Goal: Transaction & Acquisition: Purchase product/service

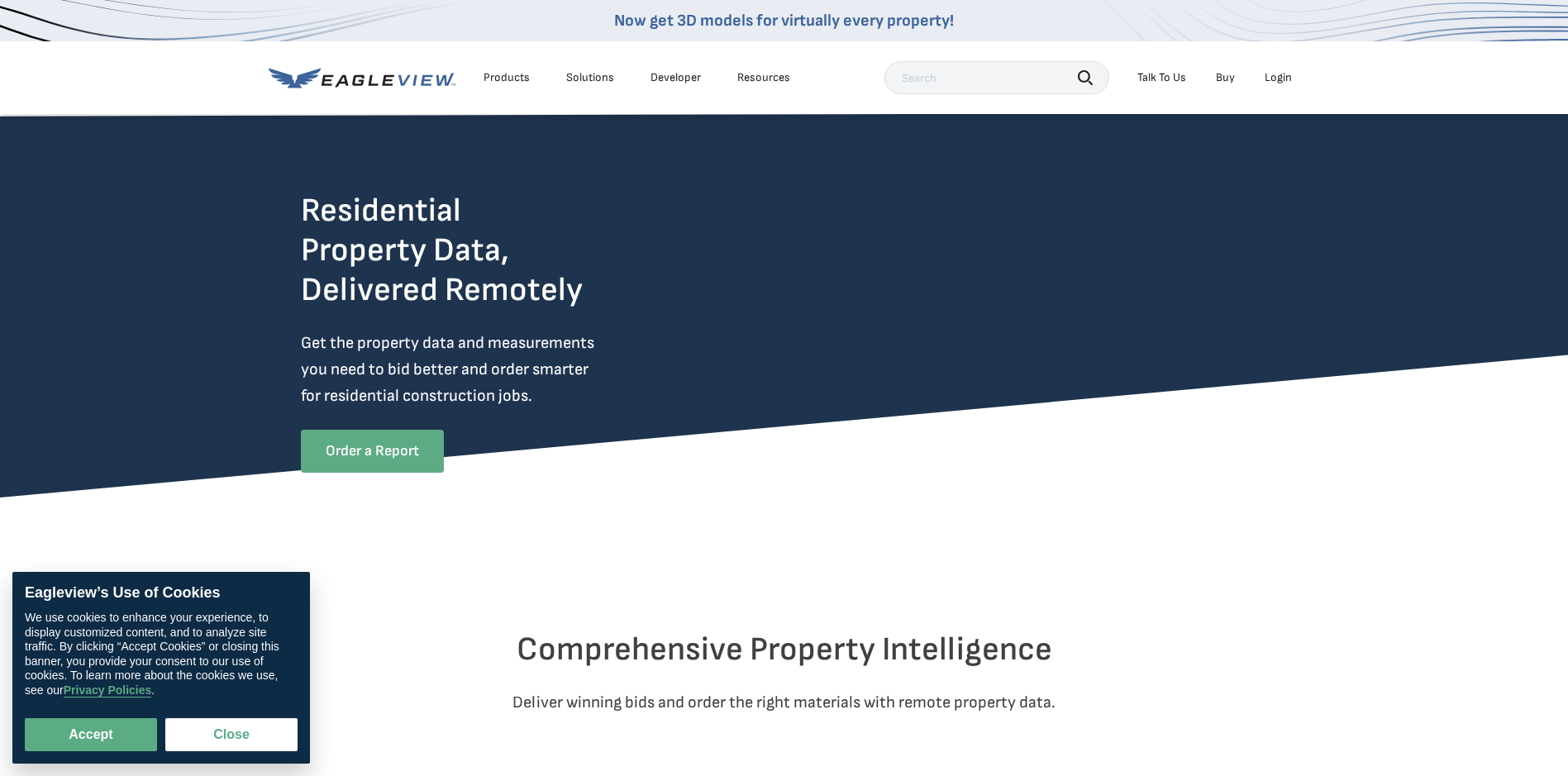
click at [389, 451] on link "Order a Report" at bounding box center [372, 451] width 143 height 43
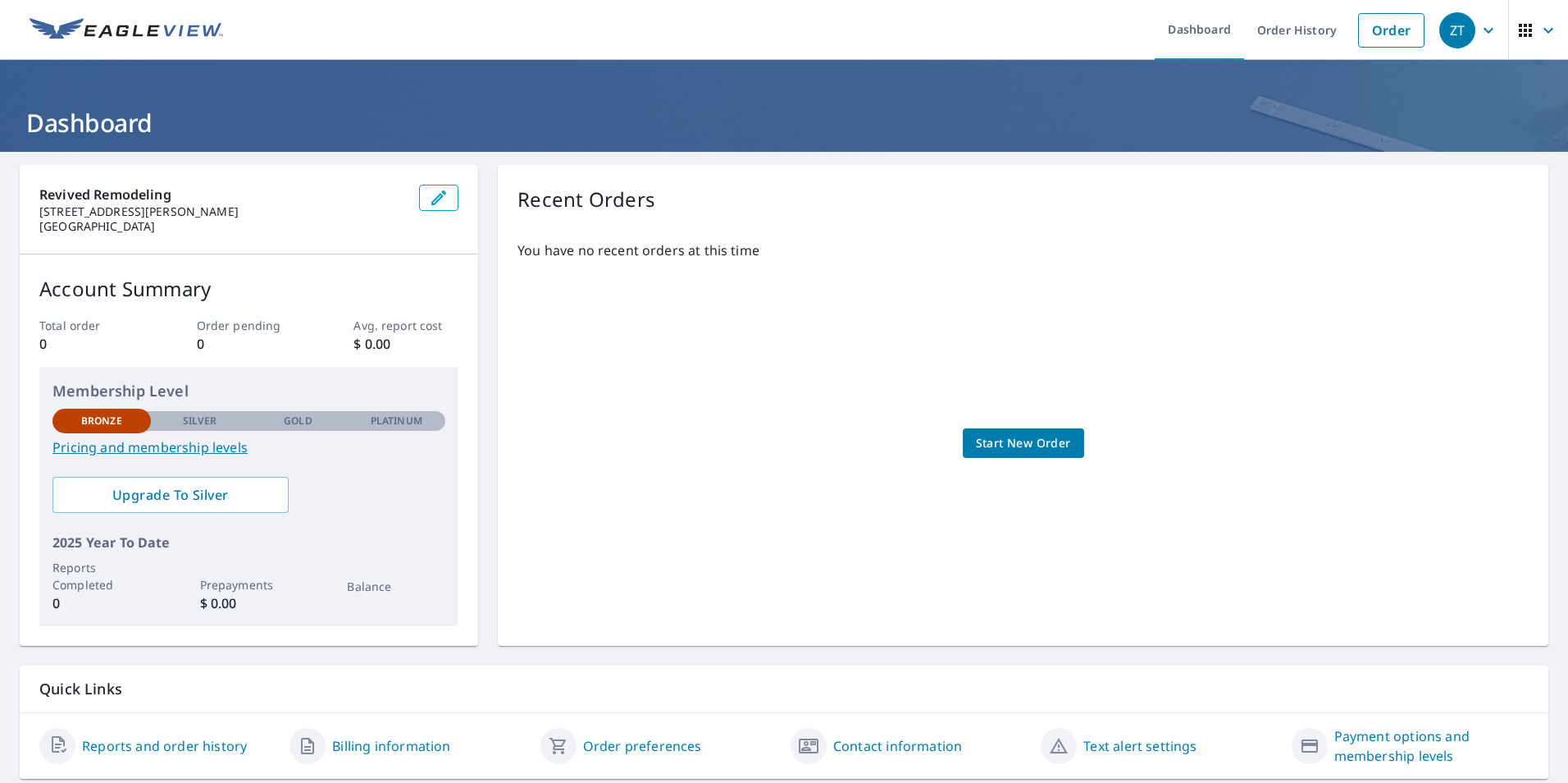
click at [378, 422] on p "Platinum" at bounding box center [397, 421] width 51 height 15
drag, startPoint x: 104, startPoint y: 423, endPoint x: 274, endPoint y: 416, distance: 170.1
click at [274, 416] on div "Bronze Silver Gold Platinum Bronze" at bounding box center [248, 419] width 393 height 22
drag, startPoint x: 274, startPoint y: 416, endPoint x: 427, endPoint y: 495, distance: 172.2
click at [427, 495] on div "Membership Level Bronze Silver Gold Platinum Bronze Pricing and membership leve…" at bounding box center [249, 496] width 419 height 259
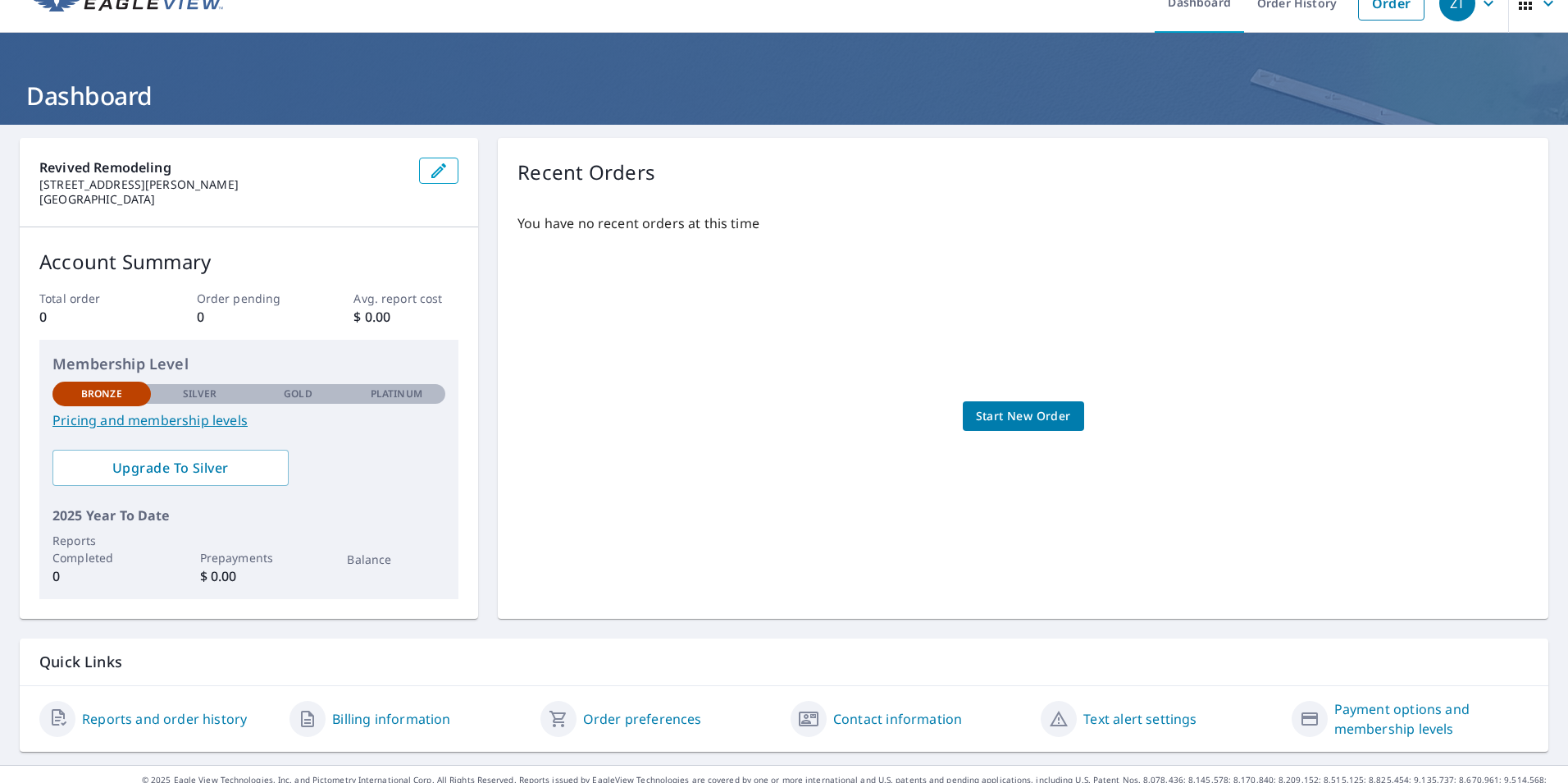
scroll to position [51, 0]
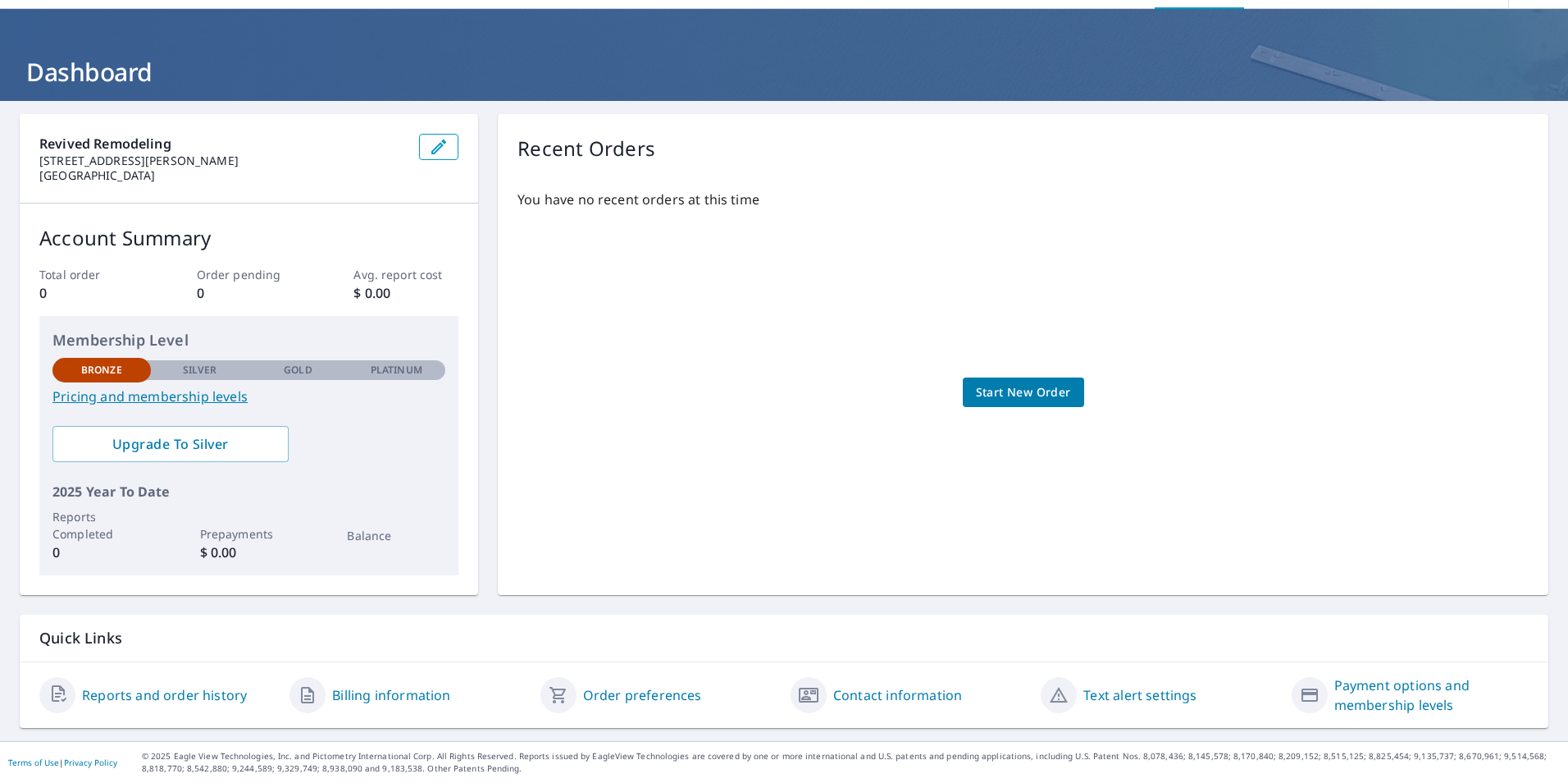
click at [142, 396] on link "Pricing and membership levels" at bounding box center [248, 396] width 393 height 20
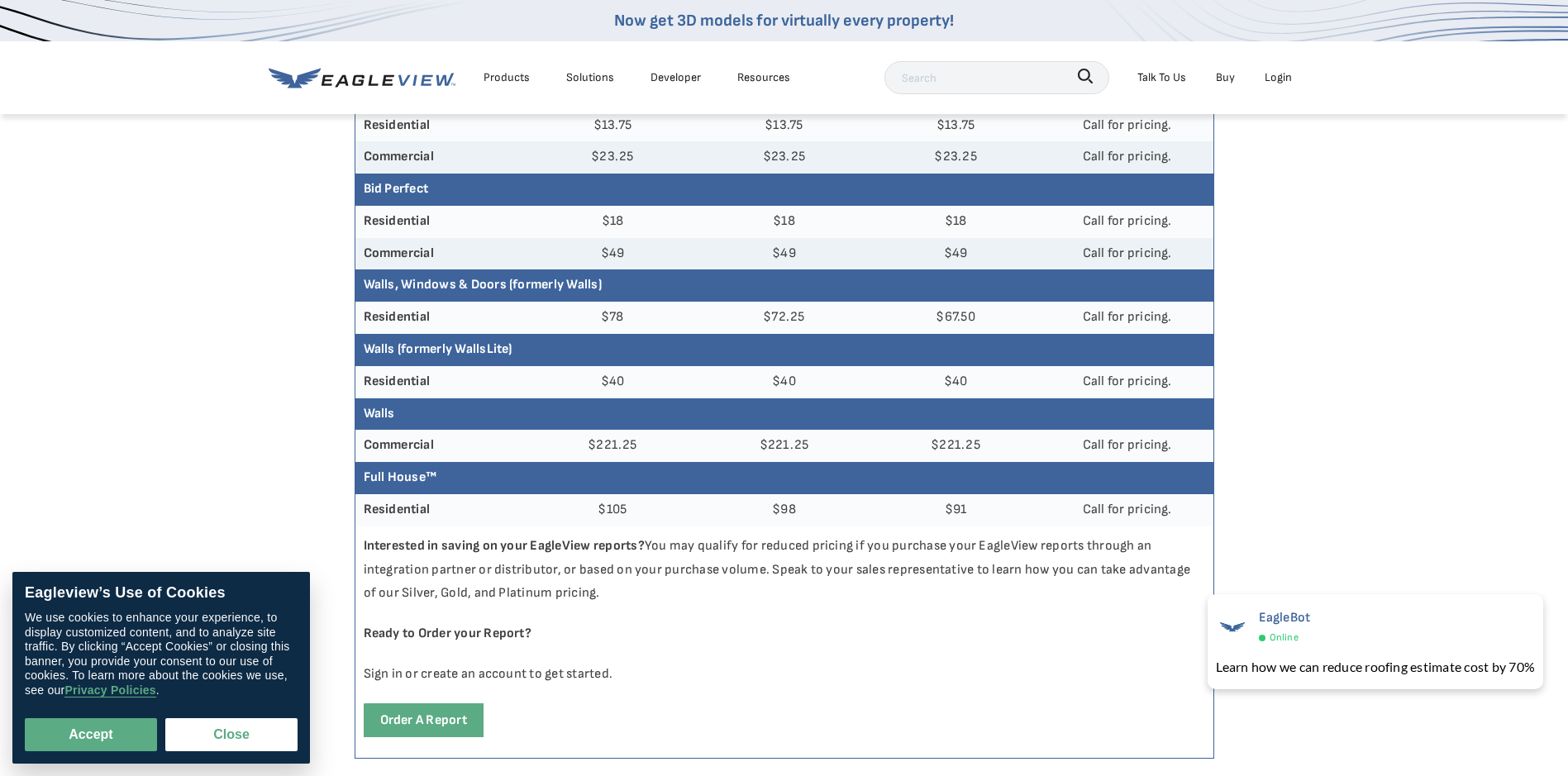
scroll to position [496, 0]
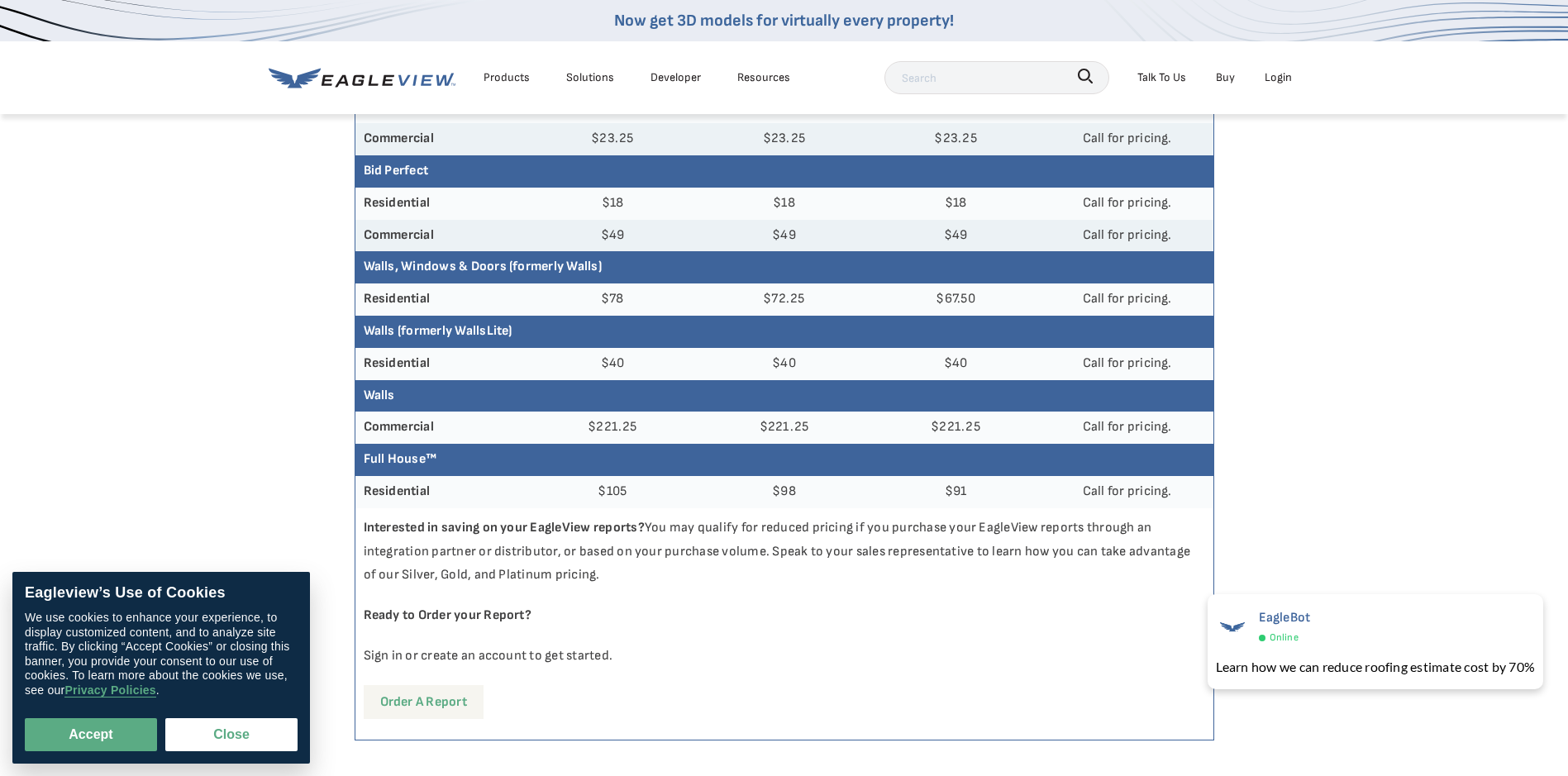
click at [412, 714] on link "Order a report" at bounding box center [424, 702] width 120 height 34
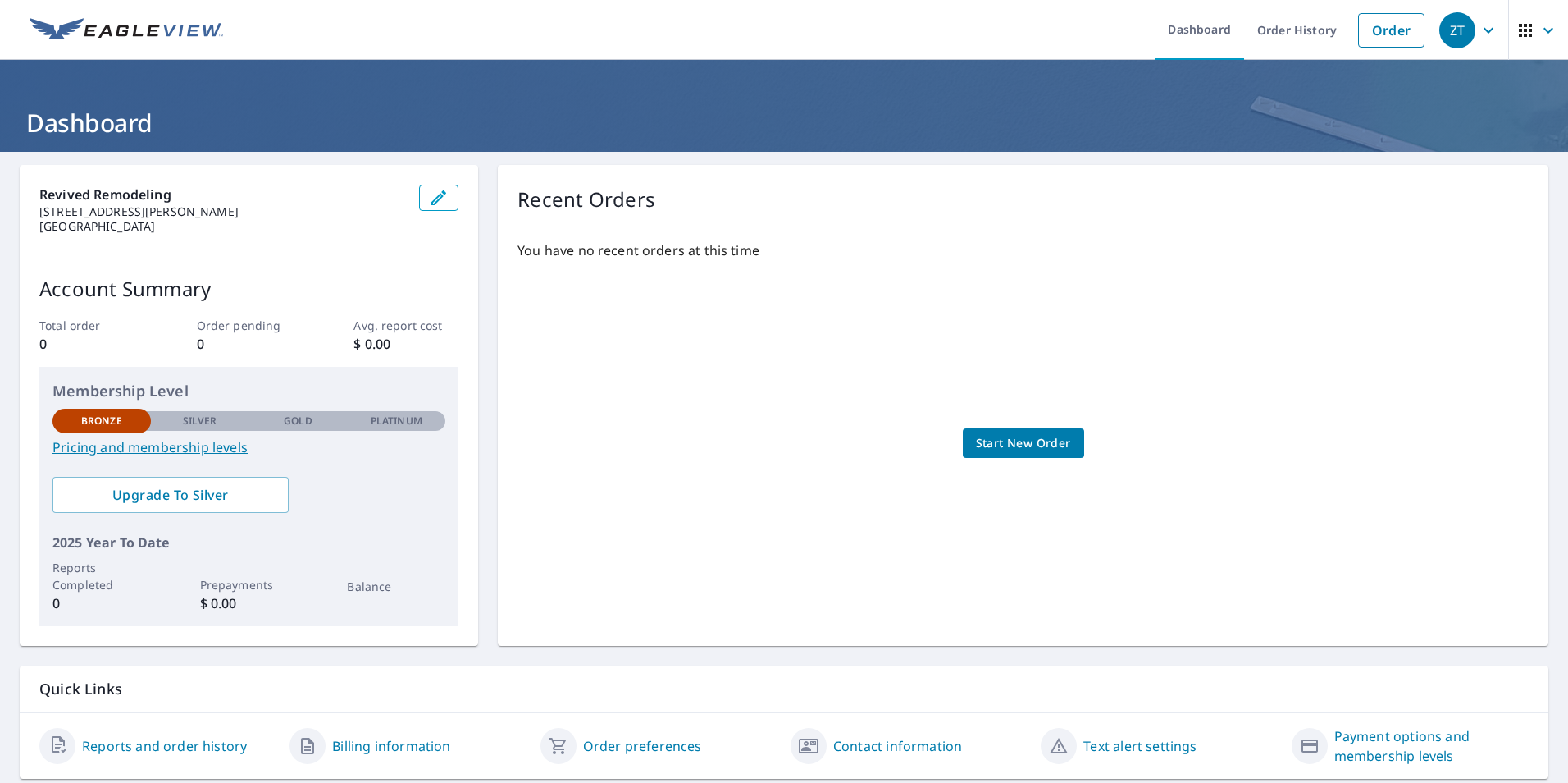
click at [1020, 452] on span "Start New Order" at bounding box center [1023, 443] width 95 height 21
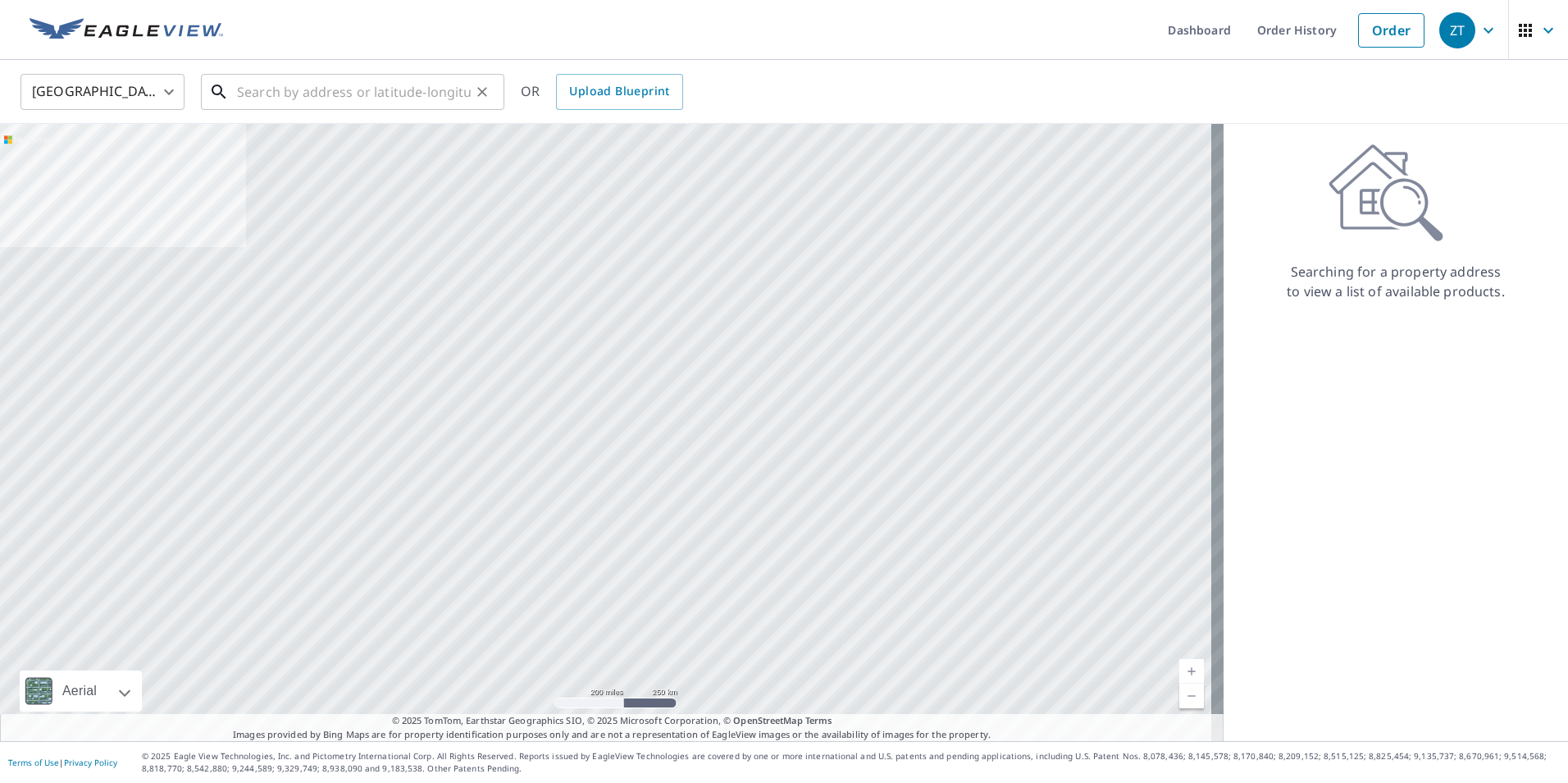
click at [385, 93] on input "text" at bounding box center [354, 91] width 234 height 46
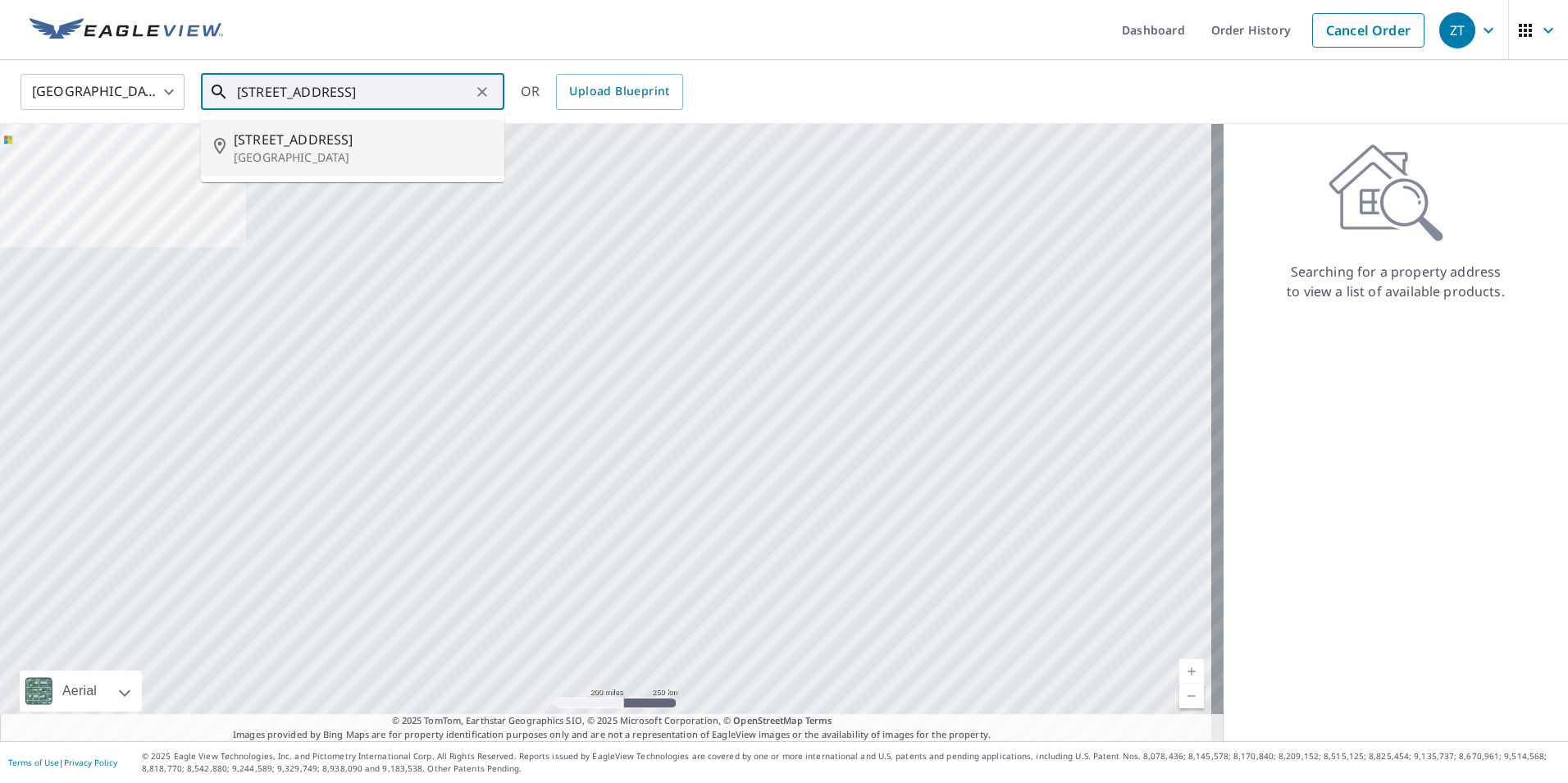
click at [340, 157] on p "San Angelo, TX 76903" at bounding box center [362, 157] width 258 height 17
type input "223 E Avenue I San Angelo, TX 76903"
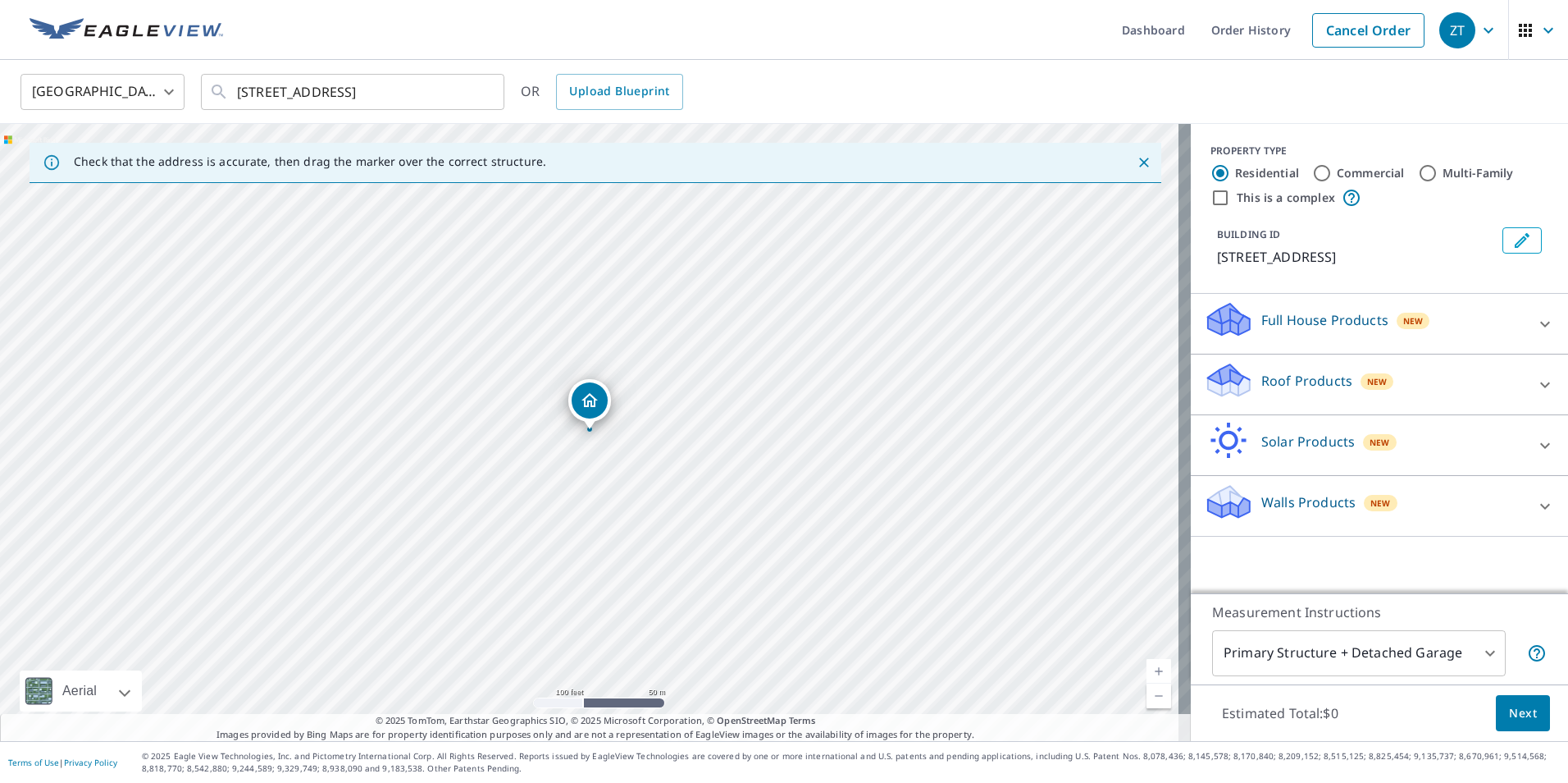
click at [1319, 322] on p "Full House Products" at bounding box center [1324, 320] width 127 height 20
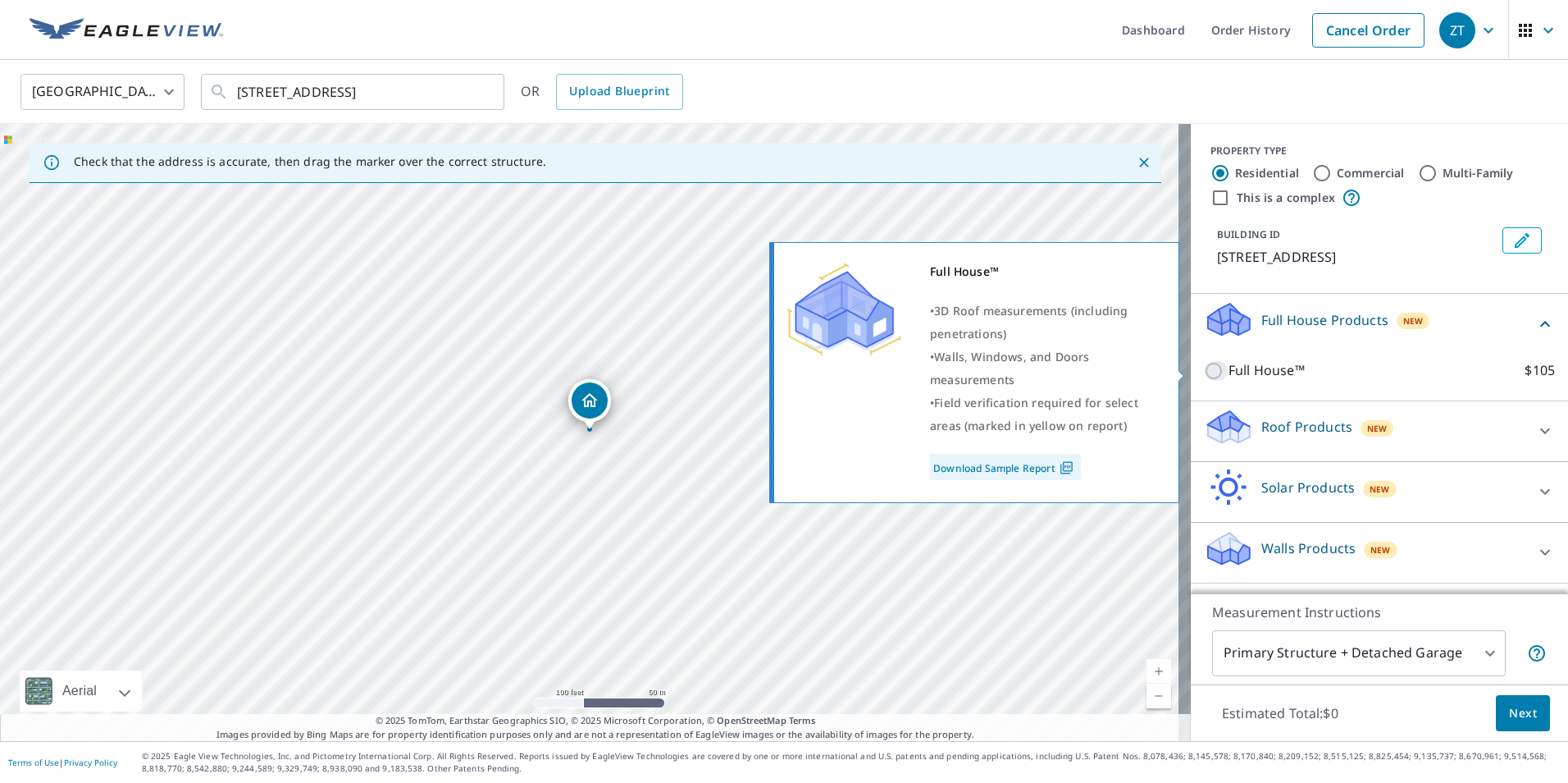
click at [1204, 370] on input "Full House™ $105" at bounding box center [1217, 371] width 25 height 20
checkbox input "true"
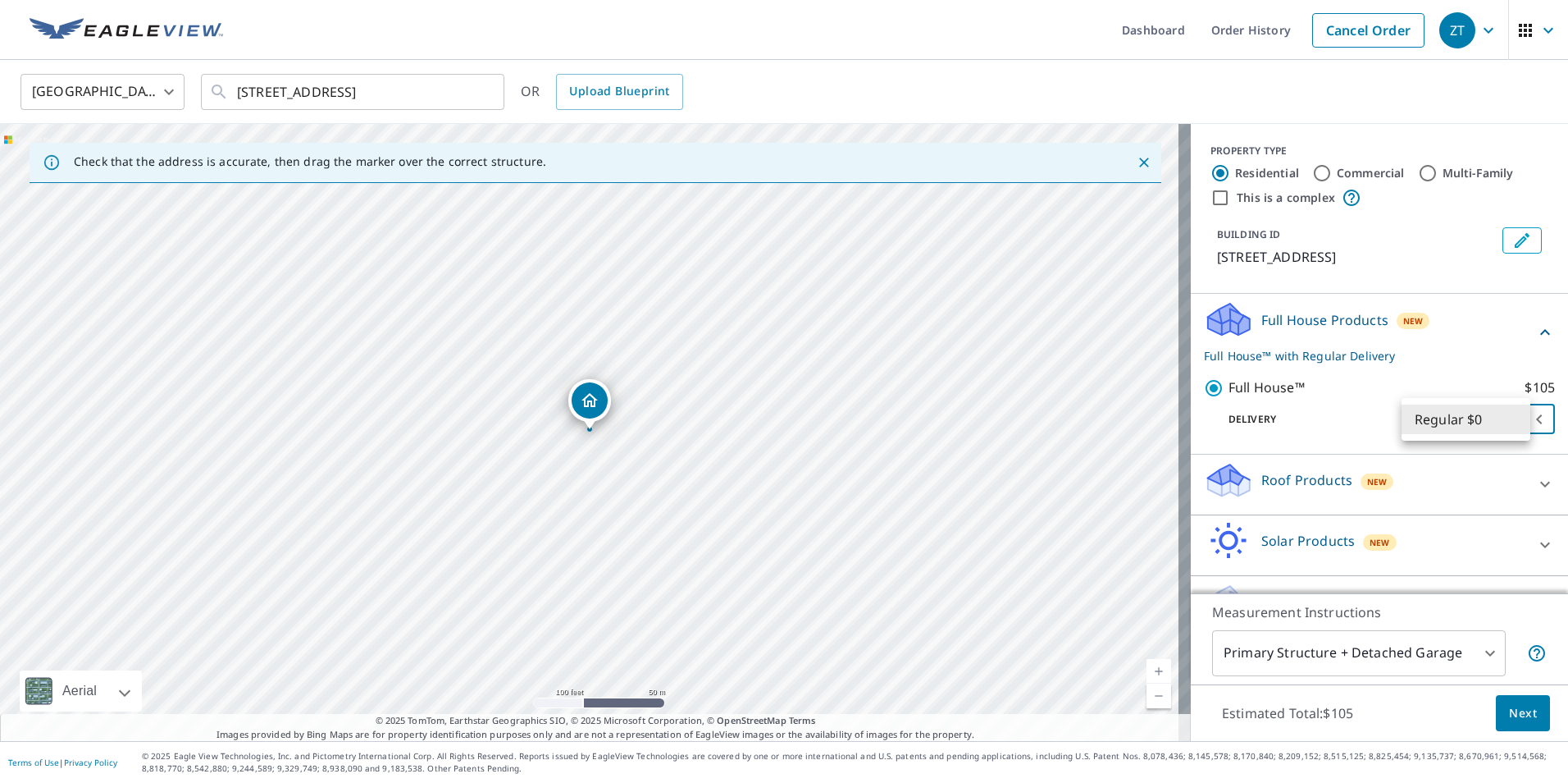
click at [1498, 430] on body "ZT ZT Dashboard Order History Cancel Order ZT United States US ​ 223 E Avenue I…" at bounding box center [784, 391] width 1568 height 783
click at [1498, 426] on li "Regular $0" at bounding box center [1465, 419] width 128 height 30
click at [1499, 425] on body "ZT ZT Dashboard Order History Cancel Order ZT United States US ​ 223 E Avenue I…" at bounding box center [784, 391] width 1568 height 783
click at [1499, 425] on li "Regular $0" at bounding box center [1465, 419] width 128 height 30
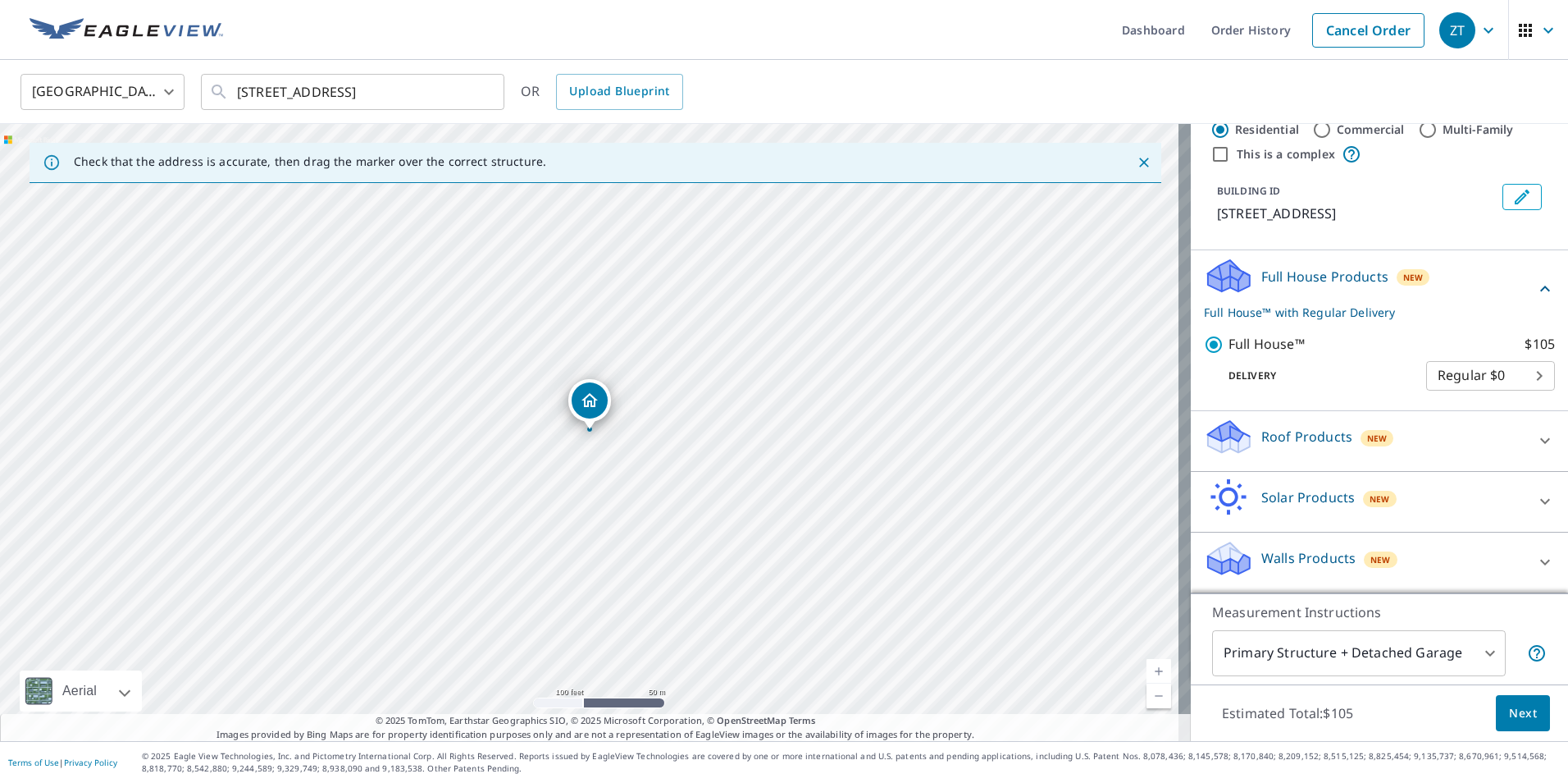
click at [1479, 436] on div "Roof Products New" at bounding box center [1365, 441] width 321 height 46
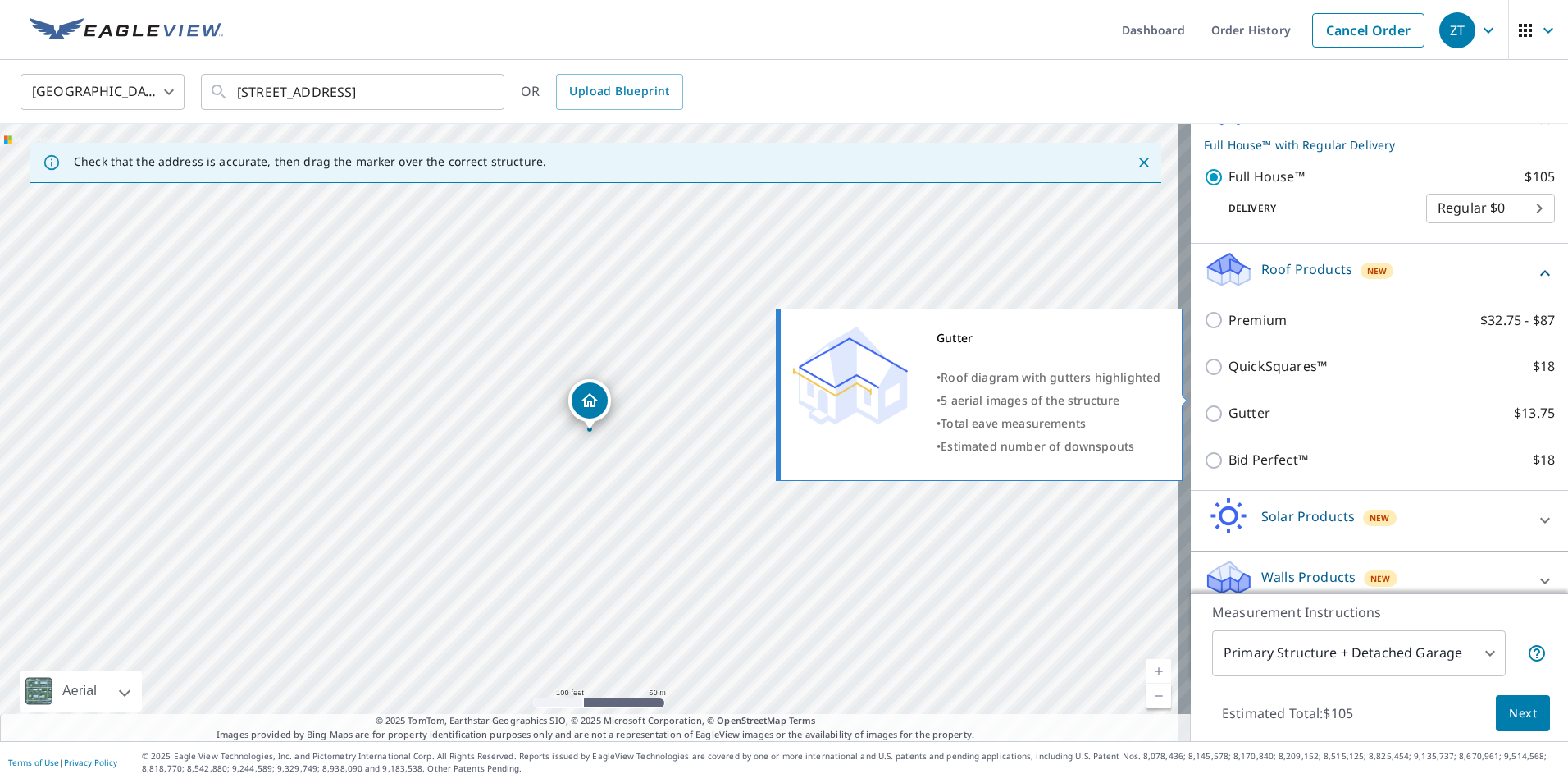
scroll to position [230, 0]
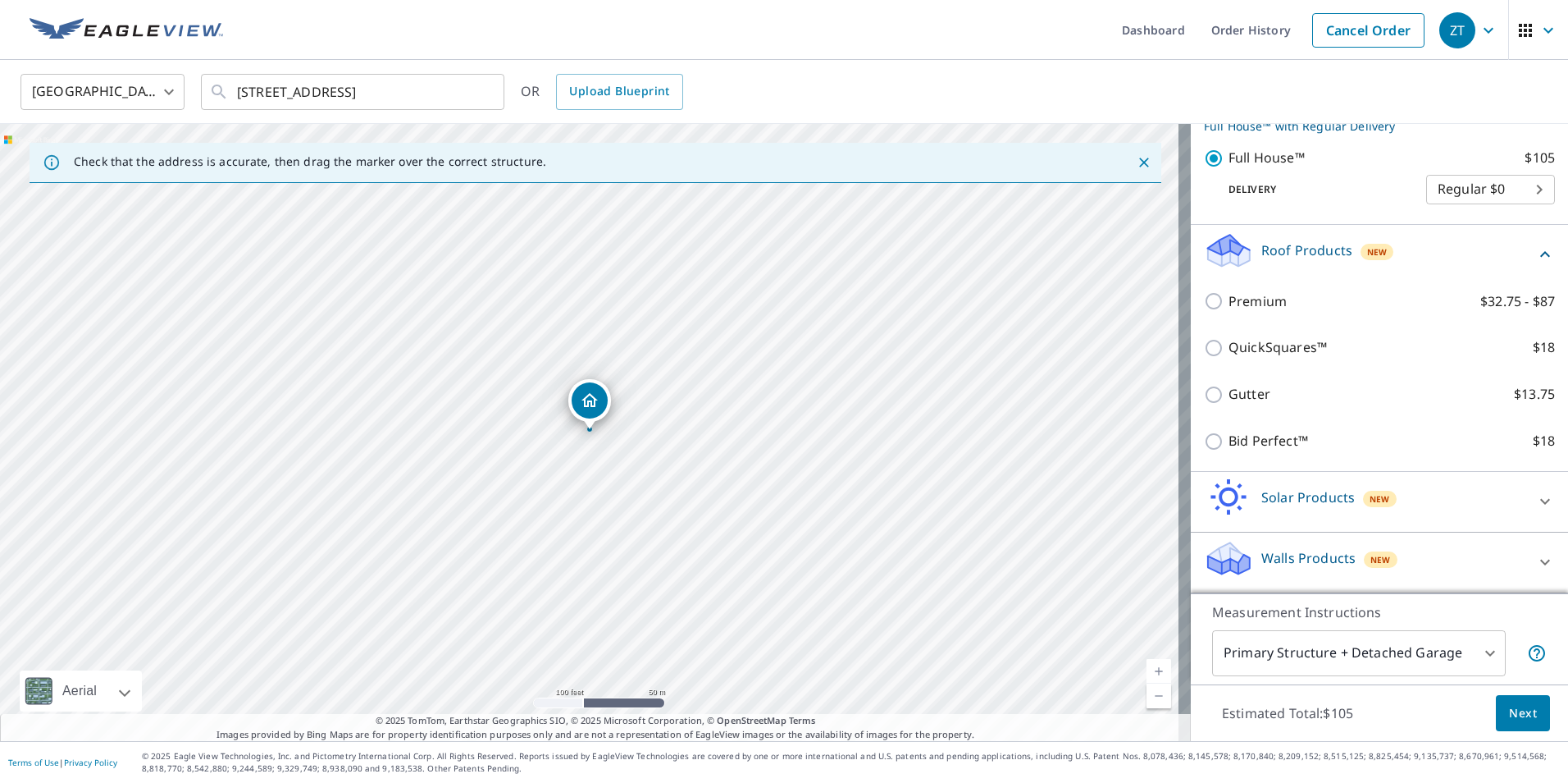
click at [1469, 247] on div "Roof Products New" at bounding box center [1370, 254] width 331 height 46
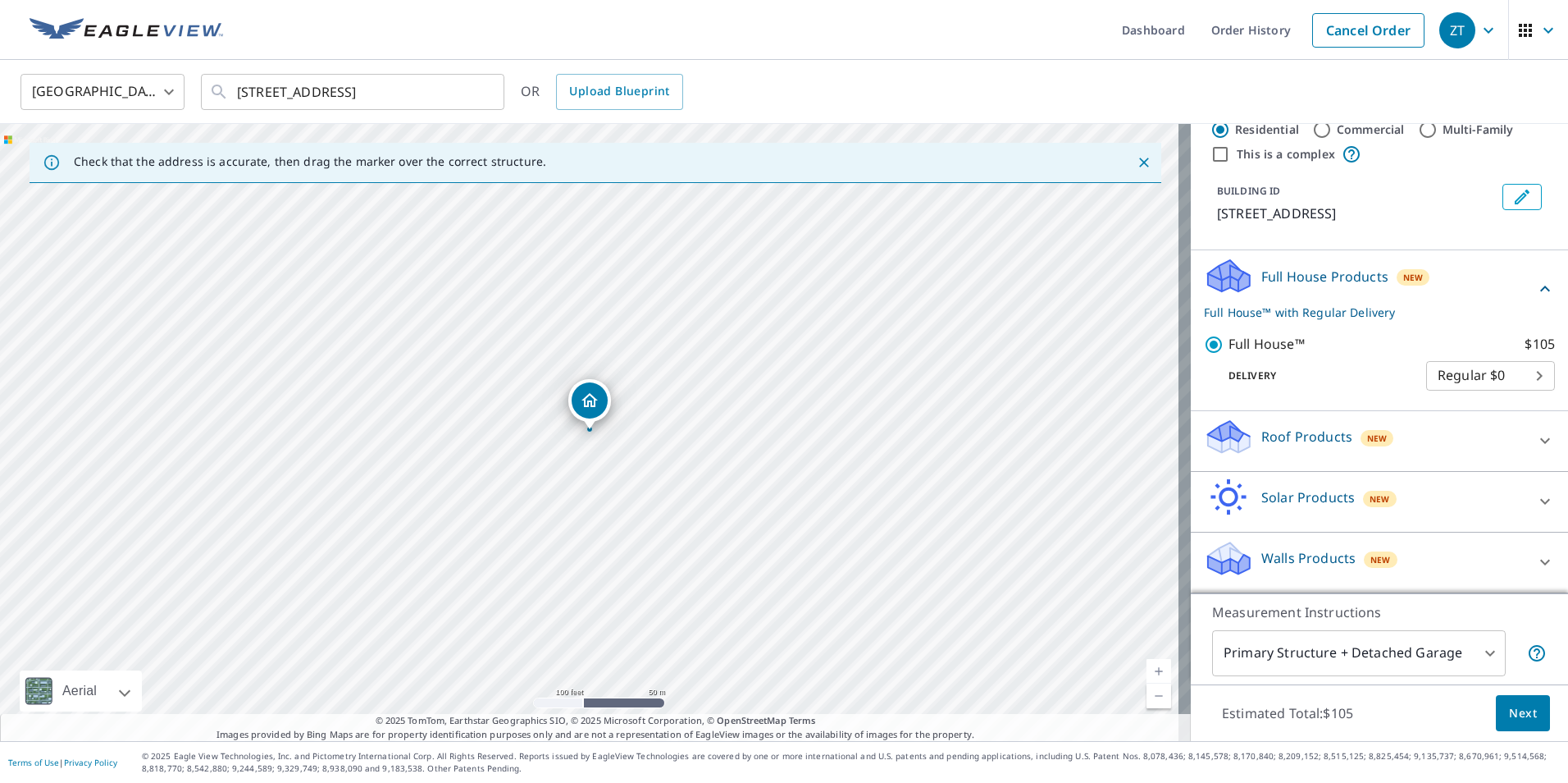
scroll to position [43, 0]
click at [1341, 275] on p "Full House Products" at bounding box center [1324, 277] width 127 height 20
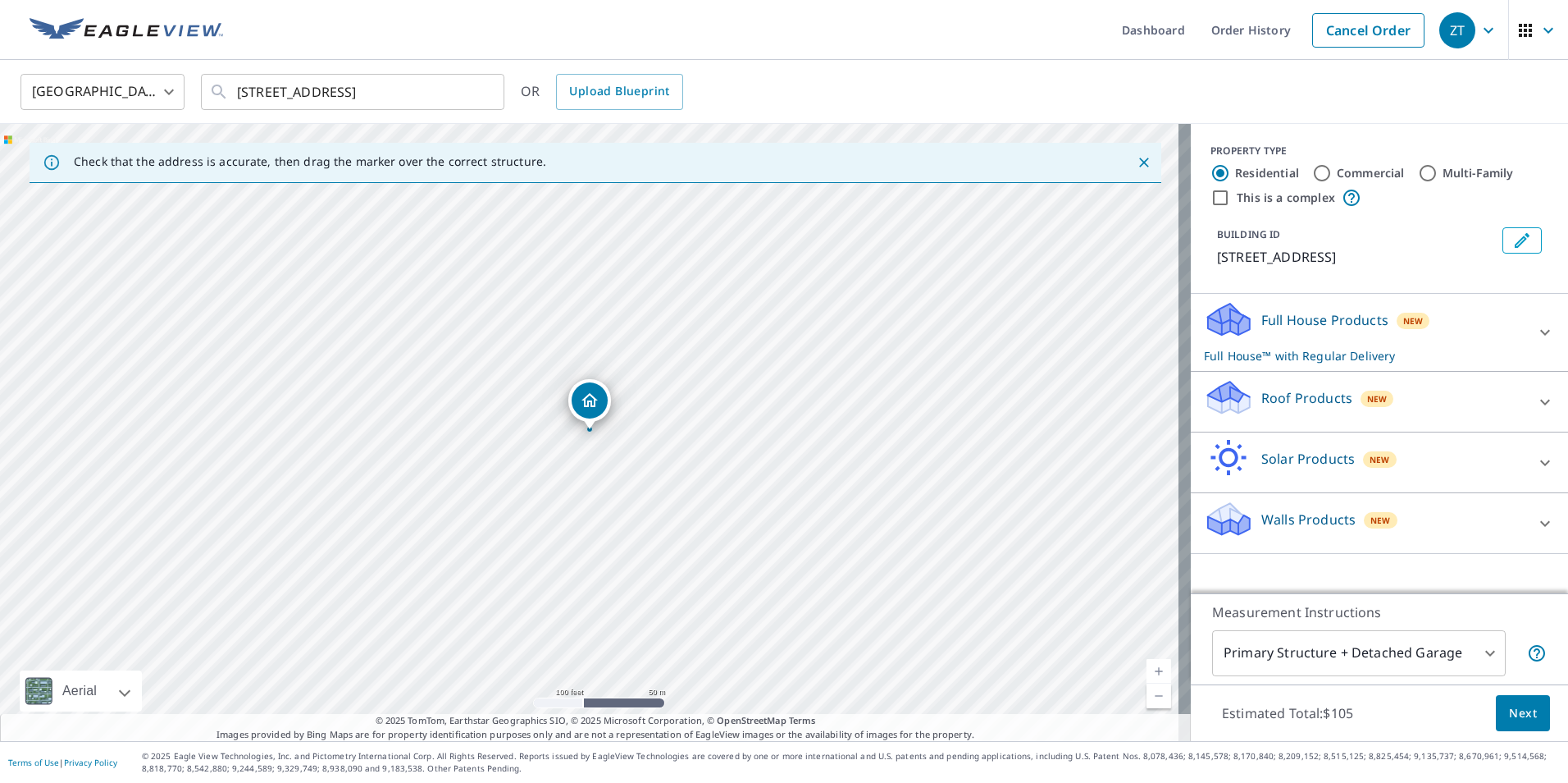
scroll to position [0, 0]
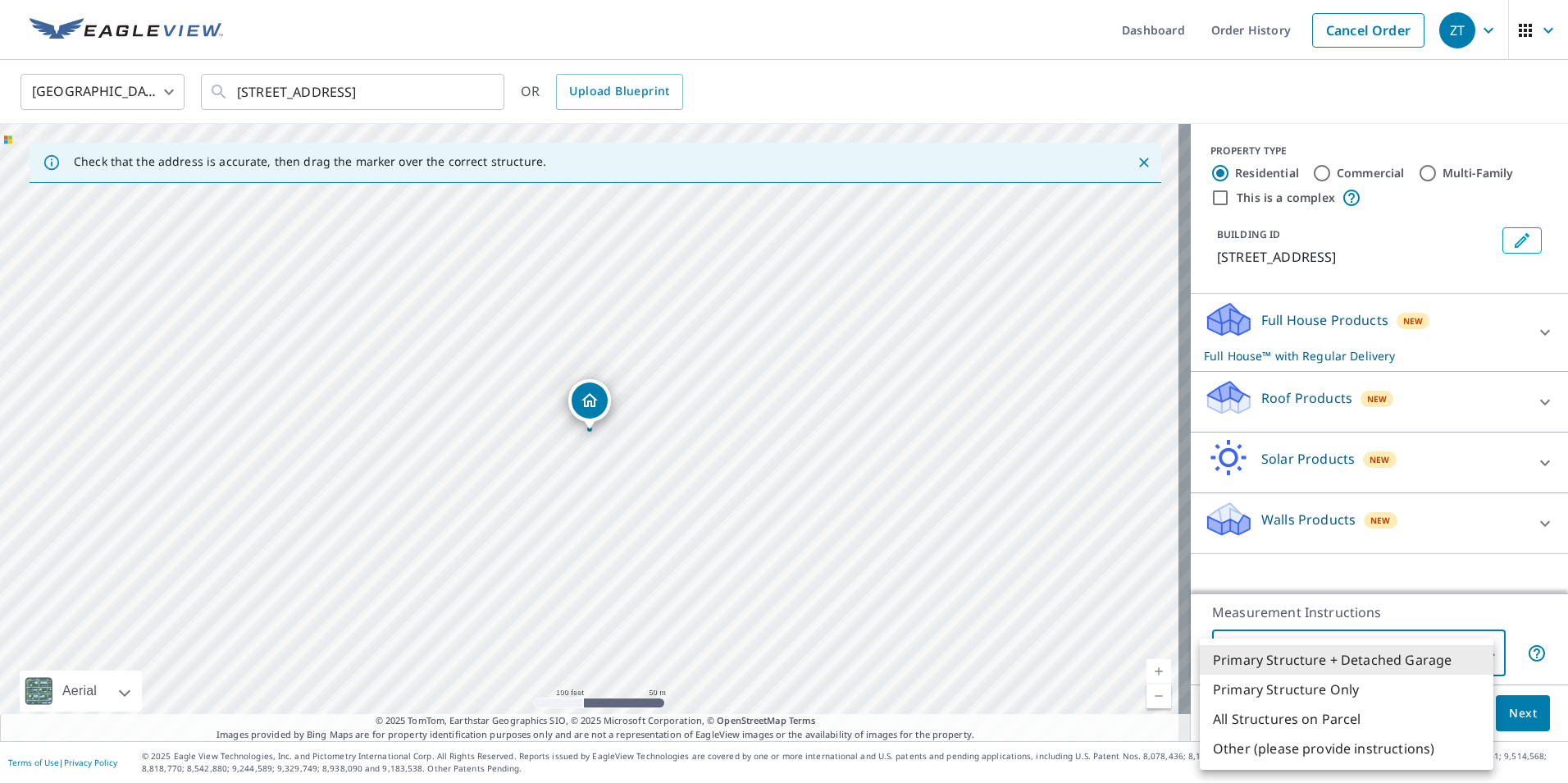
click at [1469, 651] on body "ZT ZT Dashboard Order History Cancel Order ZT United States US ​ 223 E Avenue I…" at bounding box center [784, 391] width 1568 height 783
click at [1467, 607] on div at bounding box center [784, 391] width 1568 height 783
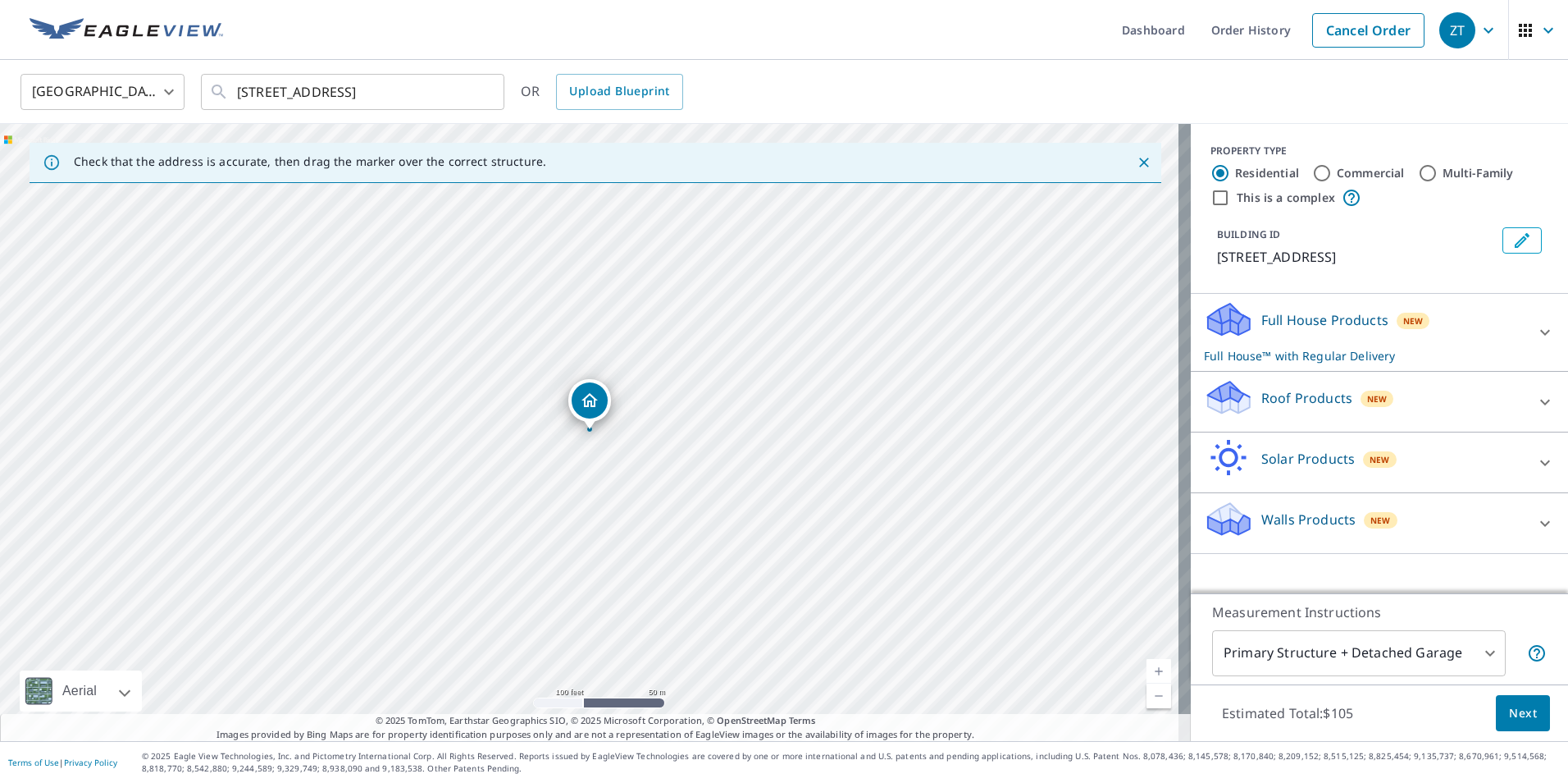
click at [1439, 529] on div "Walls Products New" at bounding box center [1365, 523] width 321 height 46
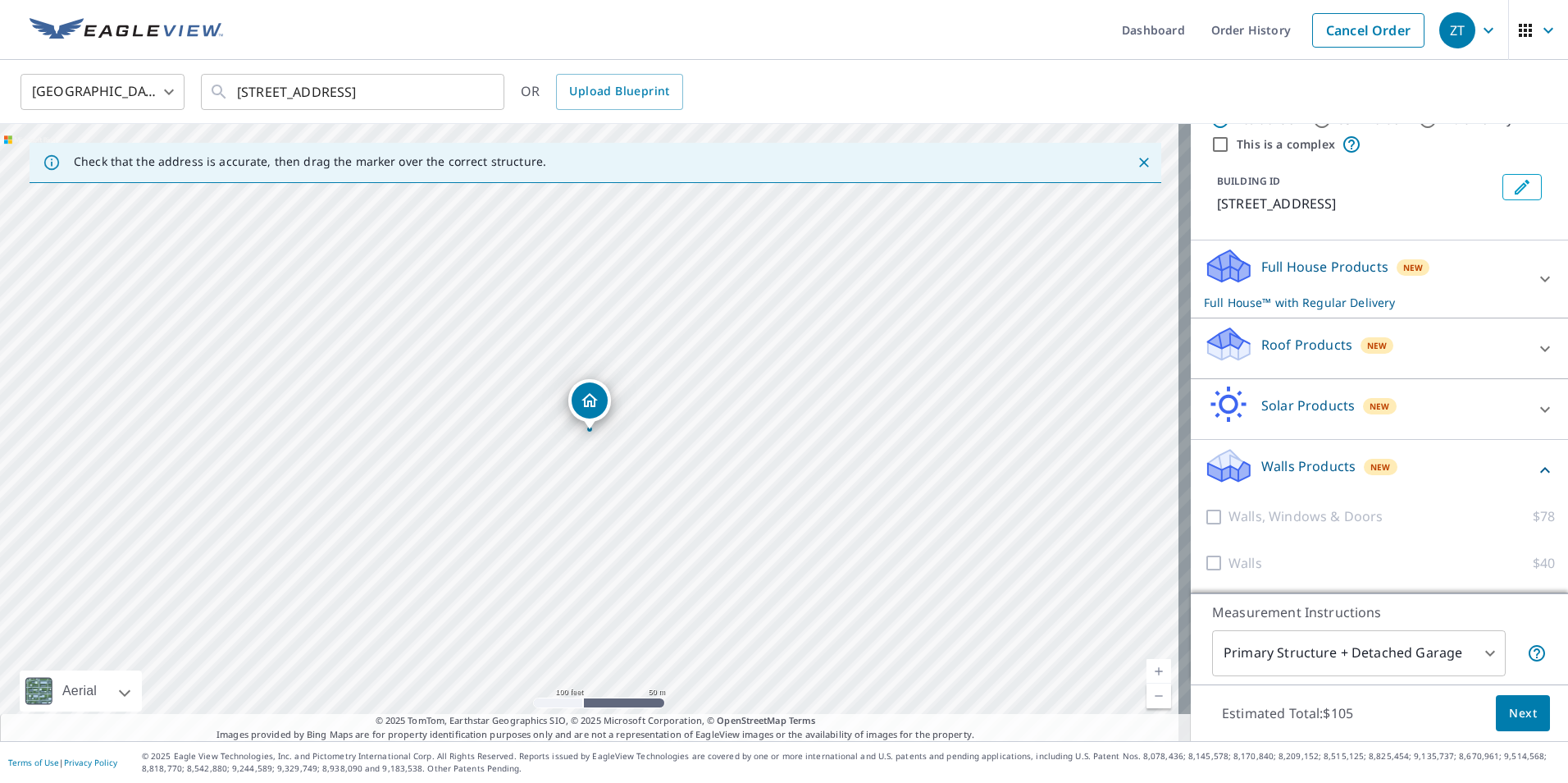
click at [1402, 474] on div "Walls Products New" at bounding box center [1370, 470] width 331 height 46
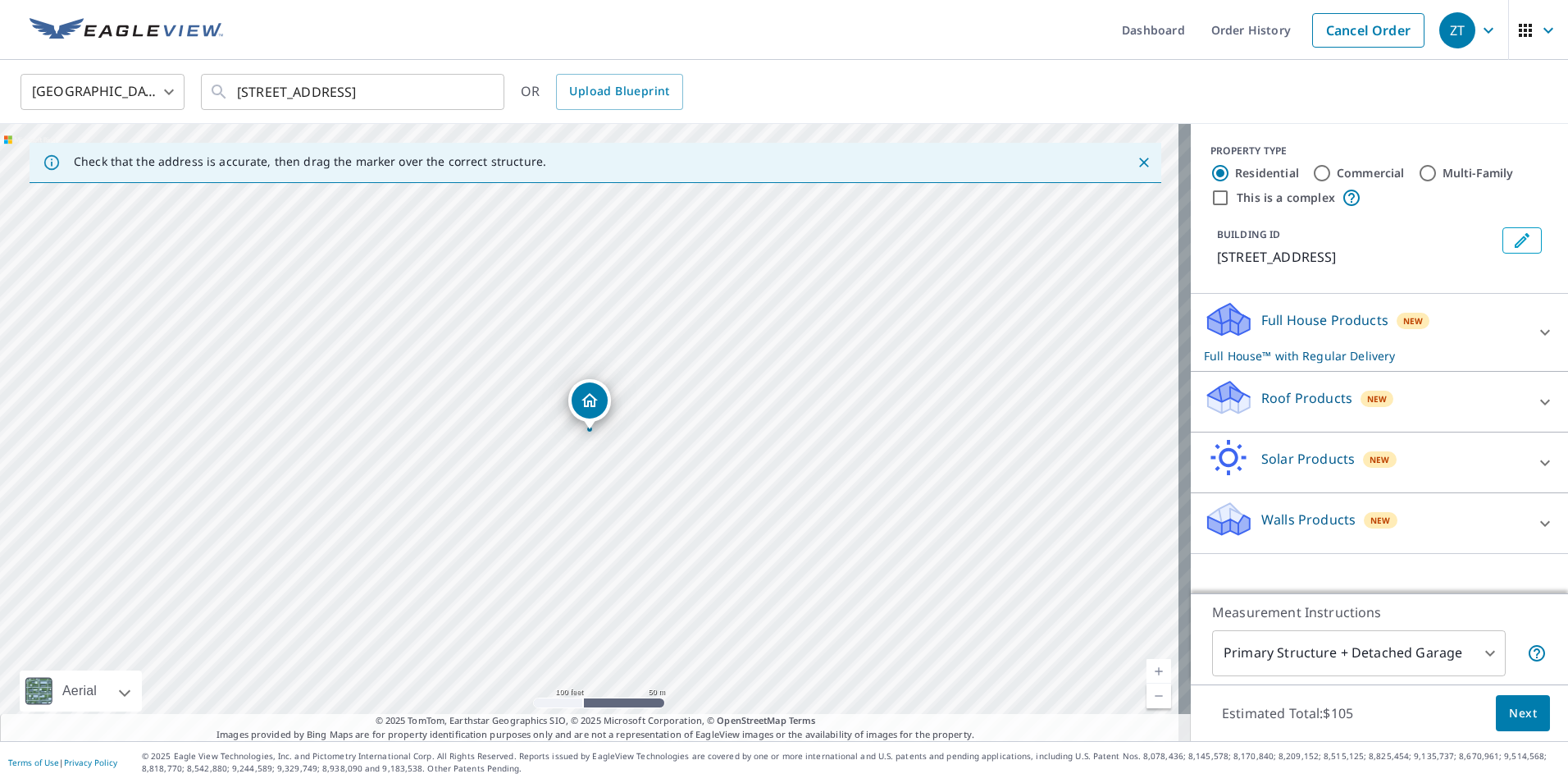
scroll to position [0, 0]
click at [1390, 407] on div "Roof Products New" at bounding box center [1365, 401] width 321 height 46
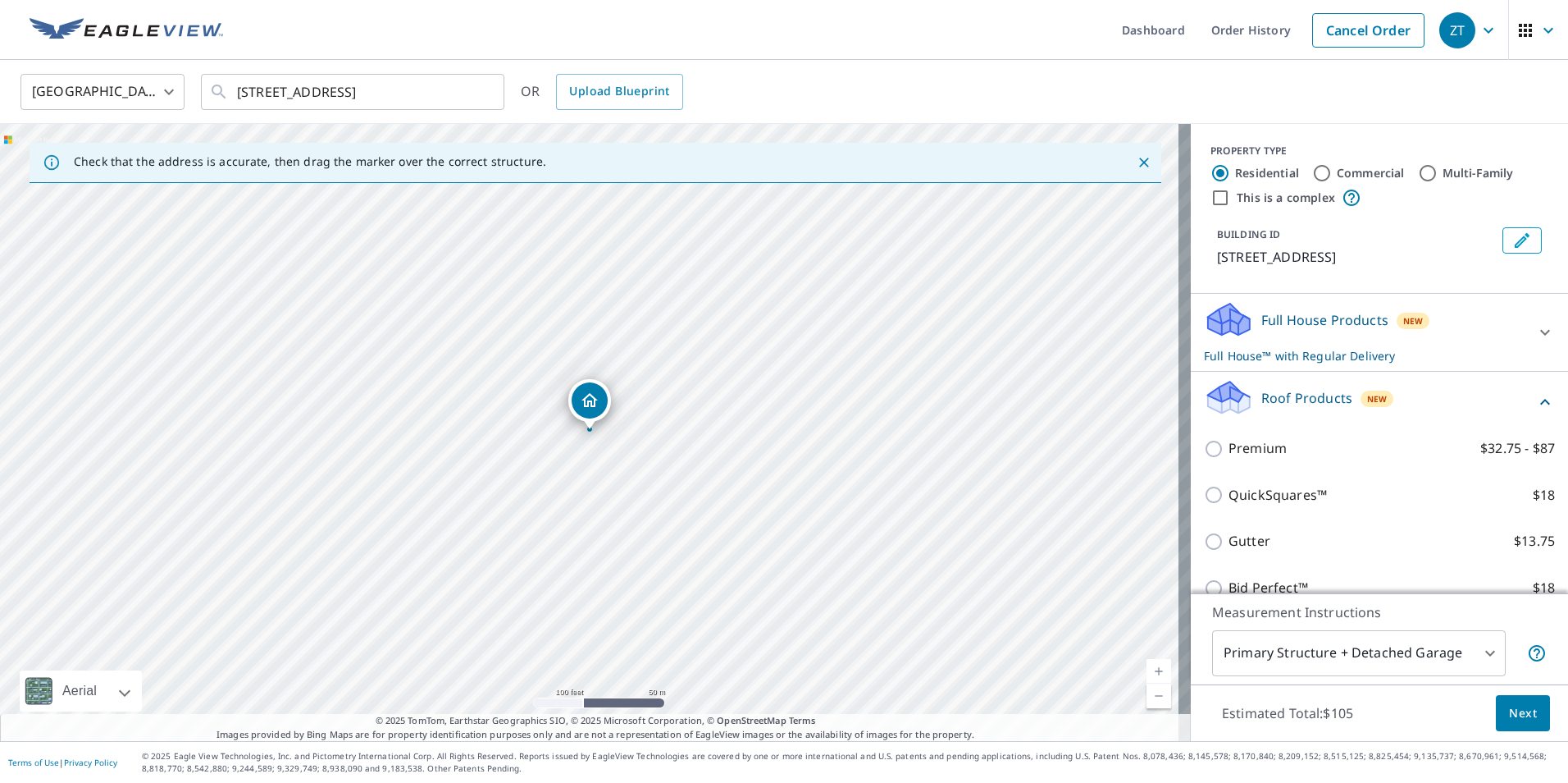
click at [1392, 406] on div "Roof Products New" at bounding box center [1370, 401] width 331 height 46
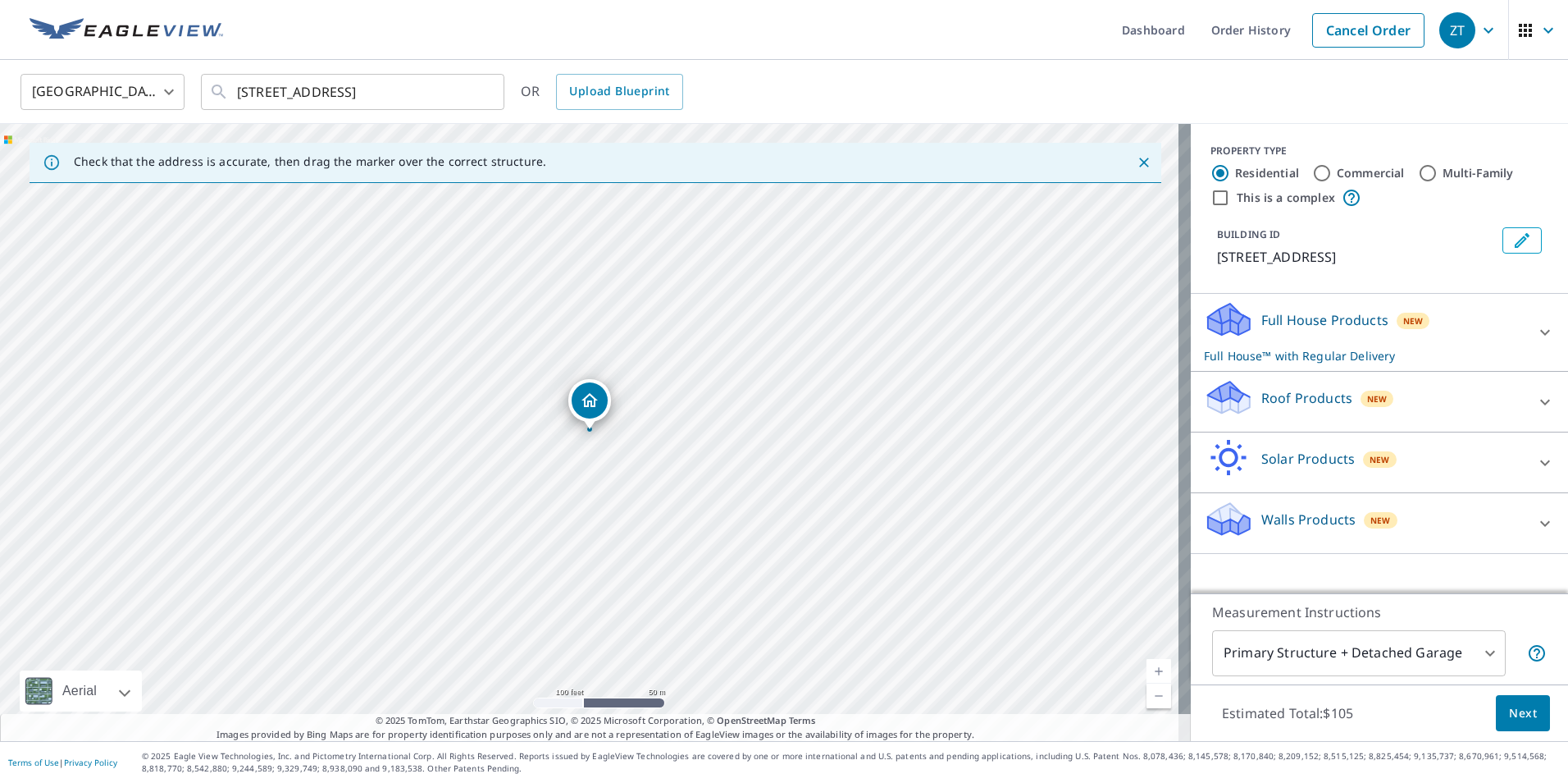
click at [1426, 349] on p "Full House™ with Regular Delivery" at bounding box center [1365, 355] width 321 height 17
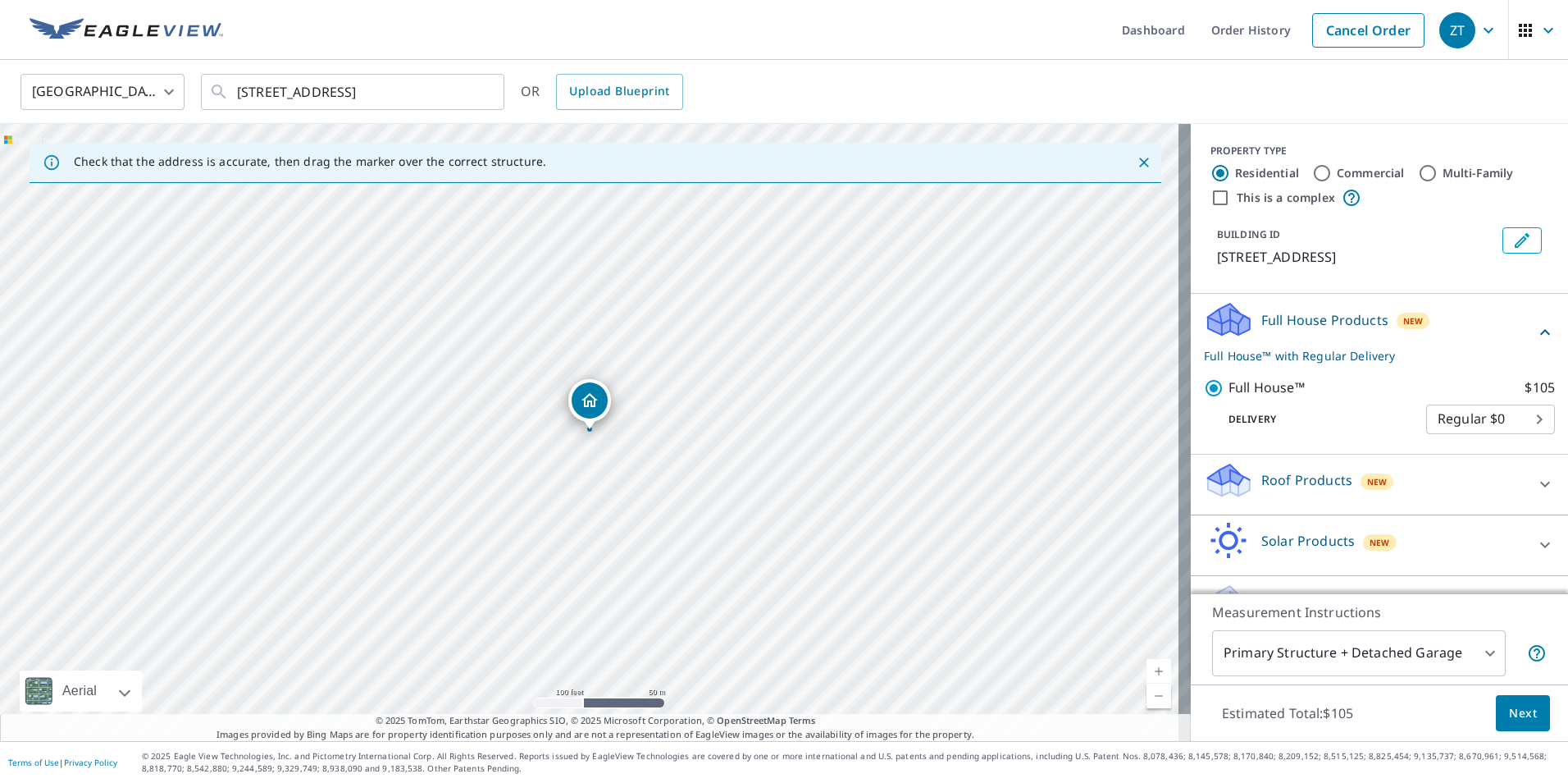
click at [1426, 349] on p "Full House™ with Regular Delivery" at bounding box center [1370, 355] width 331 height 17
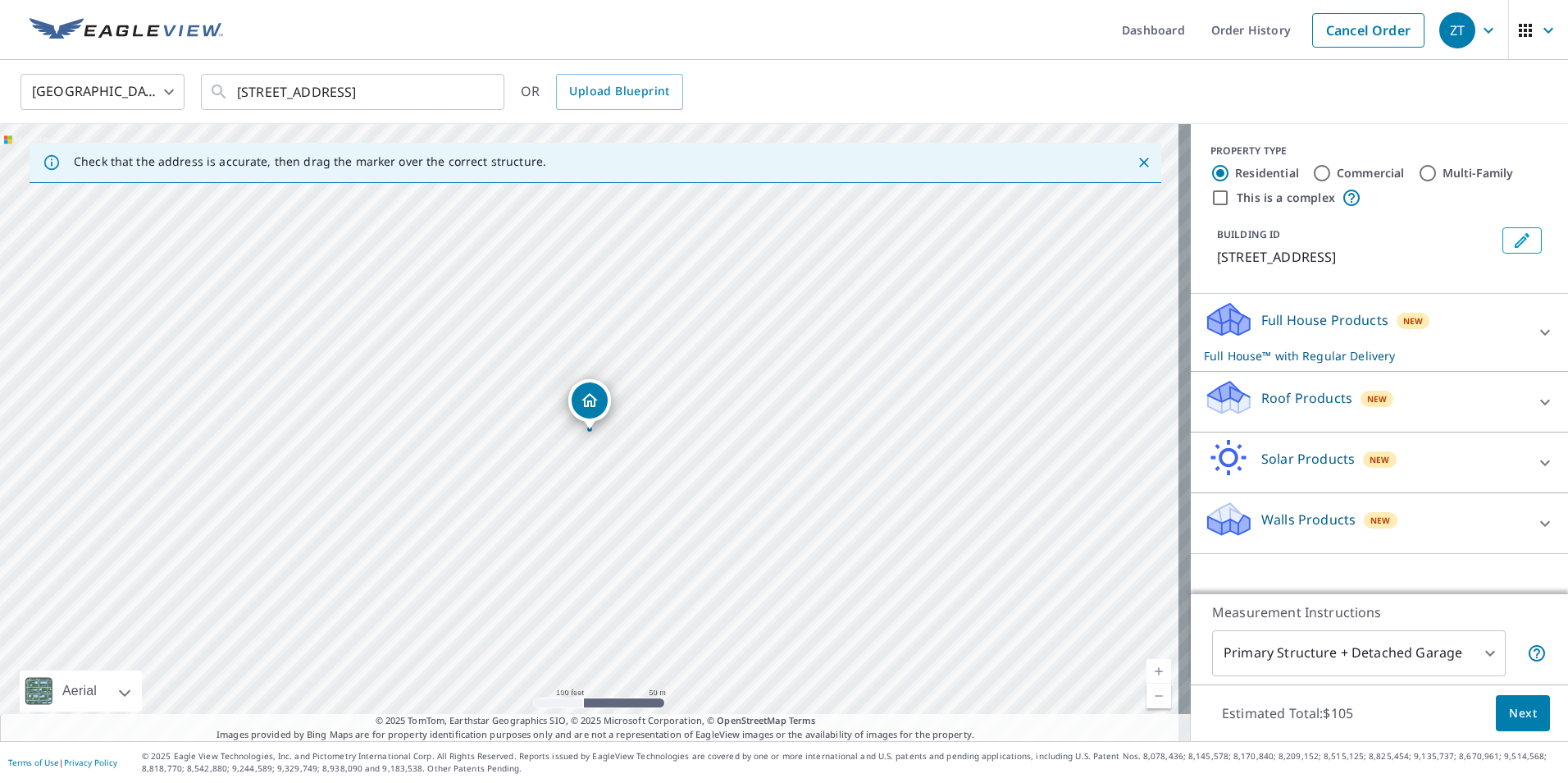
click at [1397, 402] on div "Roof Products New" at bounding box center [1365, 401] width 321 height 46
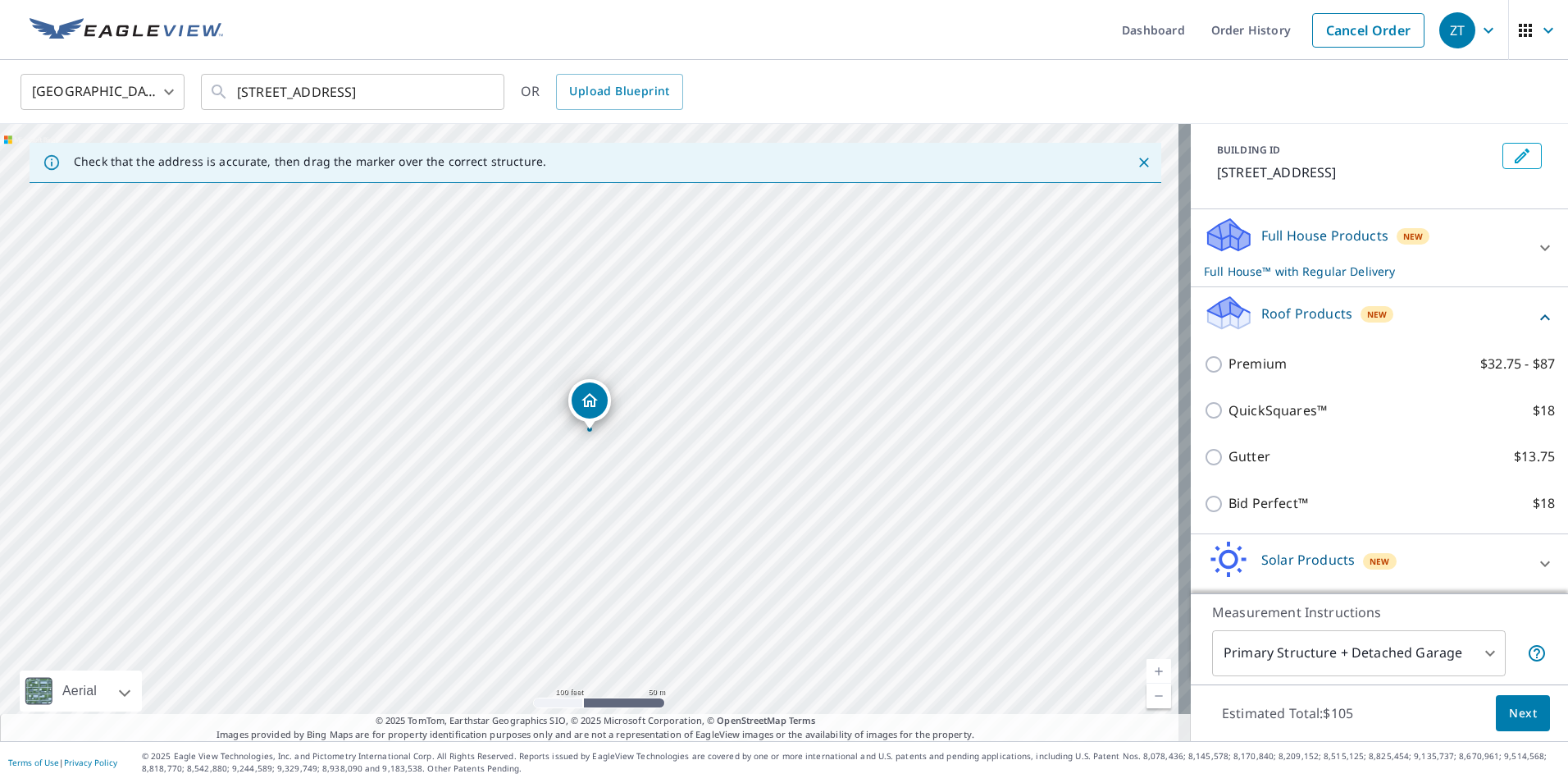
scroll to position [147, 0]
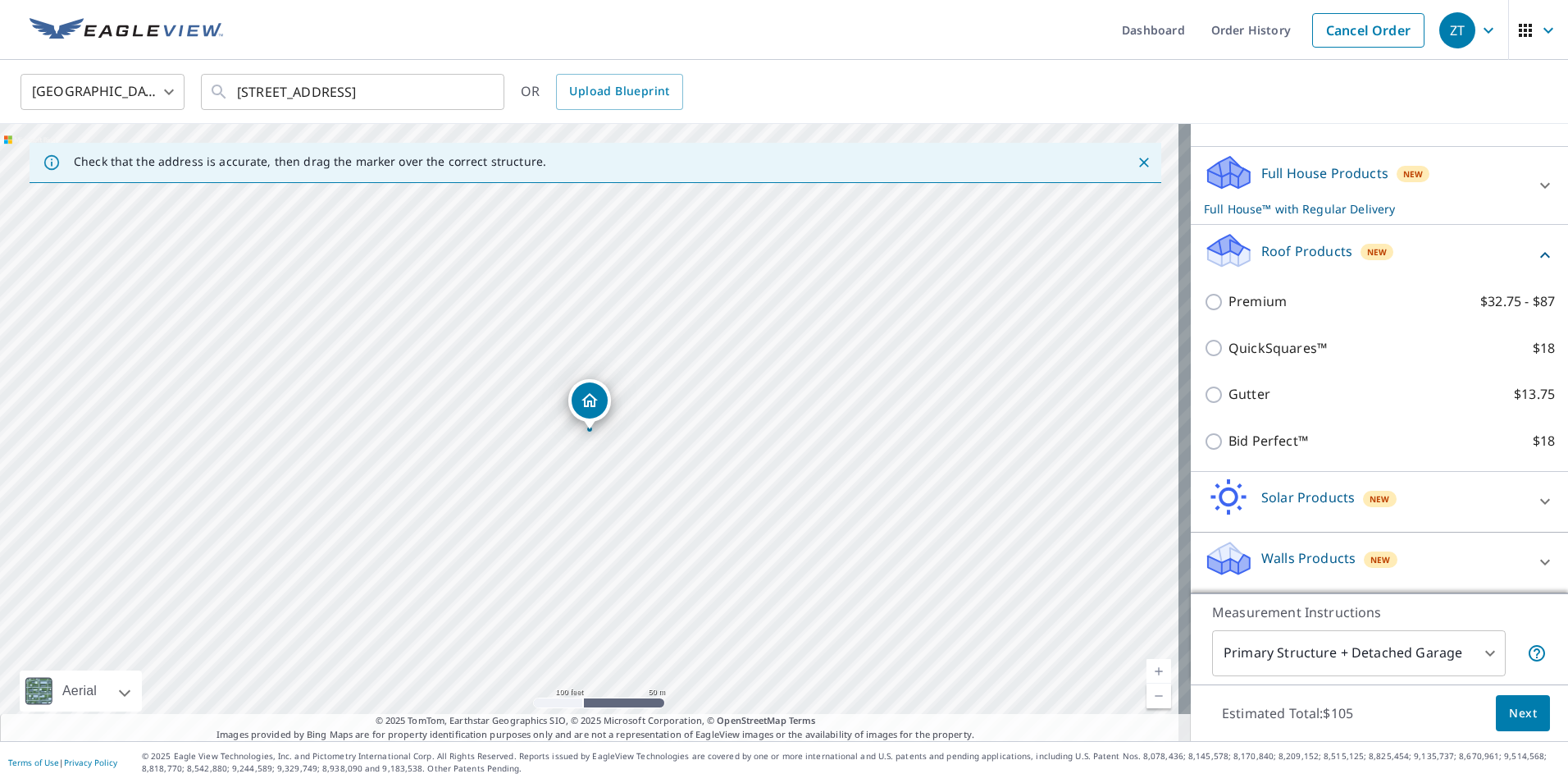
click at [1450, 238] on div "Roof Products New" at bounding box center [1370, 254] width 331 height 46
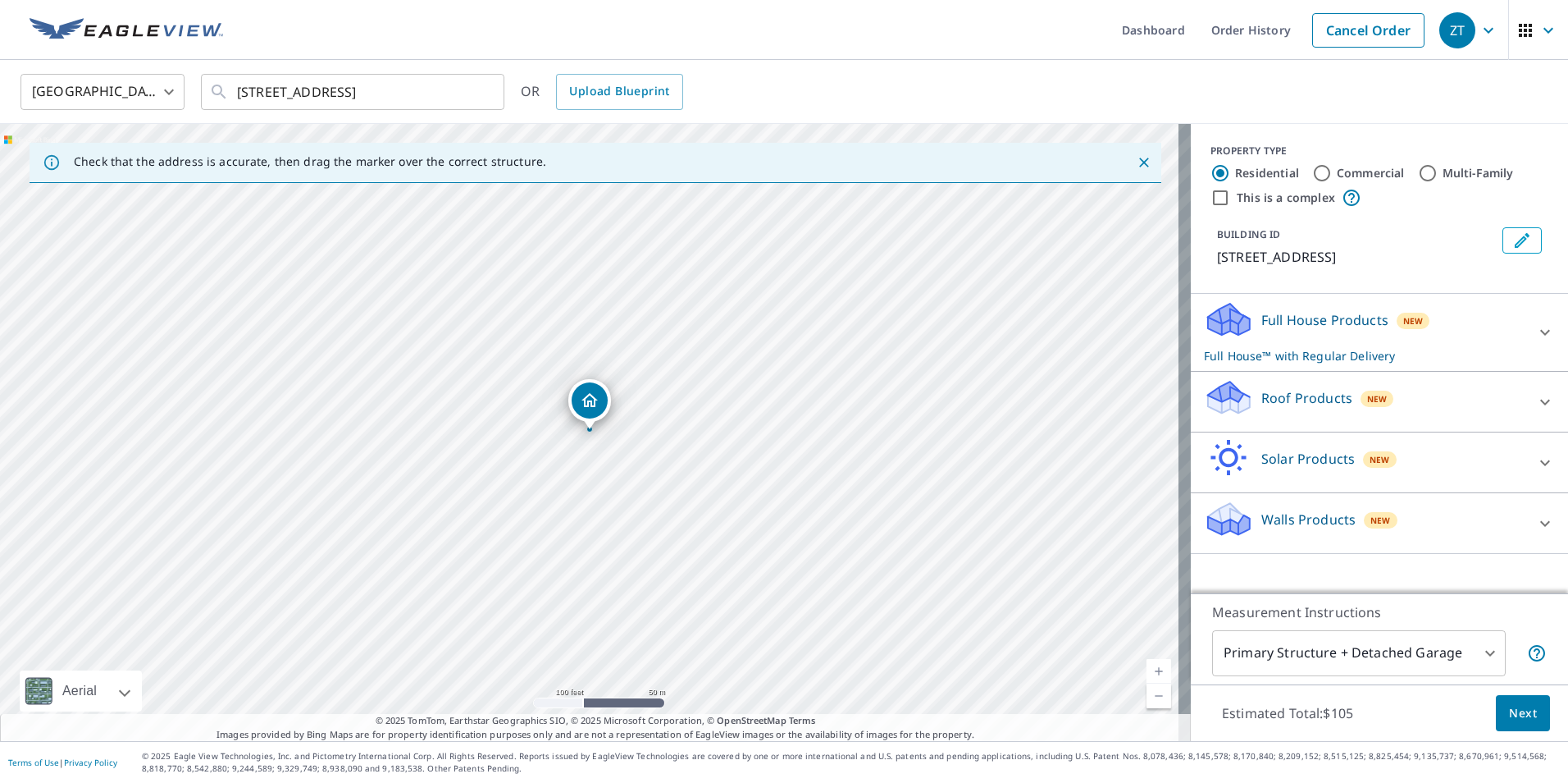
scroll to position [0, 0]
click at [1403, 322] on span "New" at bounding box center [1413, 321] width 21 height 13
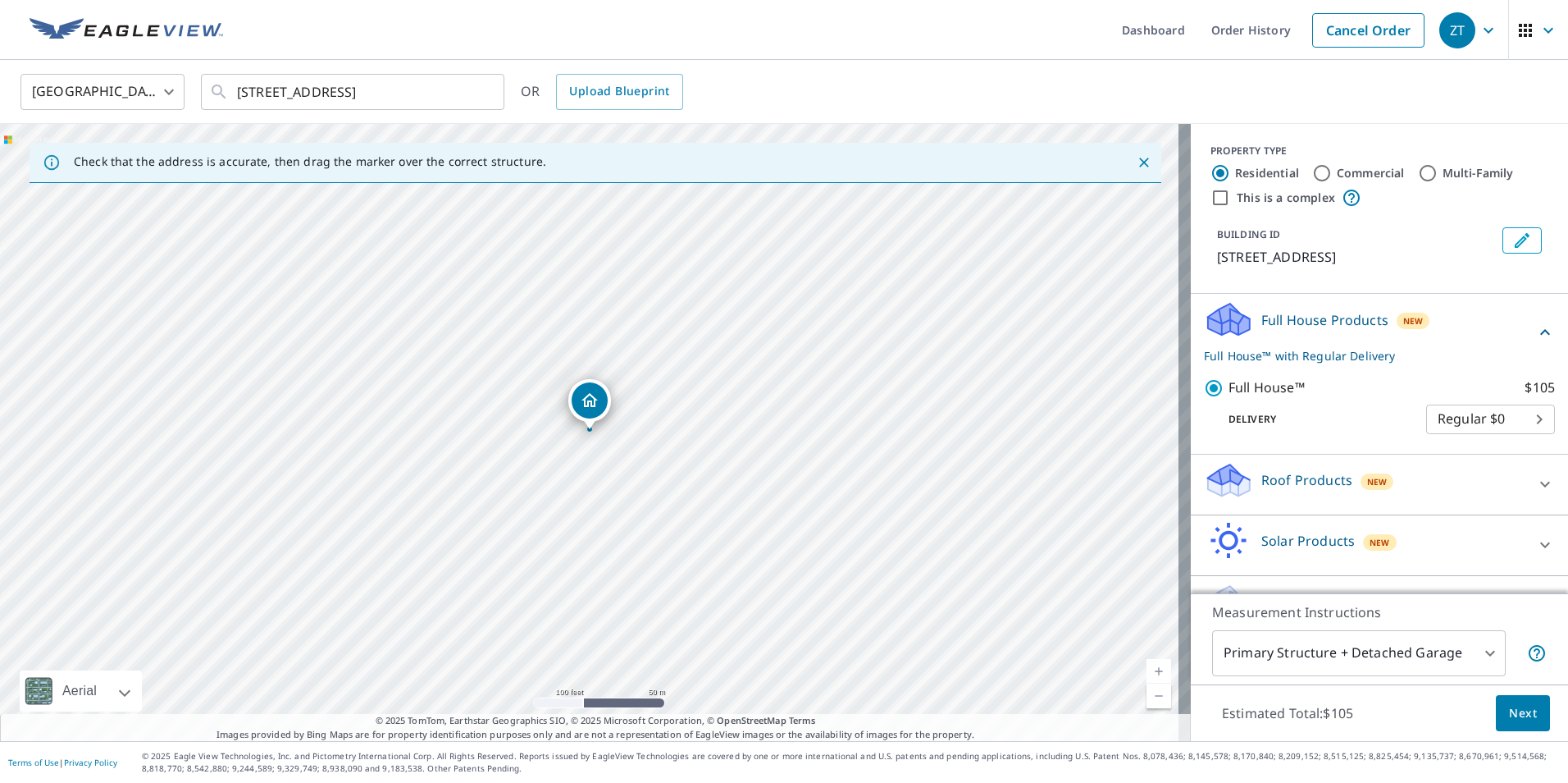
click at [1361, 358] on p "Full House™ with Regular Delivery" at bounding box center [1370, 355] width 331 height 17
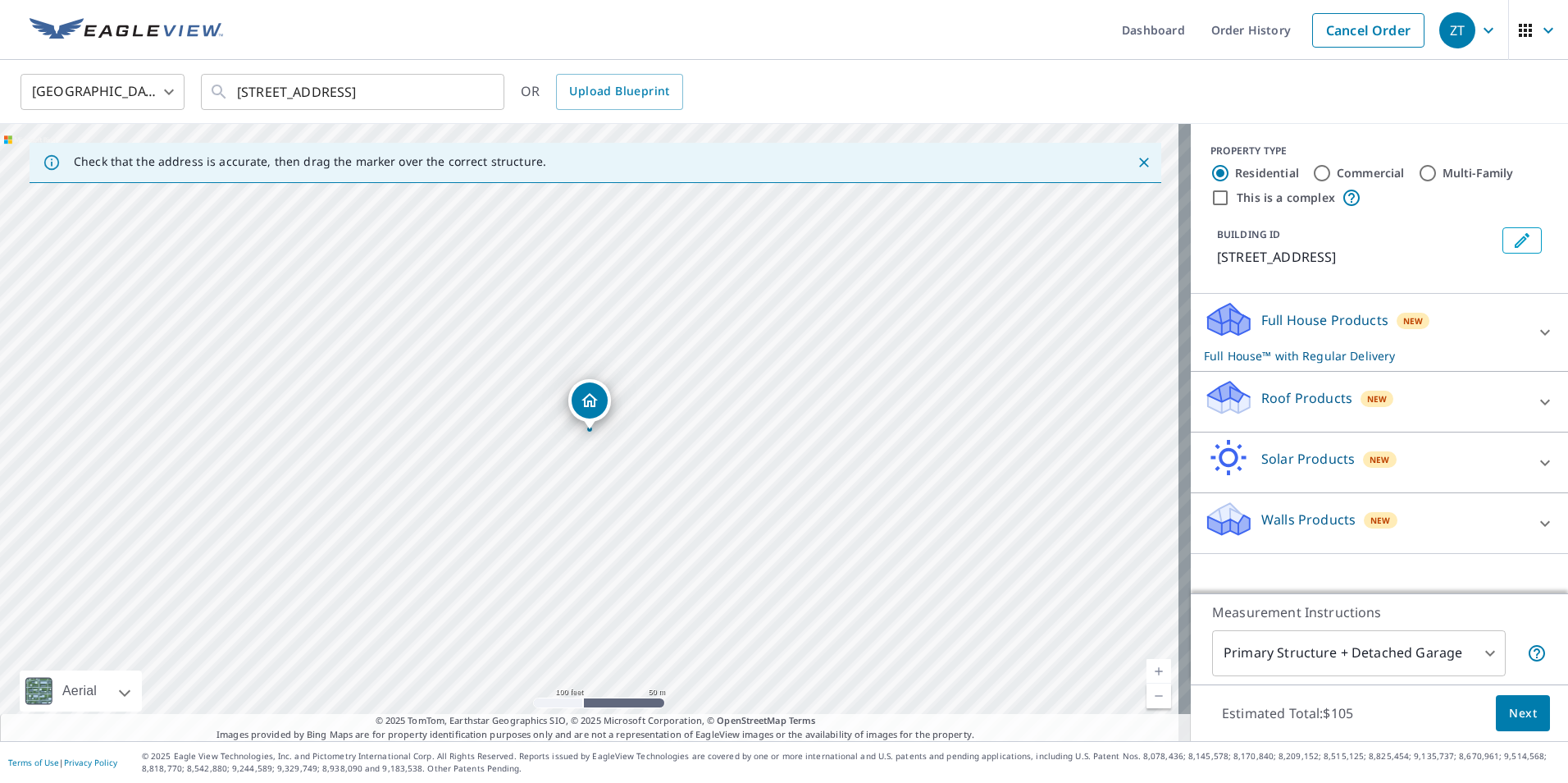
click at [1361, 358] on p "Full House™ with Regular Delivery" at bounding box center [1365, 355] width 321 height 17
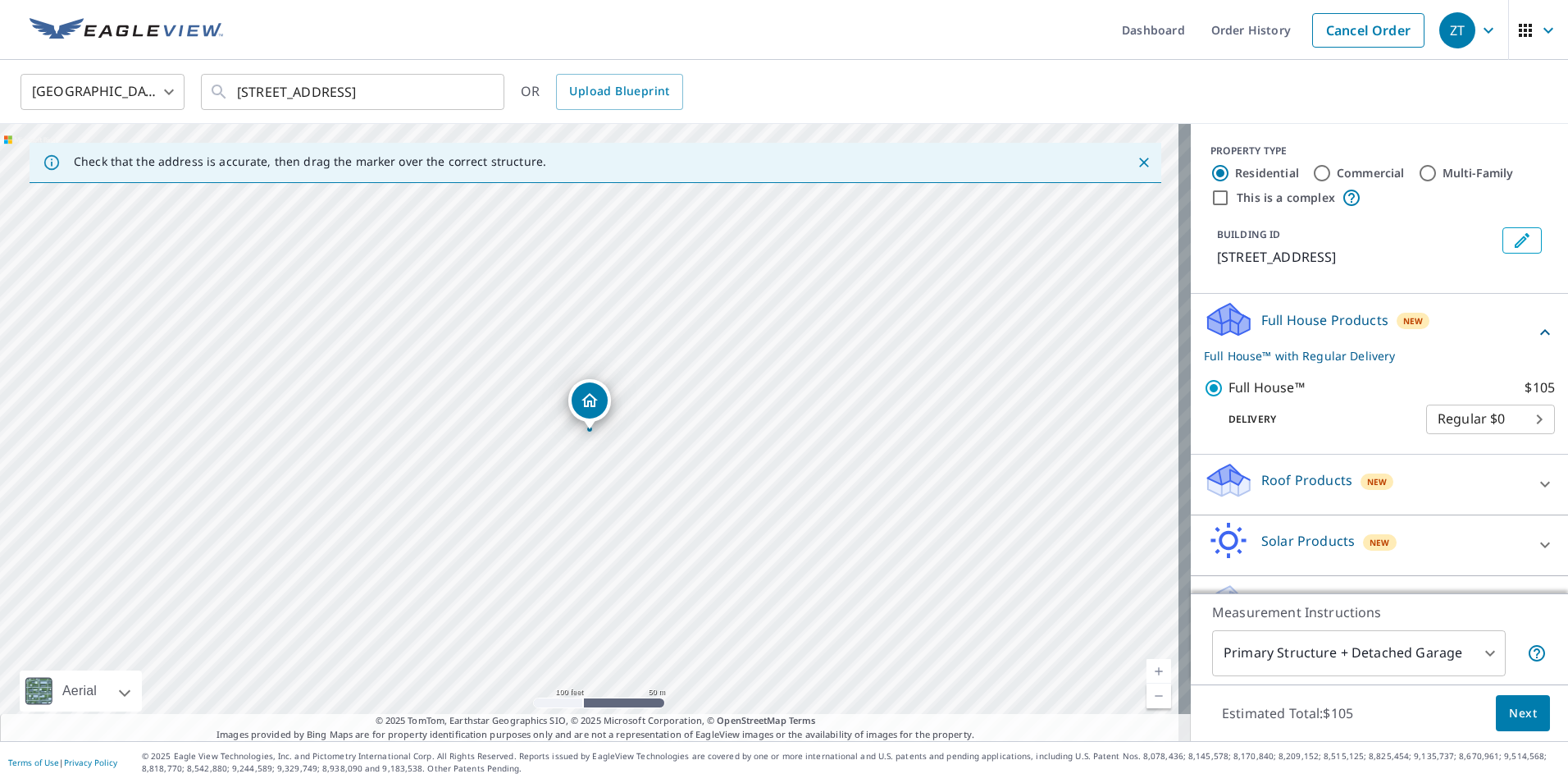
click at [1361, 353] on p "Full House™ with Regular Delivery" at bounding box center [1370, 355] width 331 height 17
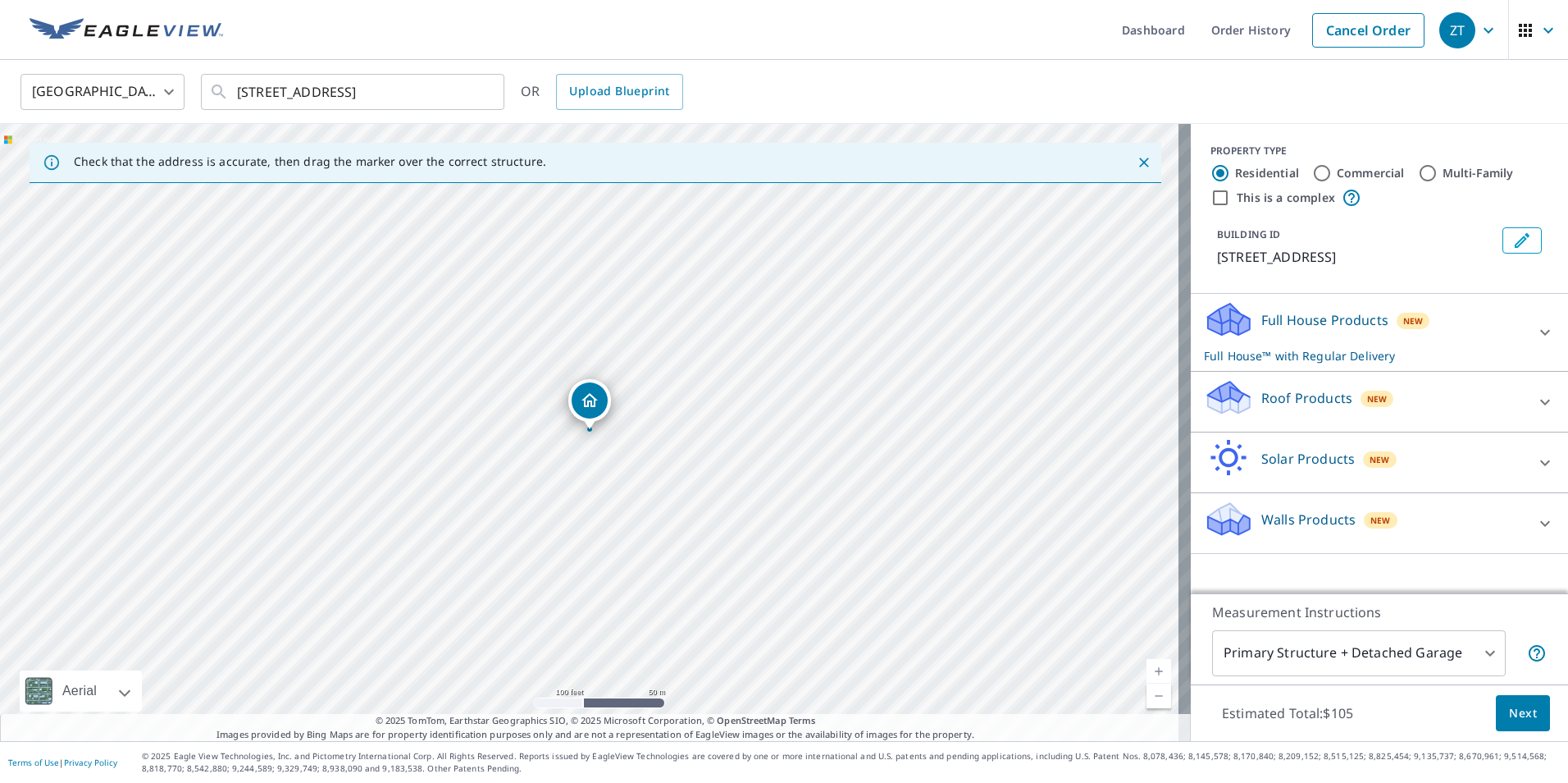
click at [1370, 459] on span "New" at bounding box center [1380, 460] width 21 height 13
click at [1411, 455] on div "Solar Products New" at bounding box center [1370, 462] width 331 height 46
click at [1398, 526] on div "Walls Products New" at bounding box center [1365, 523] width 321 height 46
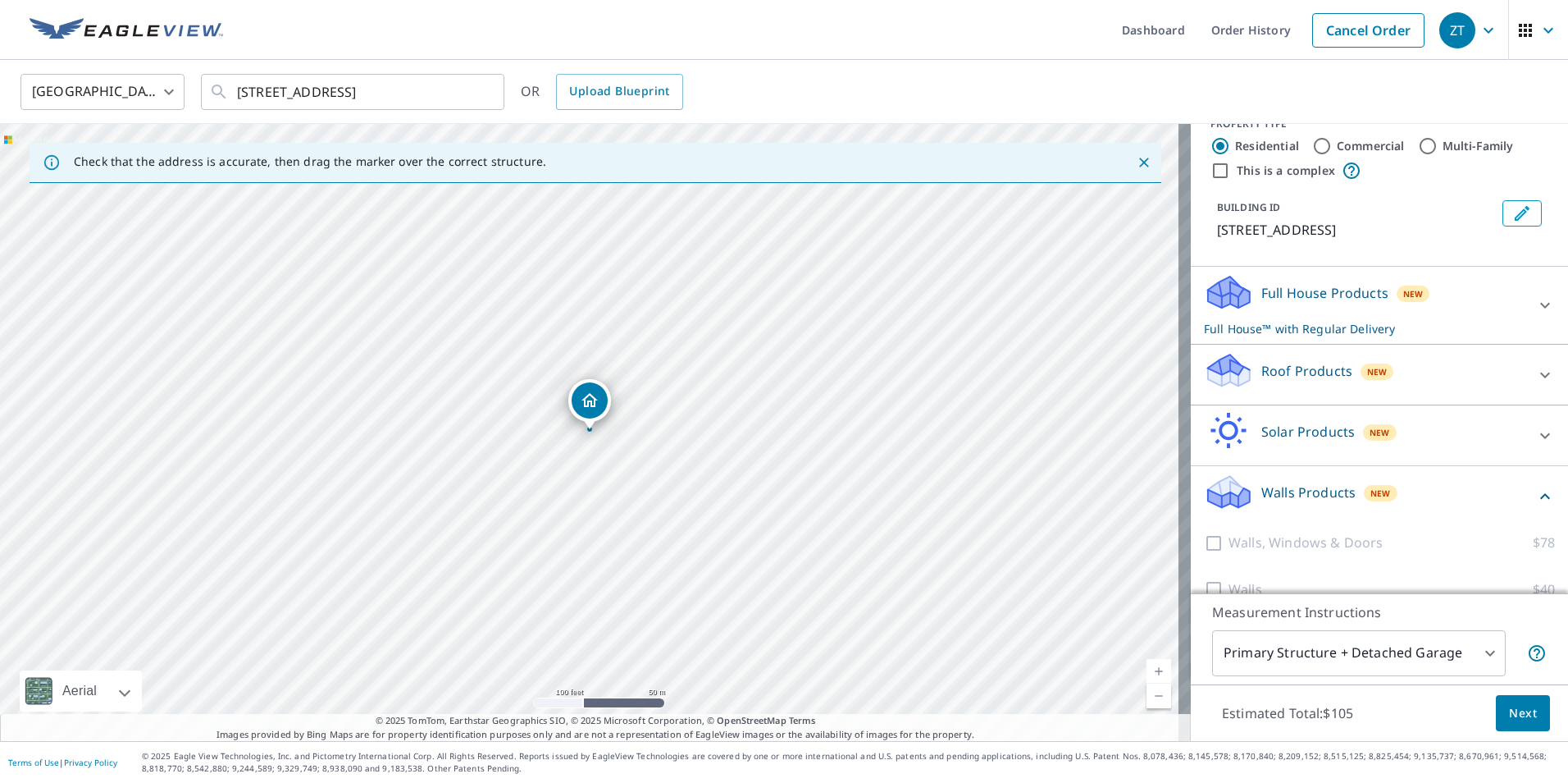
scroll to position [53, 0]
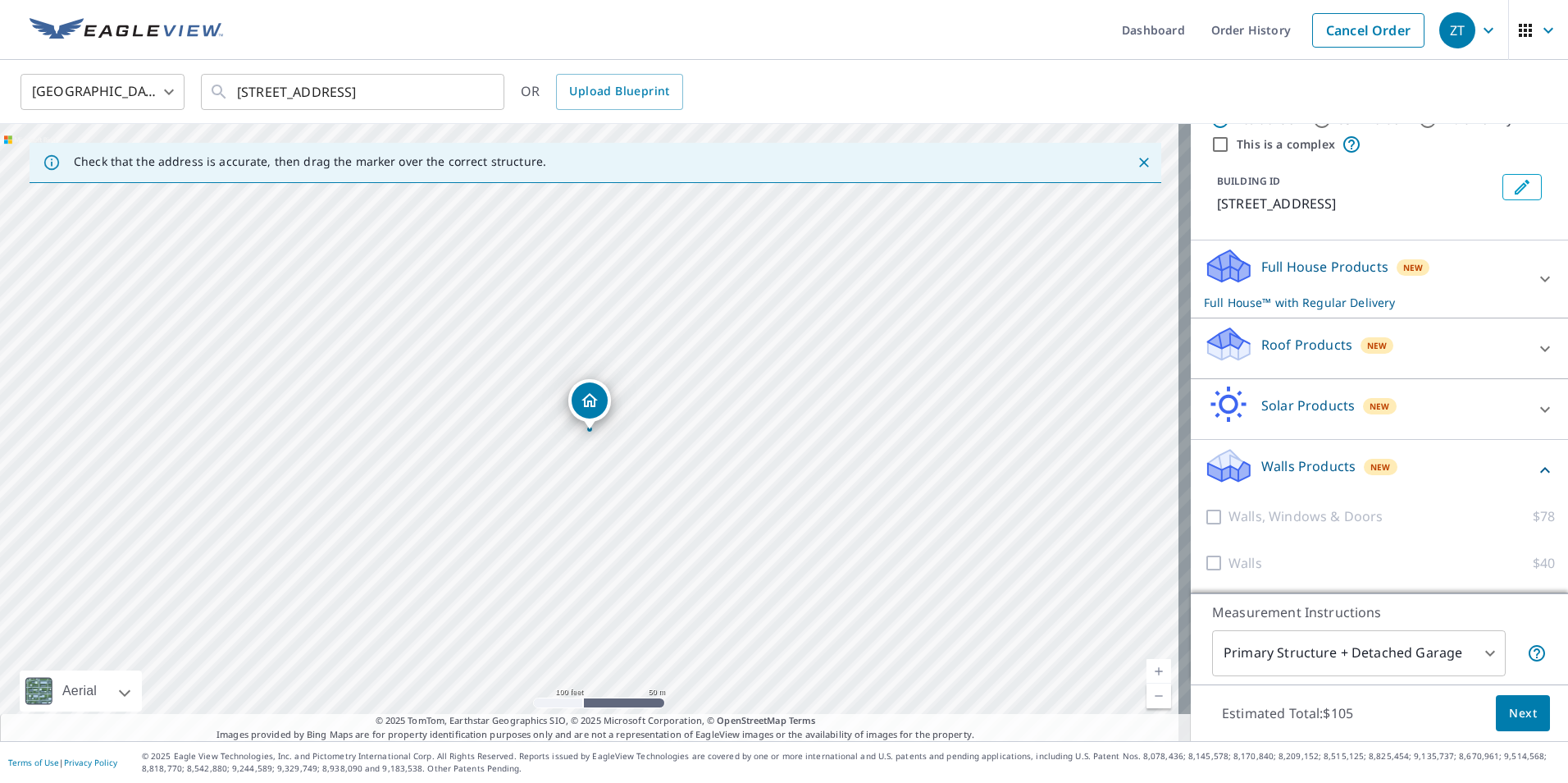
click at [1402, 459] on div "Walls Products New" at bounding box center [1370, 470] width 331 height 46
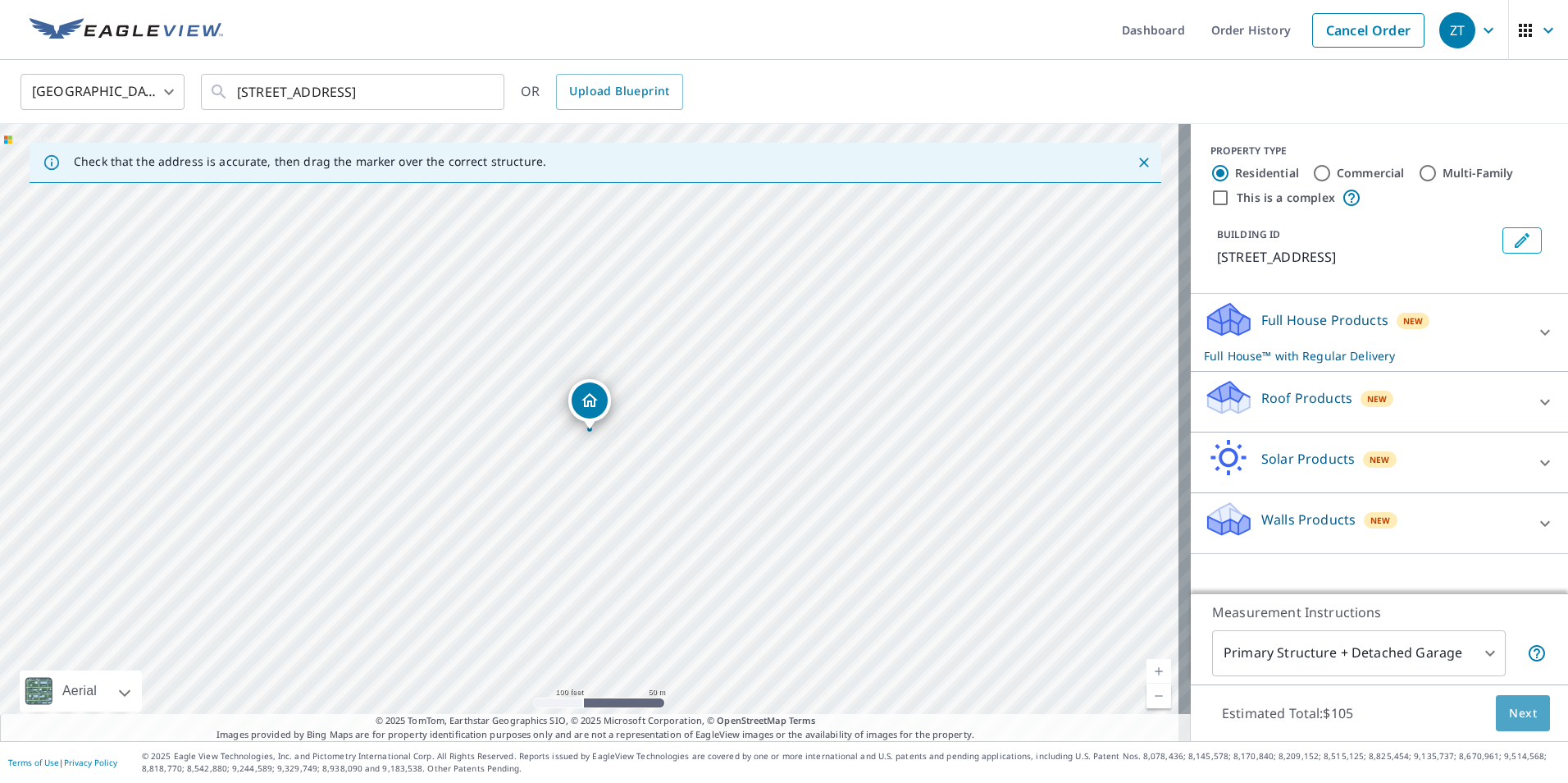
click at [1515, 711] on span "Next" at bounding box center [1523, 713] width 28 height 21
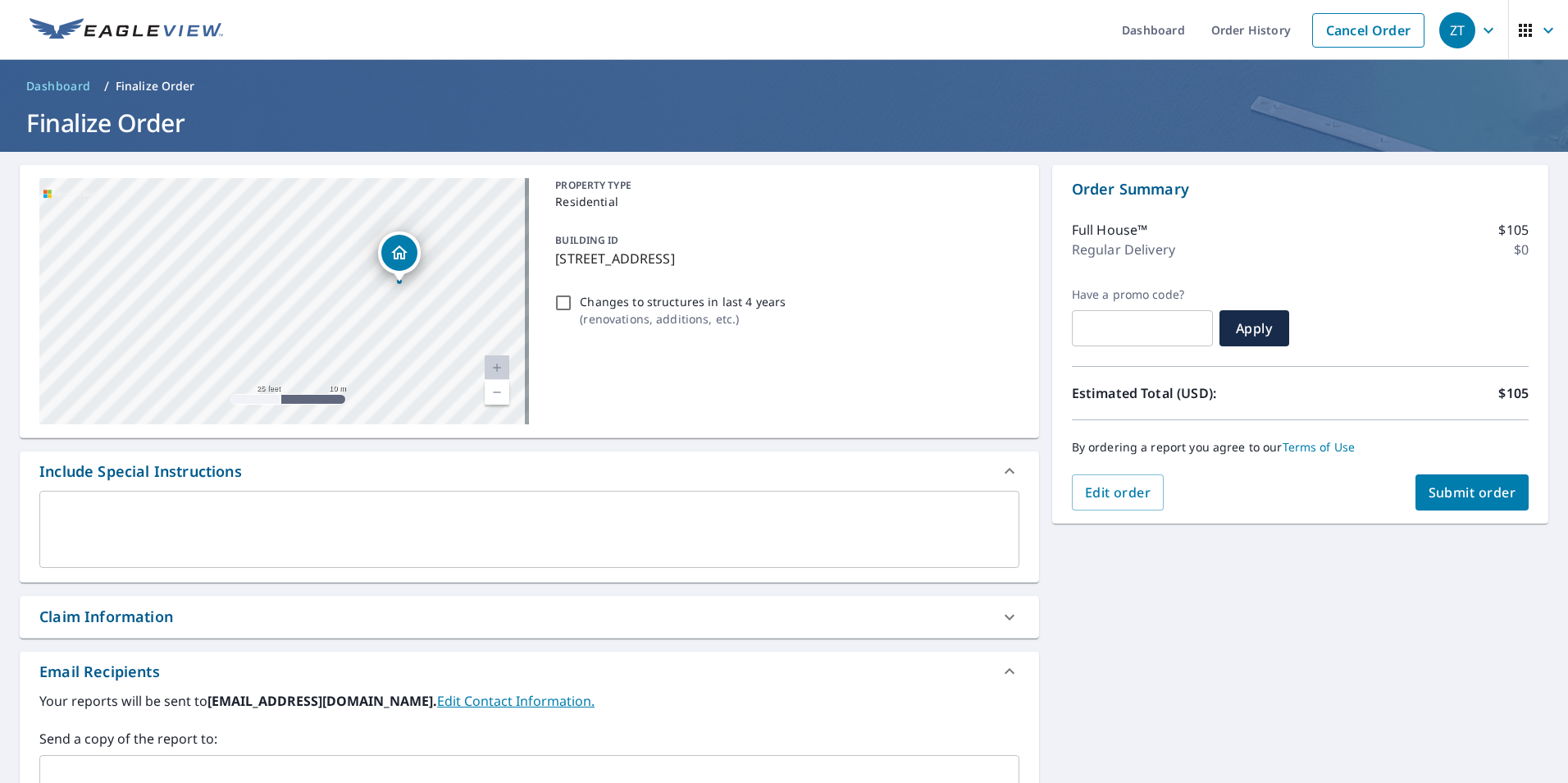
drag, startPoint x: 419, startPoint y: 317, endPoint x: 224, endPoint y: 263, distance: 202.3
click at [224, 264] on div "223 E Avenue I San Angelo, TX 76903" at bounding box center [284, 301] width 490 height 246
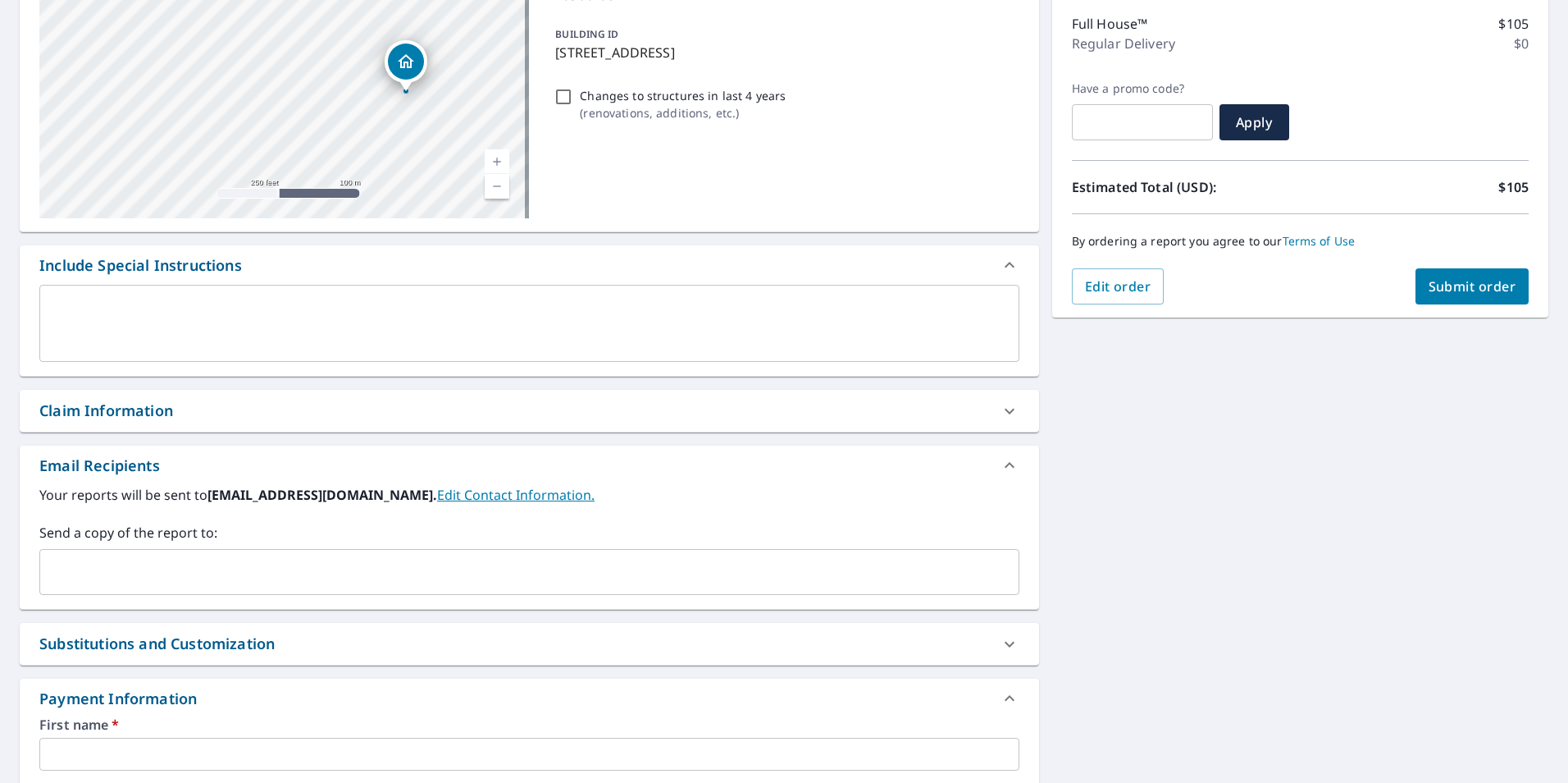
scroll to position [246, 0]
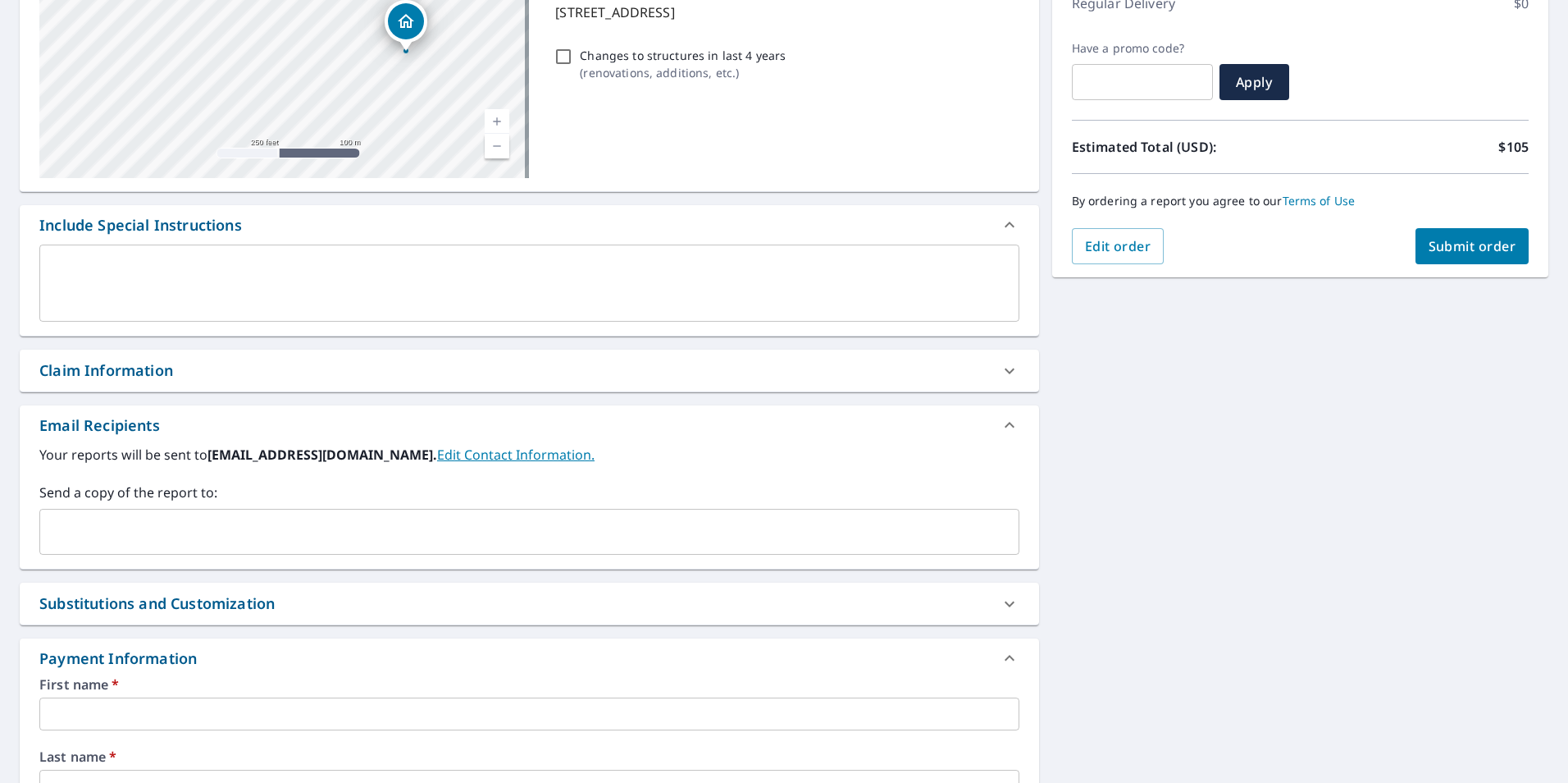
click at [205, 373] on div "Claim Information" at bounding box center [515, 370] width 951 height 22
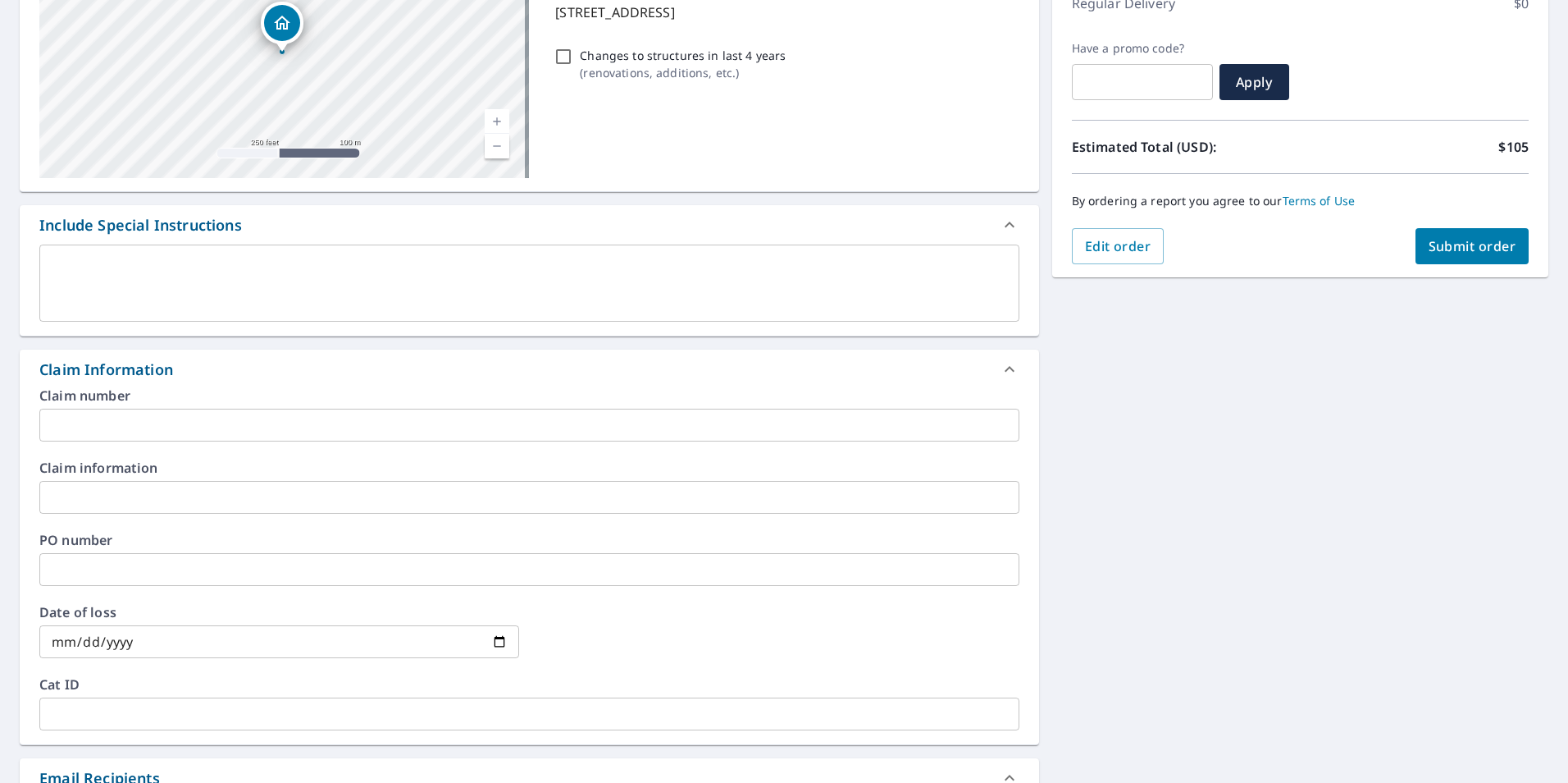
click at [208, 373] on div "Claim Information" at bounding box center [515, 370] width 951 height 22
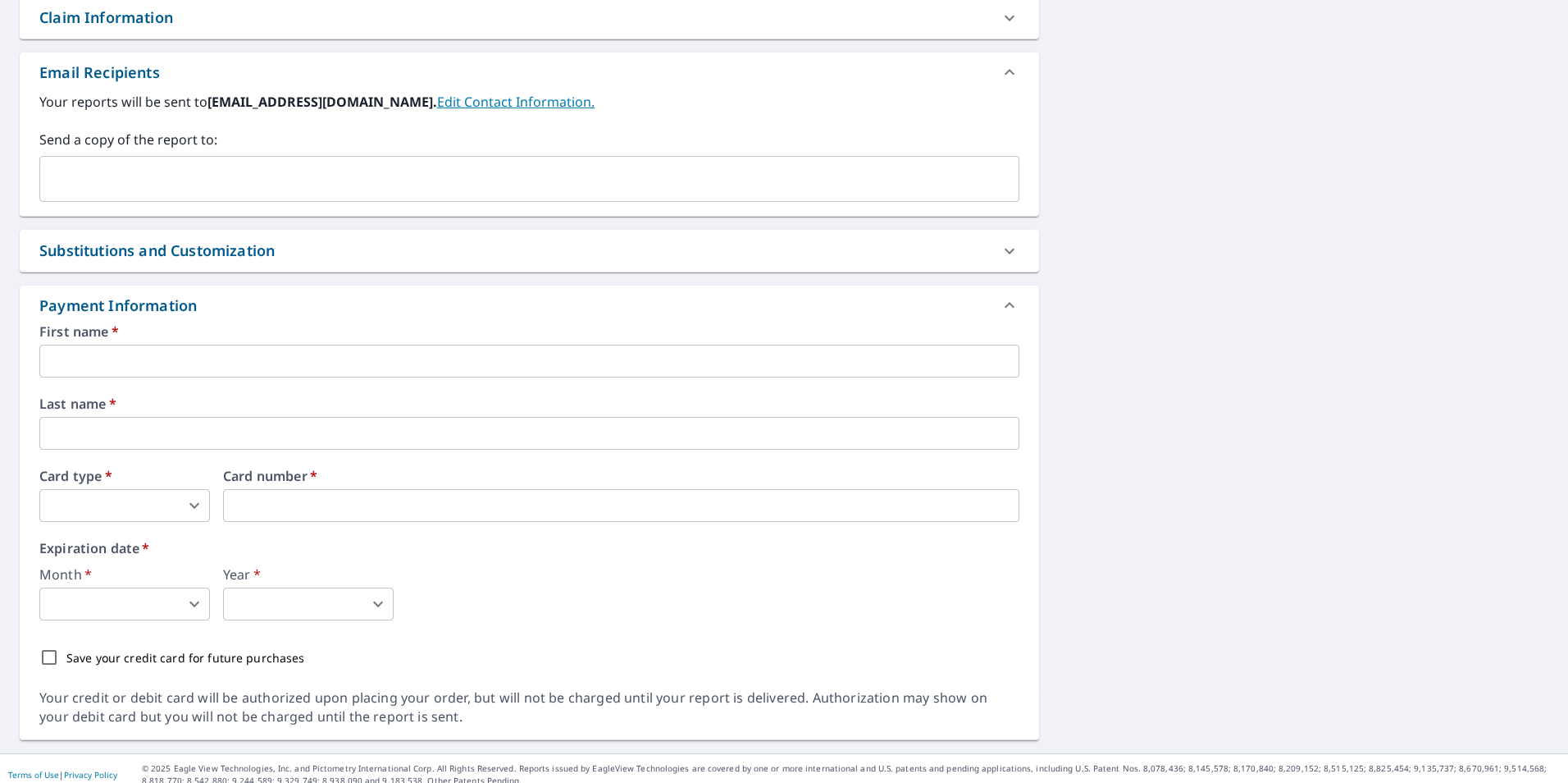
scroll to position [611, 0]
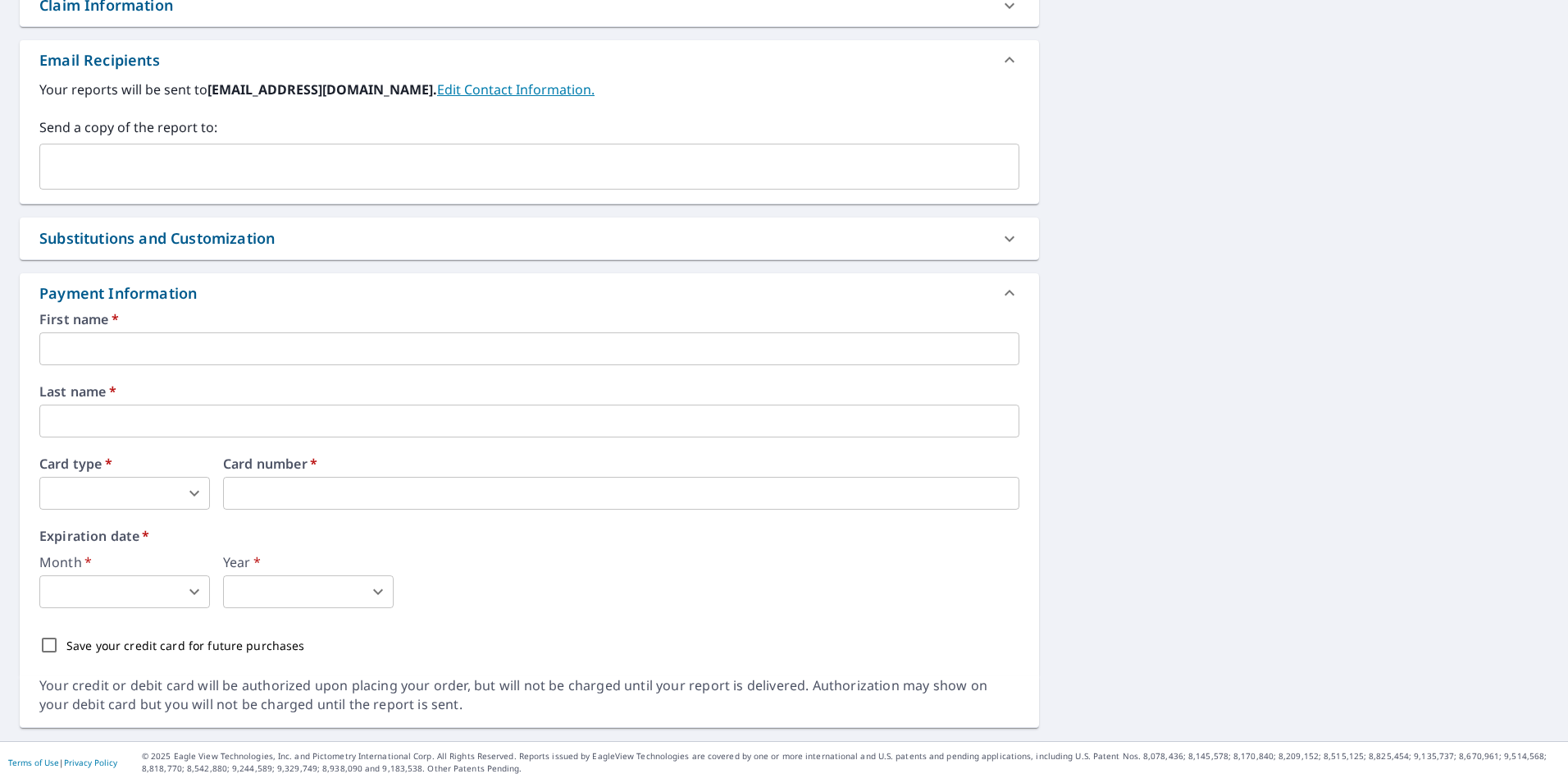
click at [161, 344] on input "text" at bounding box center [529, 349] width 980 height 33
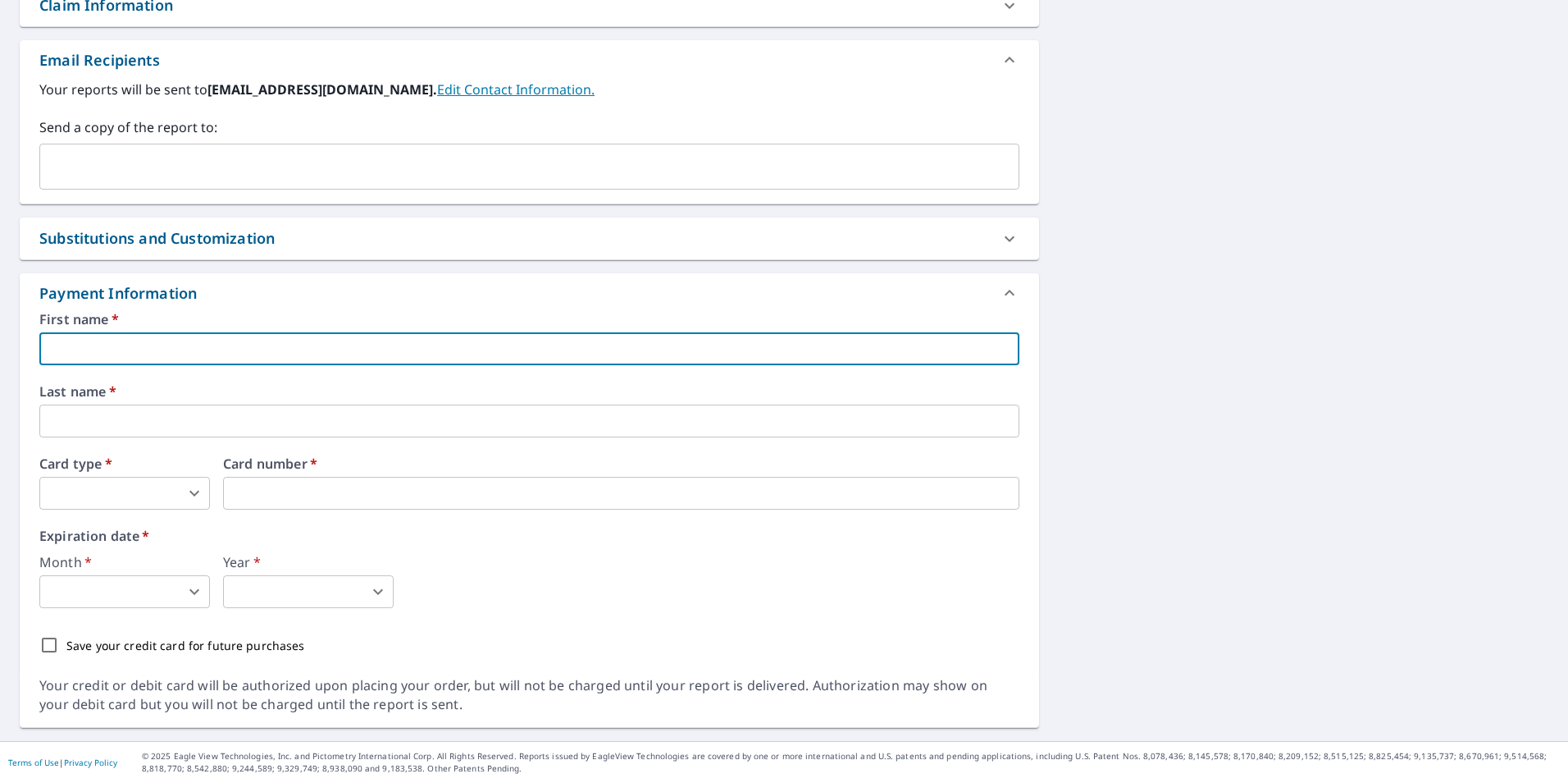
type input "Zach"
type input "revivedremodeling25@gmail.com"
type input "Taylor"
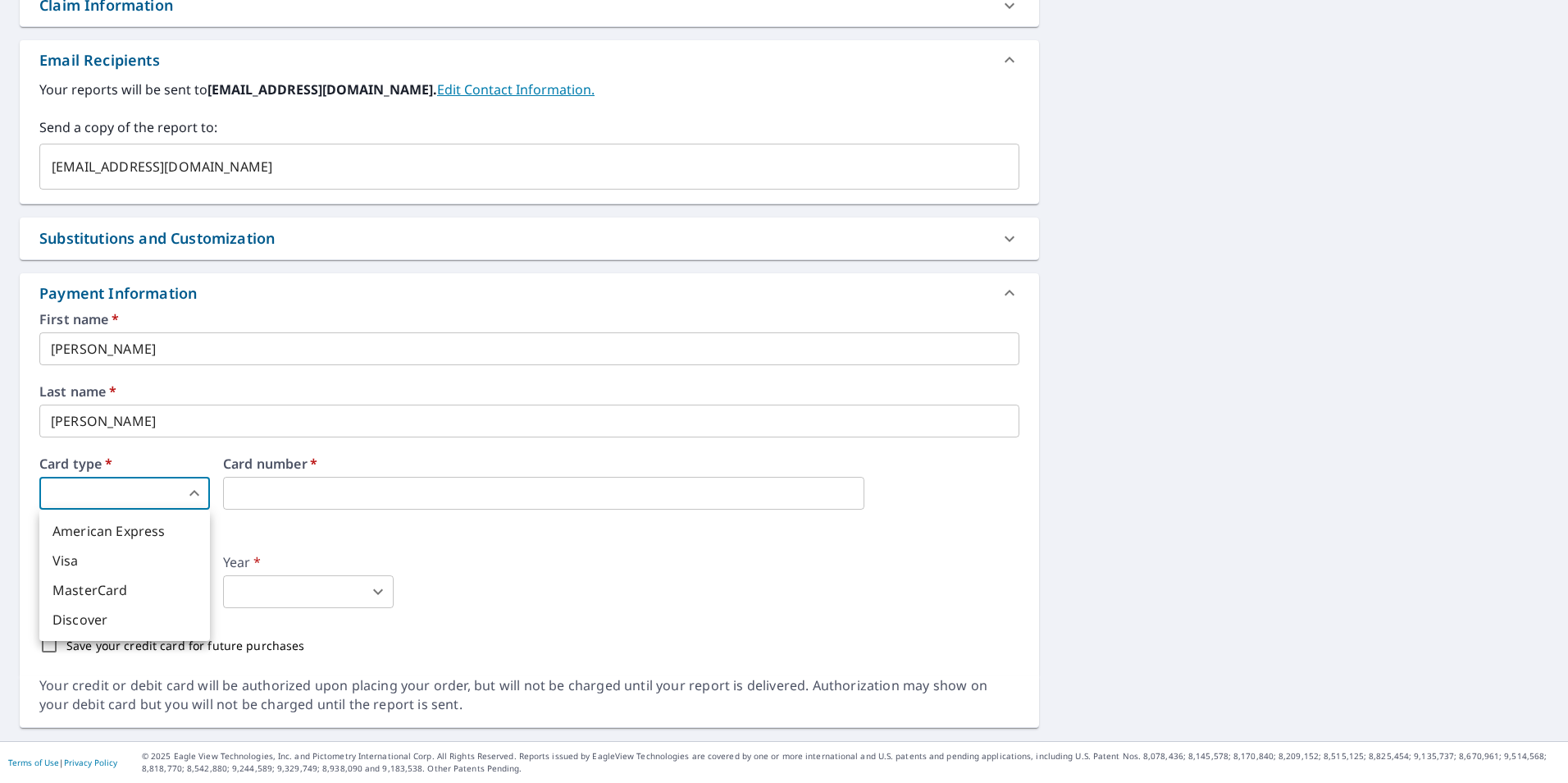
click at [180, 503] on body "ZT ZT Dashboard Order History Cancel Order ZT Dashboard / Finalize Order Finali…" at bounding box center [784, 391] width 1568 height 783
click at [147, 529] on li "American Express" at bounding box center [125, 531] width 171 height 30
type input "1"
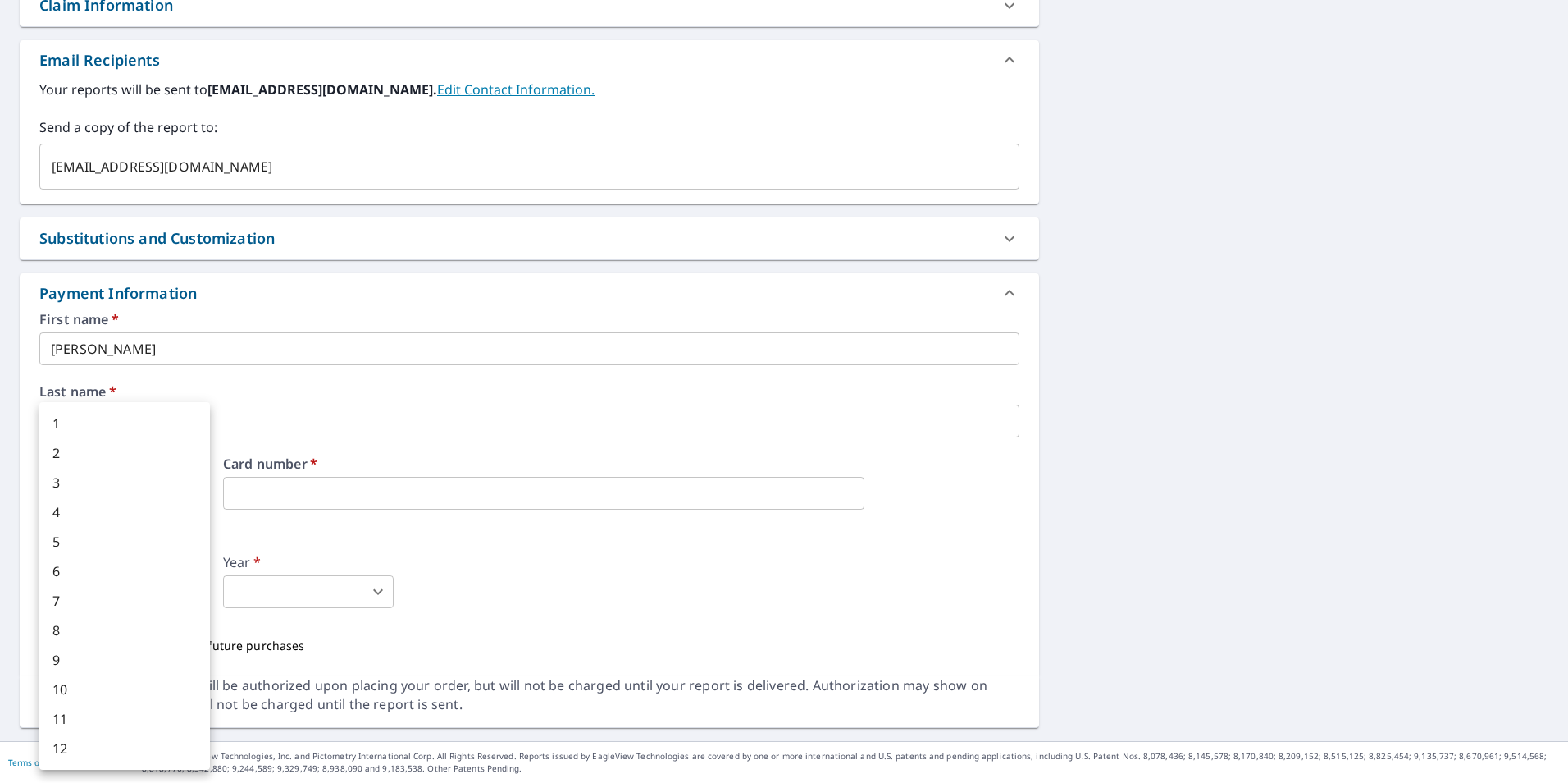
click at [171, 587] on body "ZT ZT Dashboard Order History Cancel Order ZT Dashboard / Finalize Order Finali…" at bounding box center [784, 391] width 1568 height 783
click at [490, 542] on div at bounding box center [784, 391] width 1568 height 783
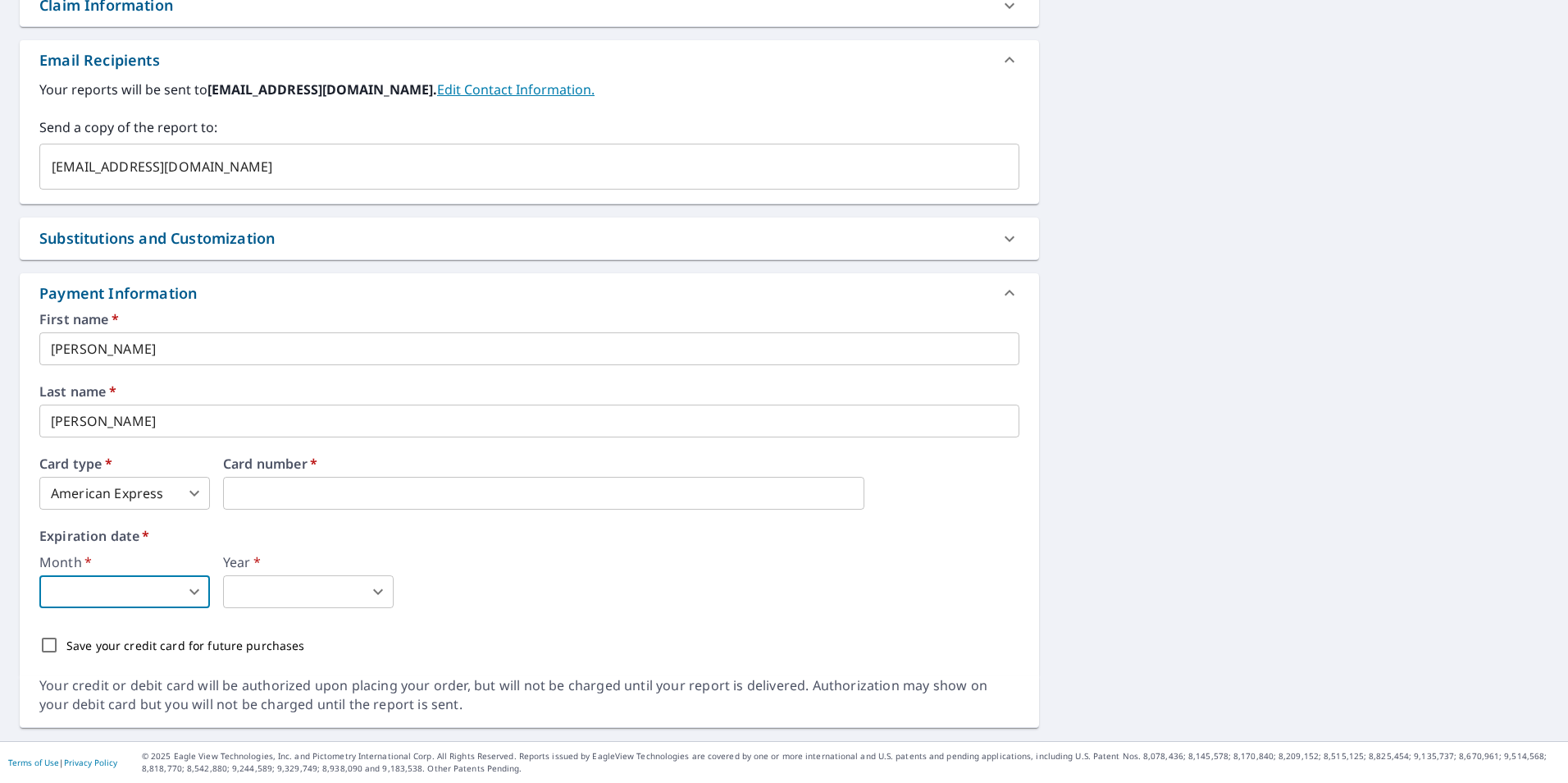
click at [190, 585] on body "ZT ZT Dashboard Order History Cancel Order ZT Dashboard / Finalize Order Finali…" at bounding box center [784, 391] width 1568 height 783
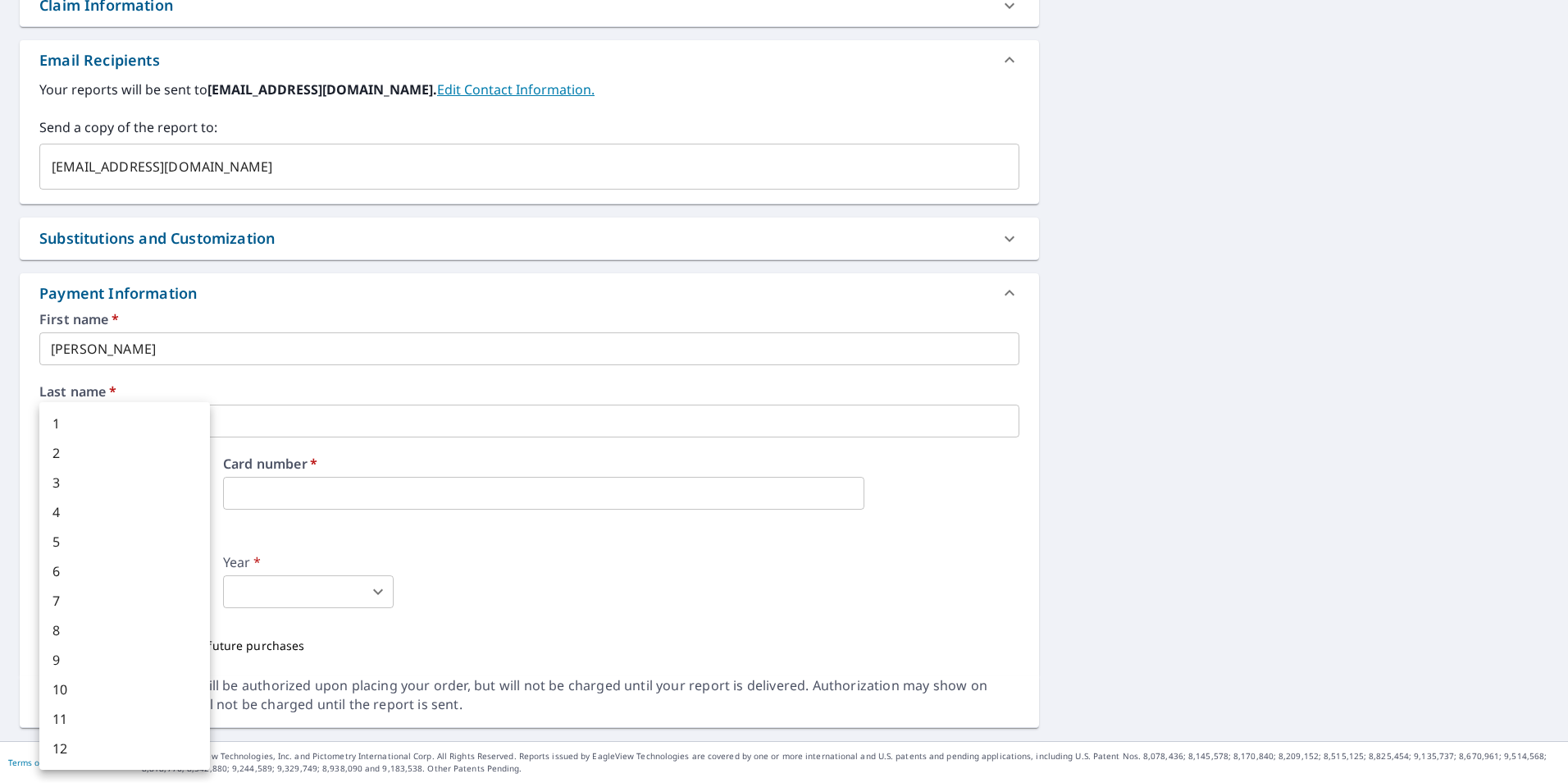
click at [456, 561] on div at bounding box center [784, 391] width 1568 height 783
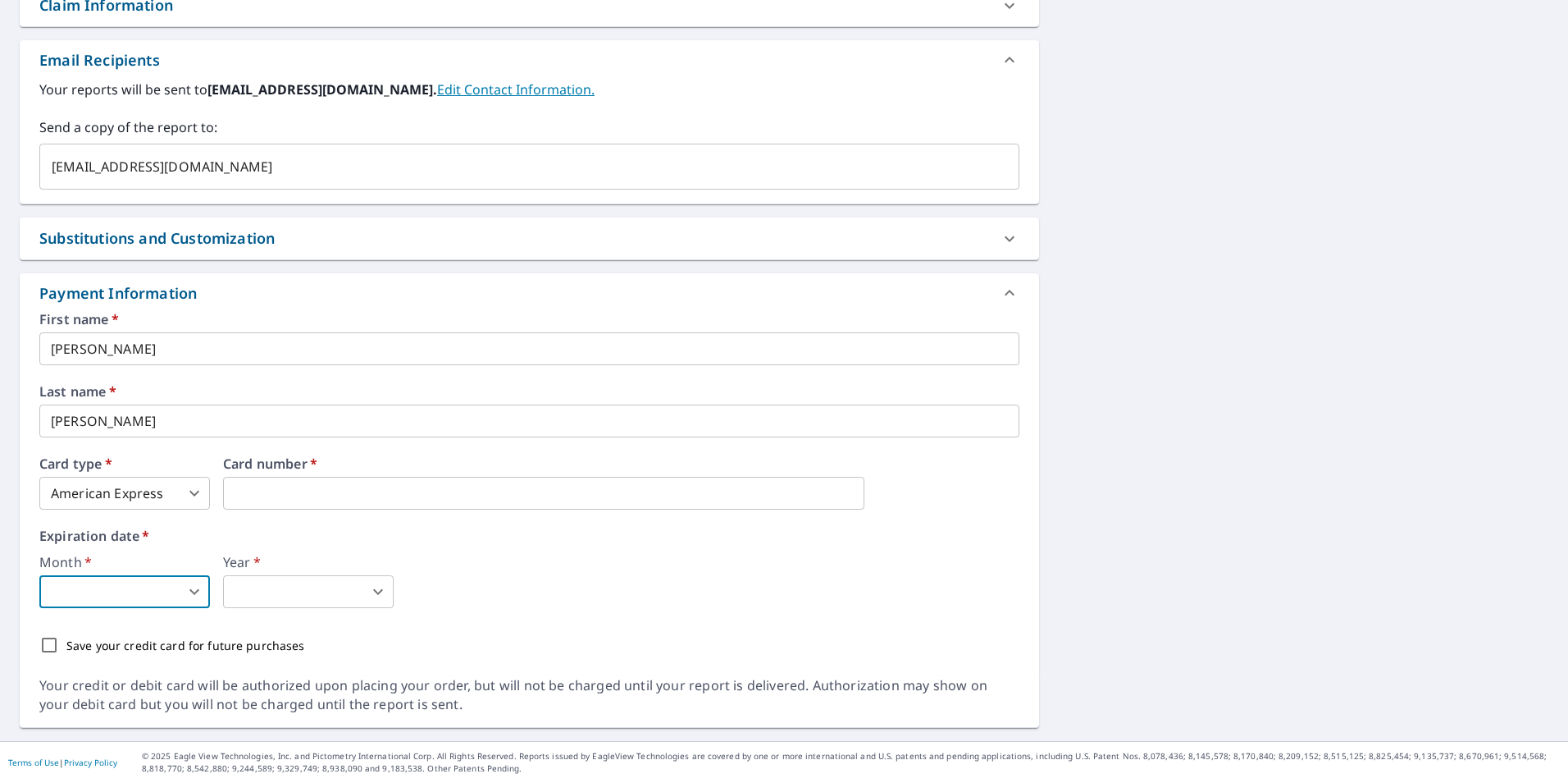
click at [144, 585] on body "ZT ZT Dashboard Order History Cancel Order ZT Dashboard / Finalize Order Finali…" at bounding box center [784, 391] width 1568 height 783
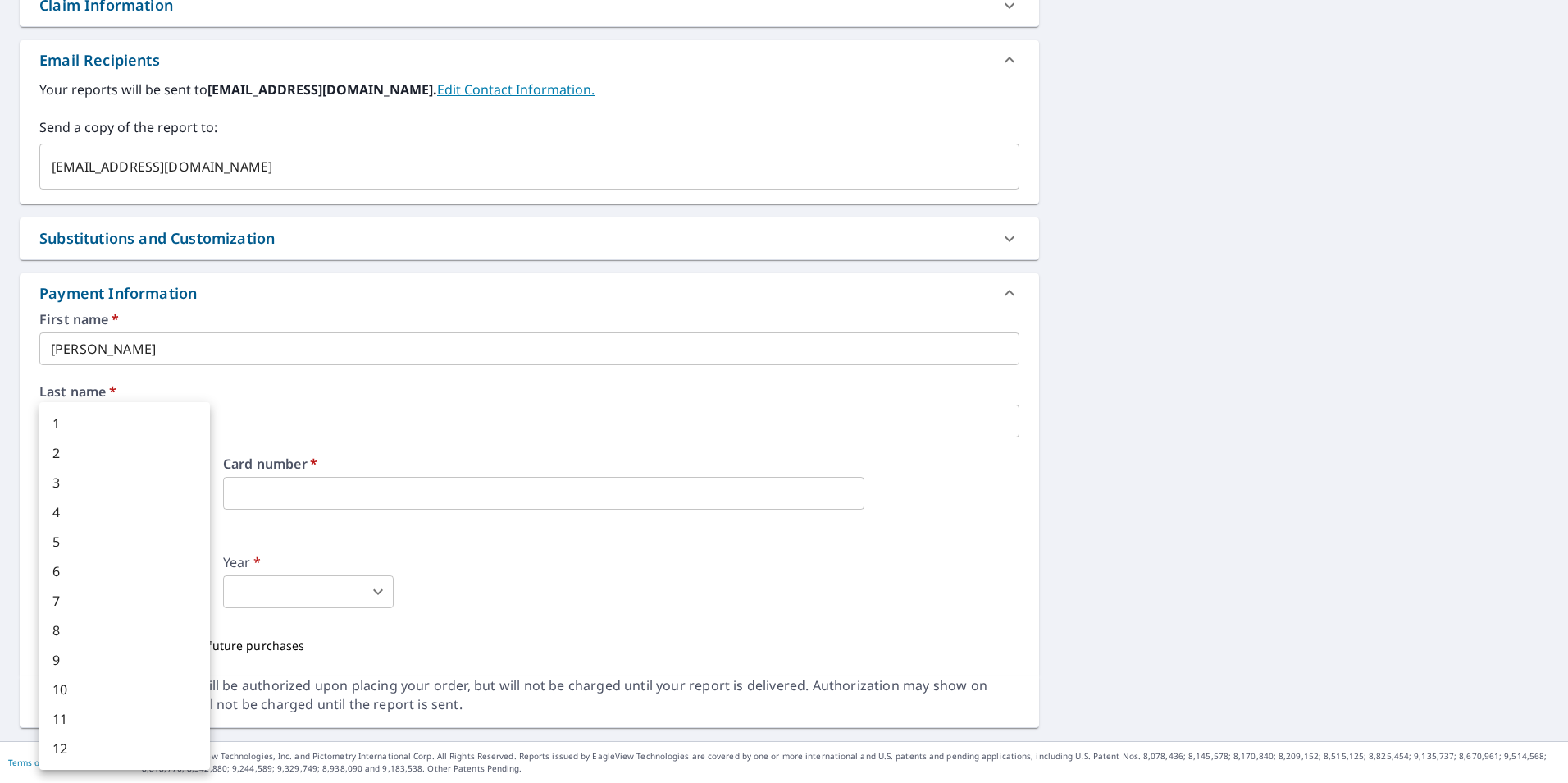
click at [66, 627] on li "8" at bounding box center [125, 631] width 171 height 30
type input "8"
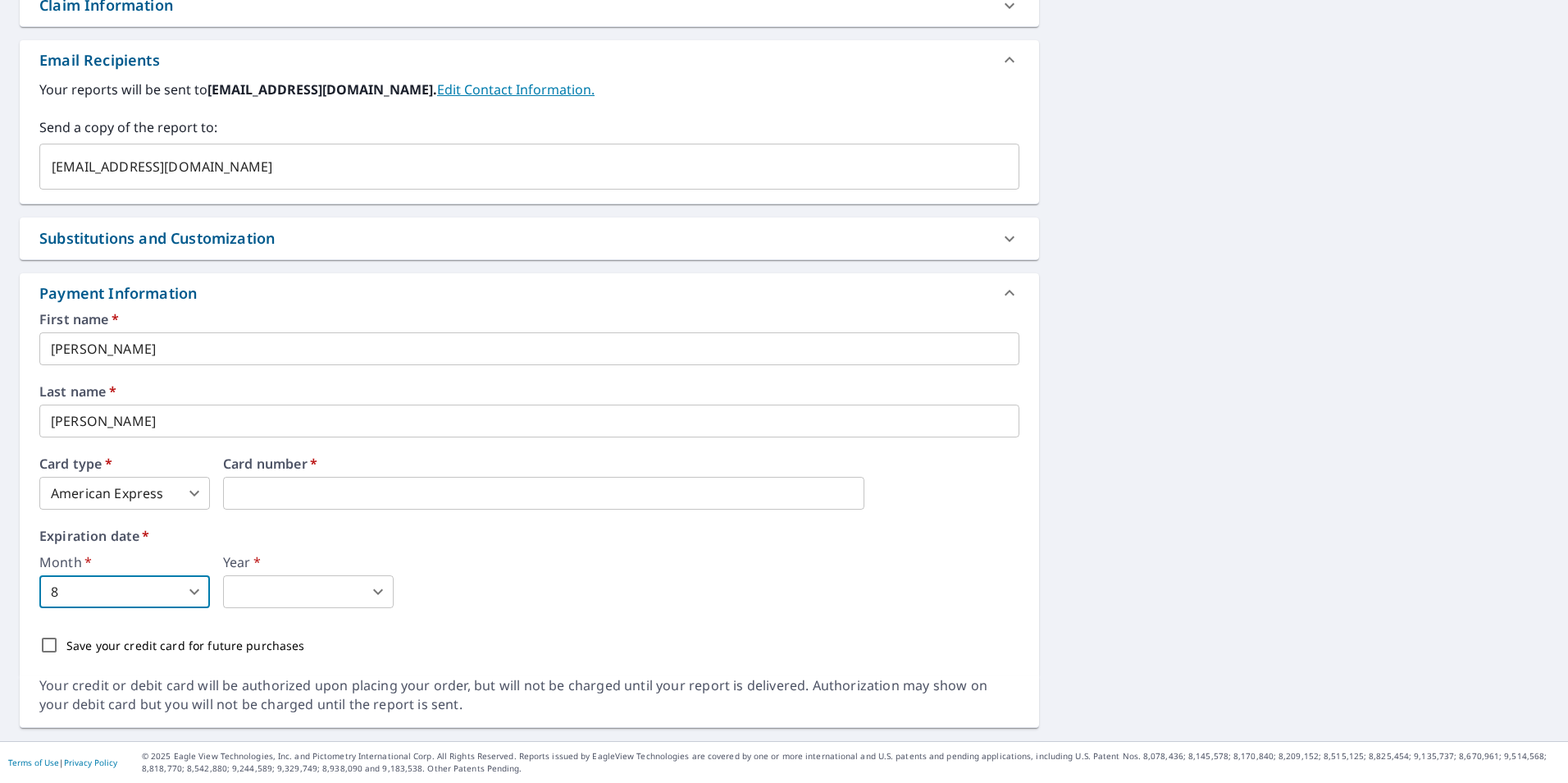
click at [346, 593] on body "ZT ZT Dashboard Order History Cancel Order ZT Dashboard / Finalize Order Finali…" at bounding box center [784, 391] width 1568 height 783
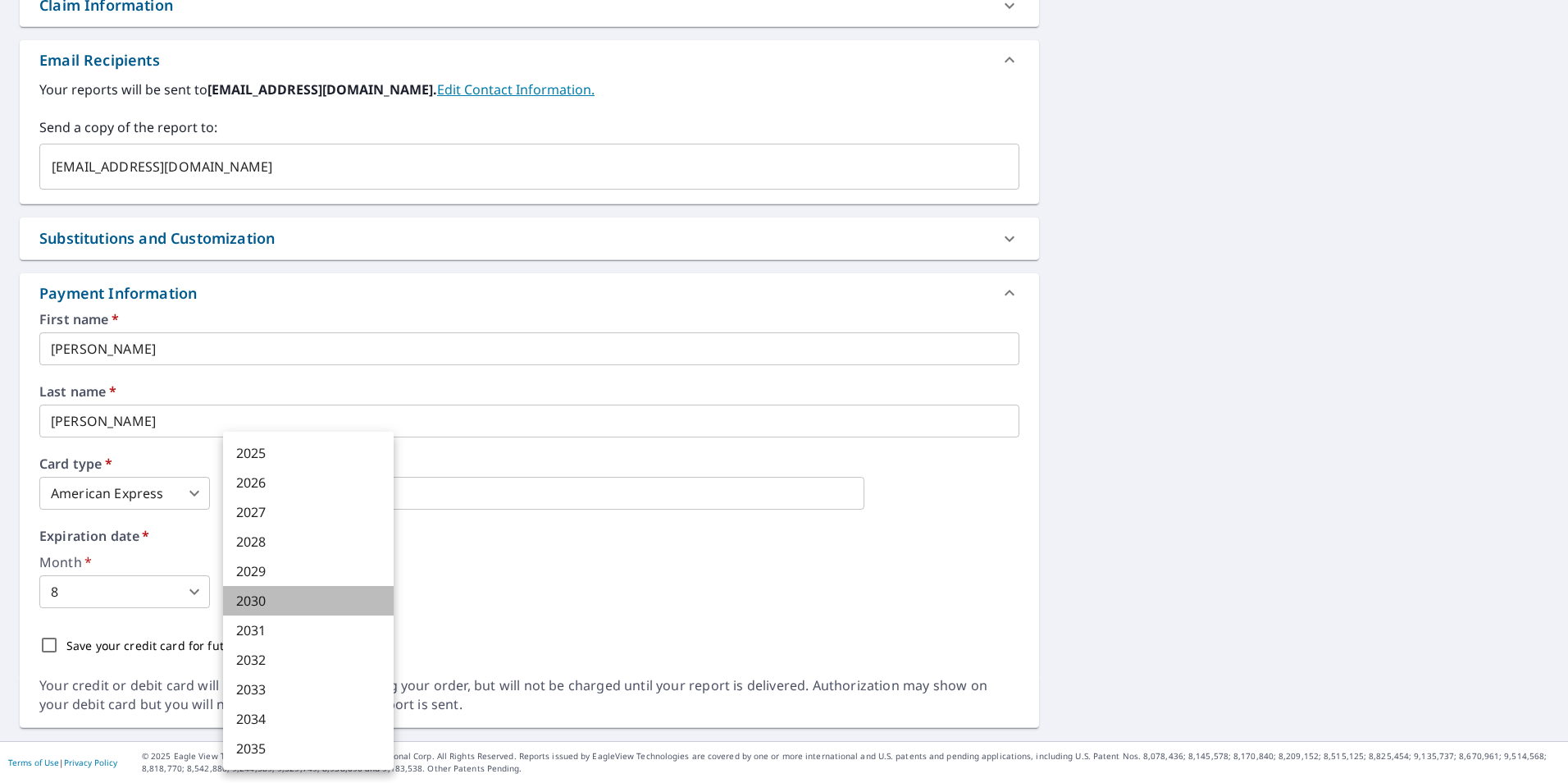
click at [280, 601] on li "2030" at bounding box center [308, 601] width 171 height 30
type input "2030"
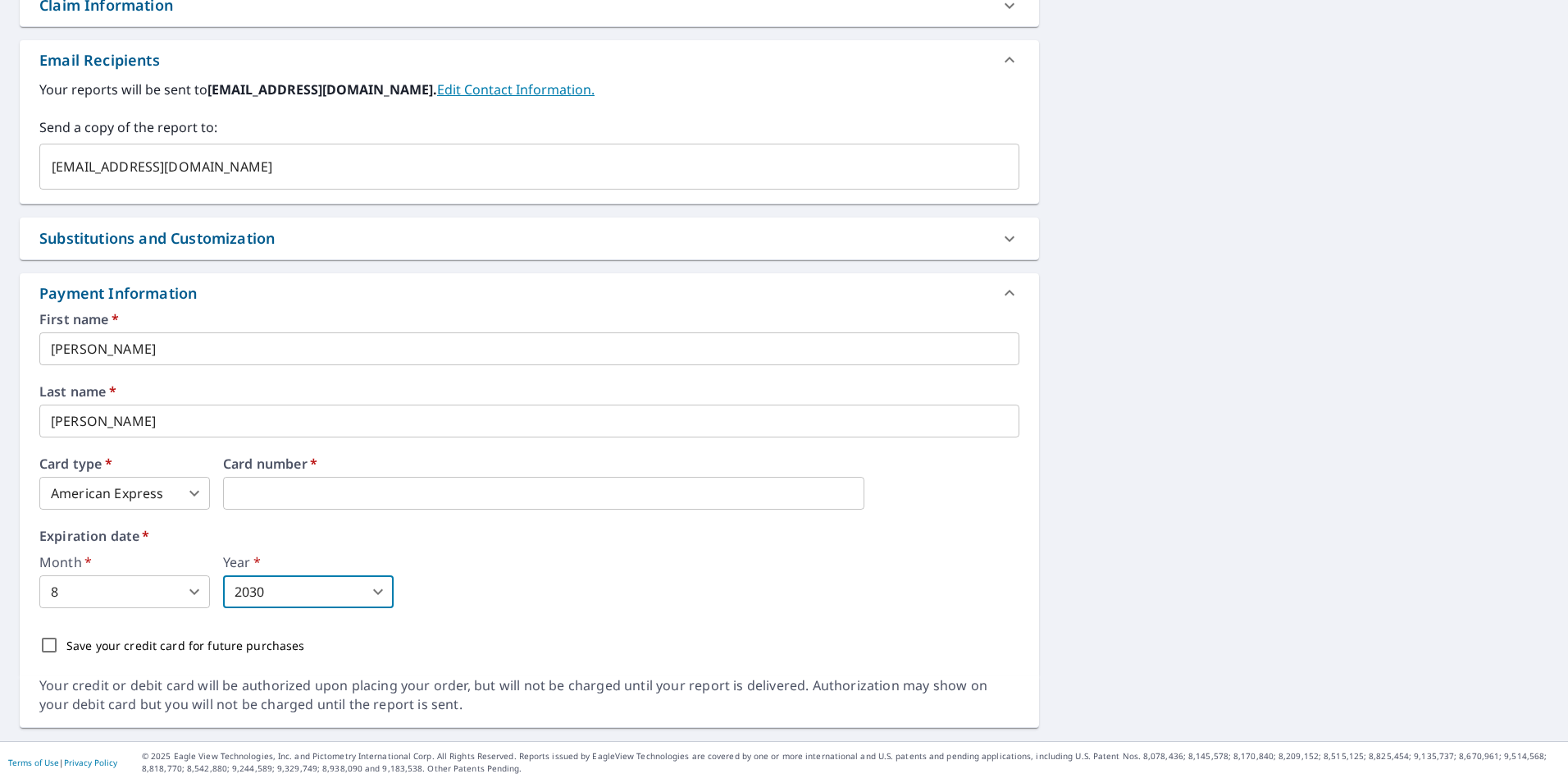
click at [629, 574] on div "Month   * 8 8 ​ Year   * 2030 2030 ​" at bounding box center [529, 581] width 980 height 52
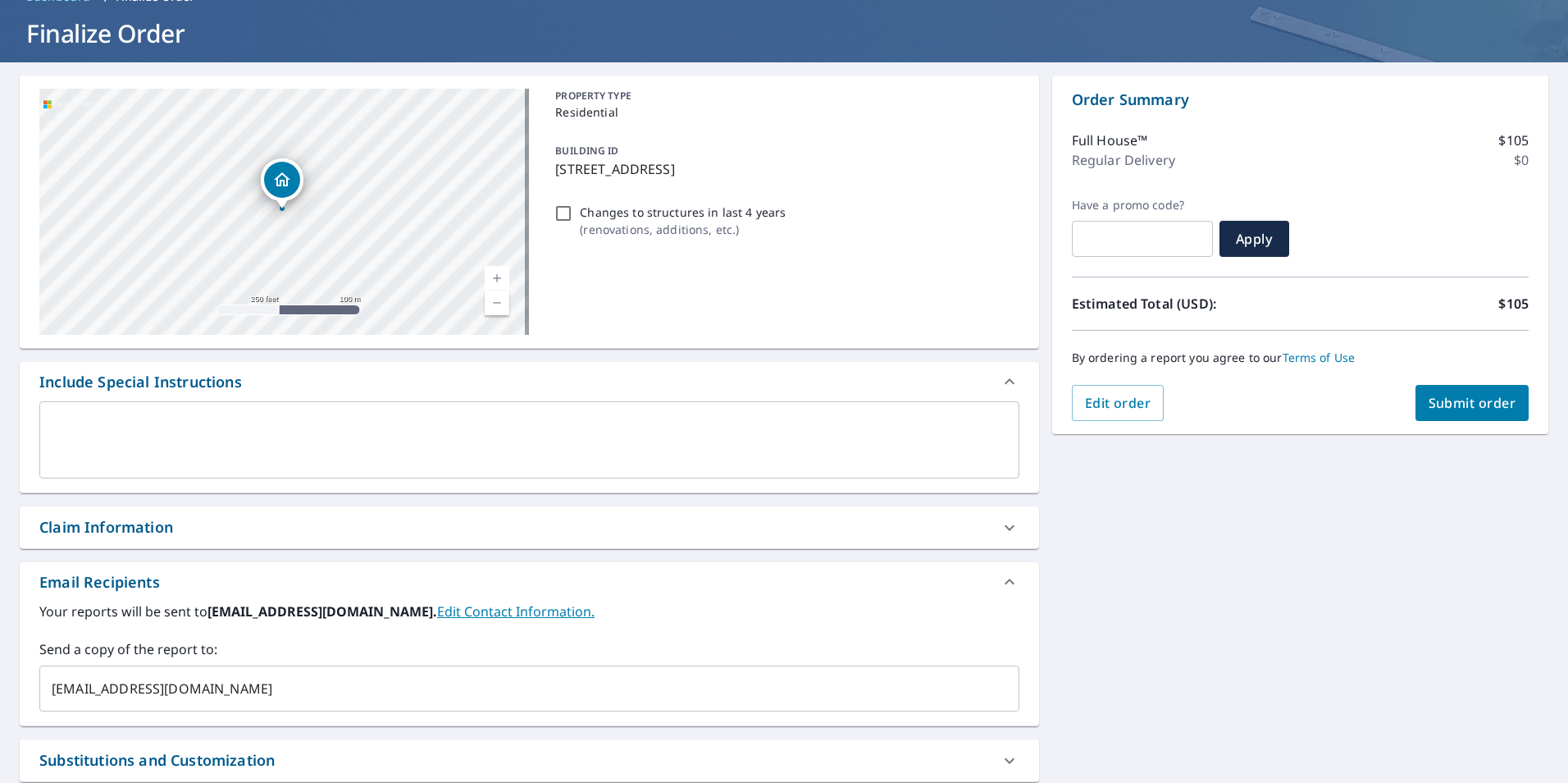
scroll to position [37, 0]
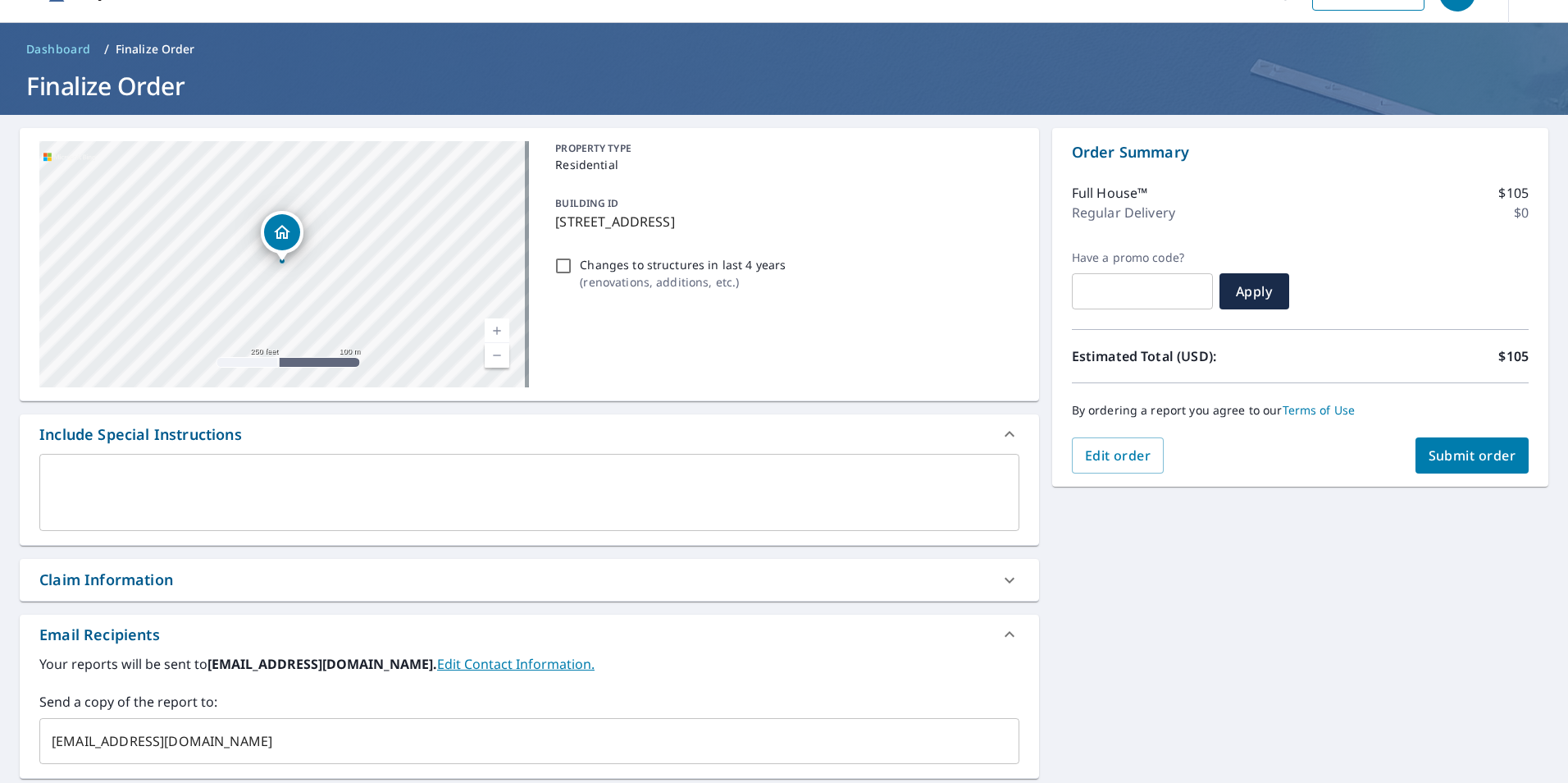
click at [1467, 453] on span "Submit order" at bounding box center [1473, 456] width 88 height 18
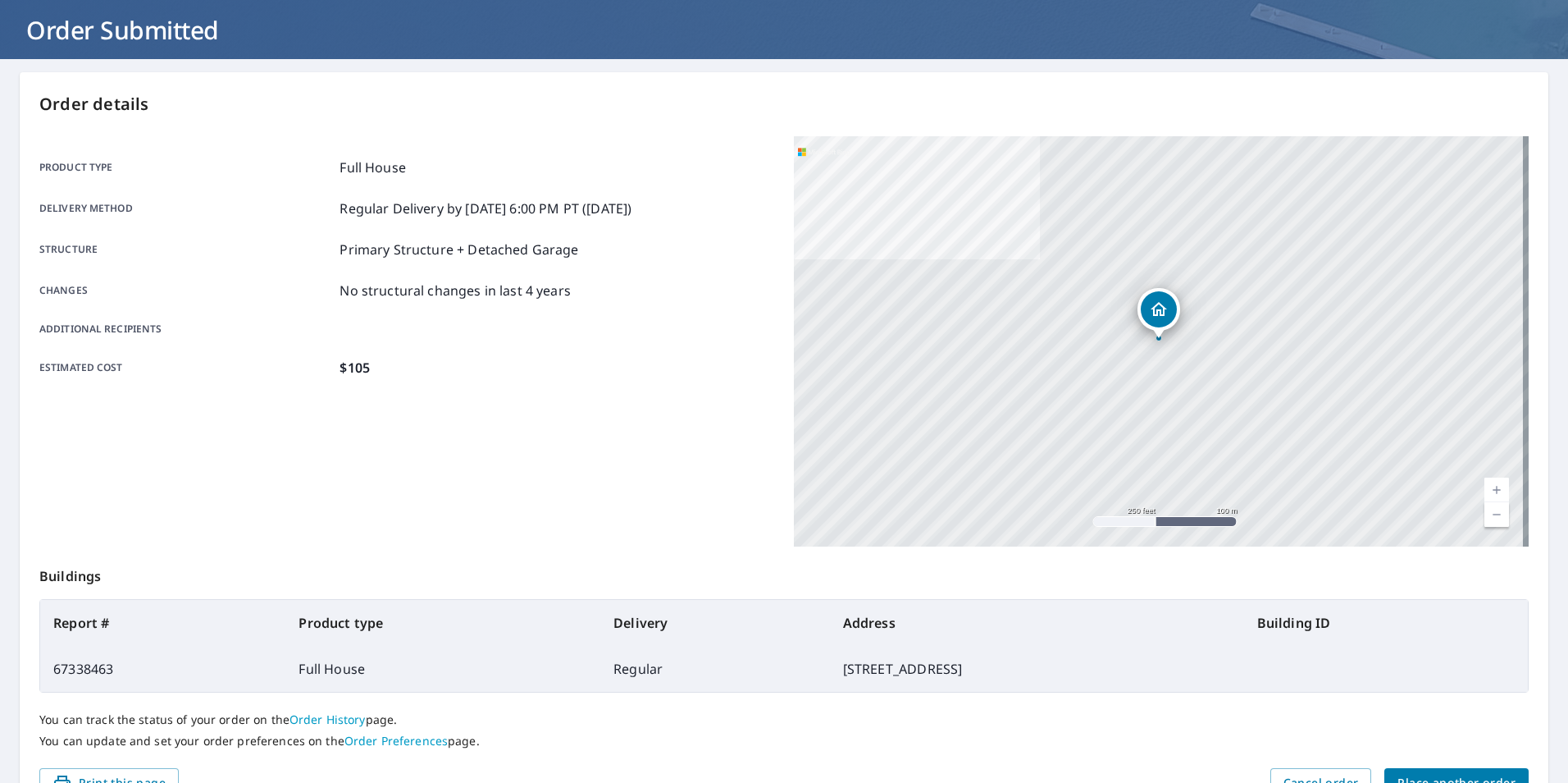
scroll to position [183, 0]
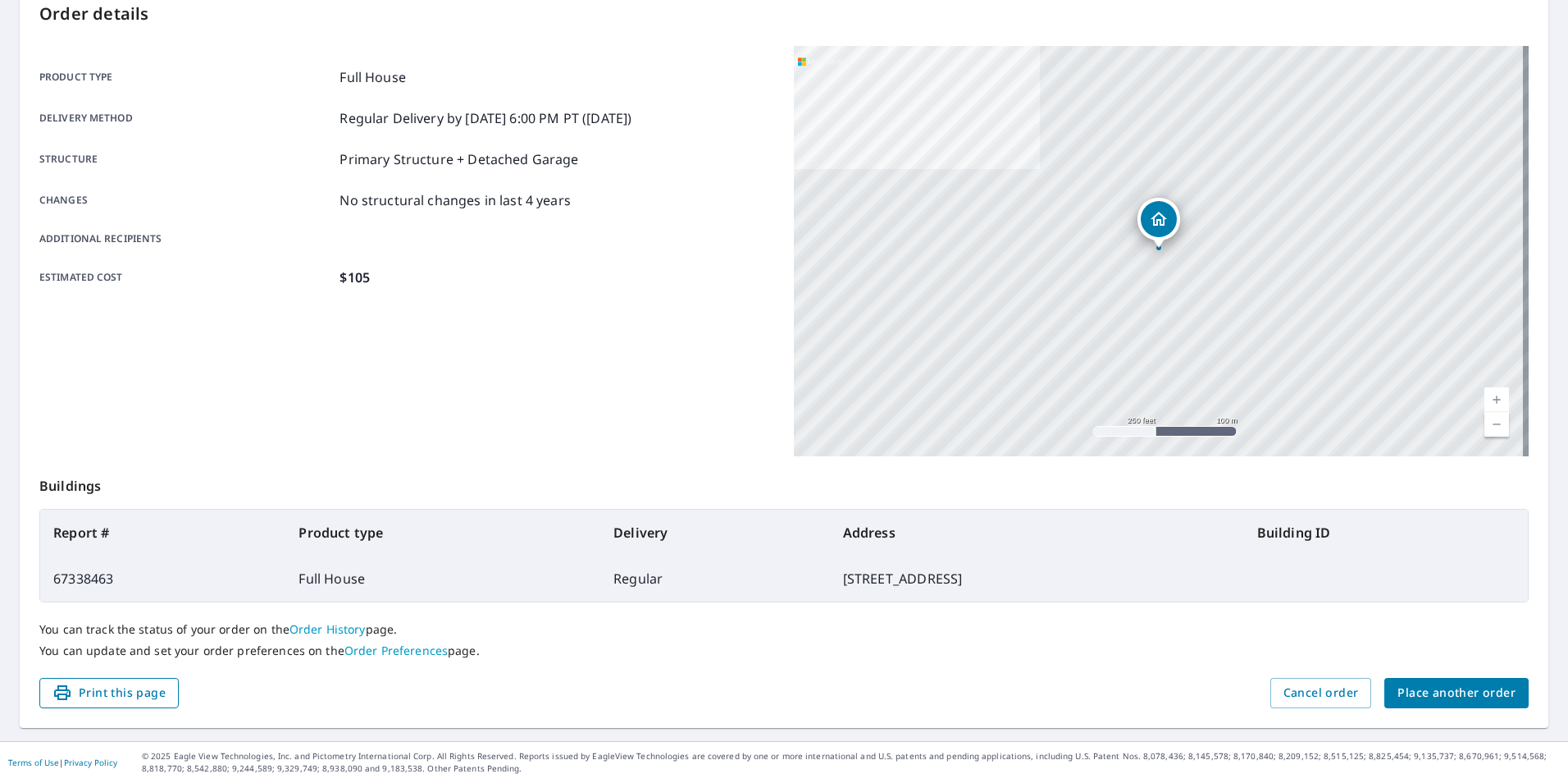
click at [137, 691] on span "Print this page" at bounding box center [109, 693] width 113 height 21
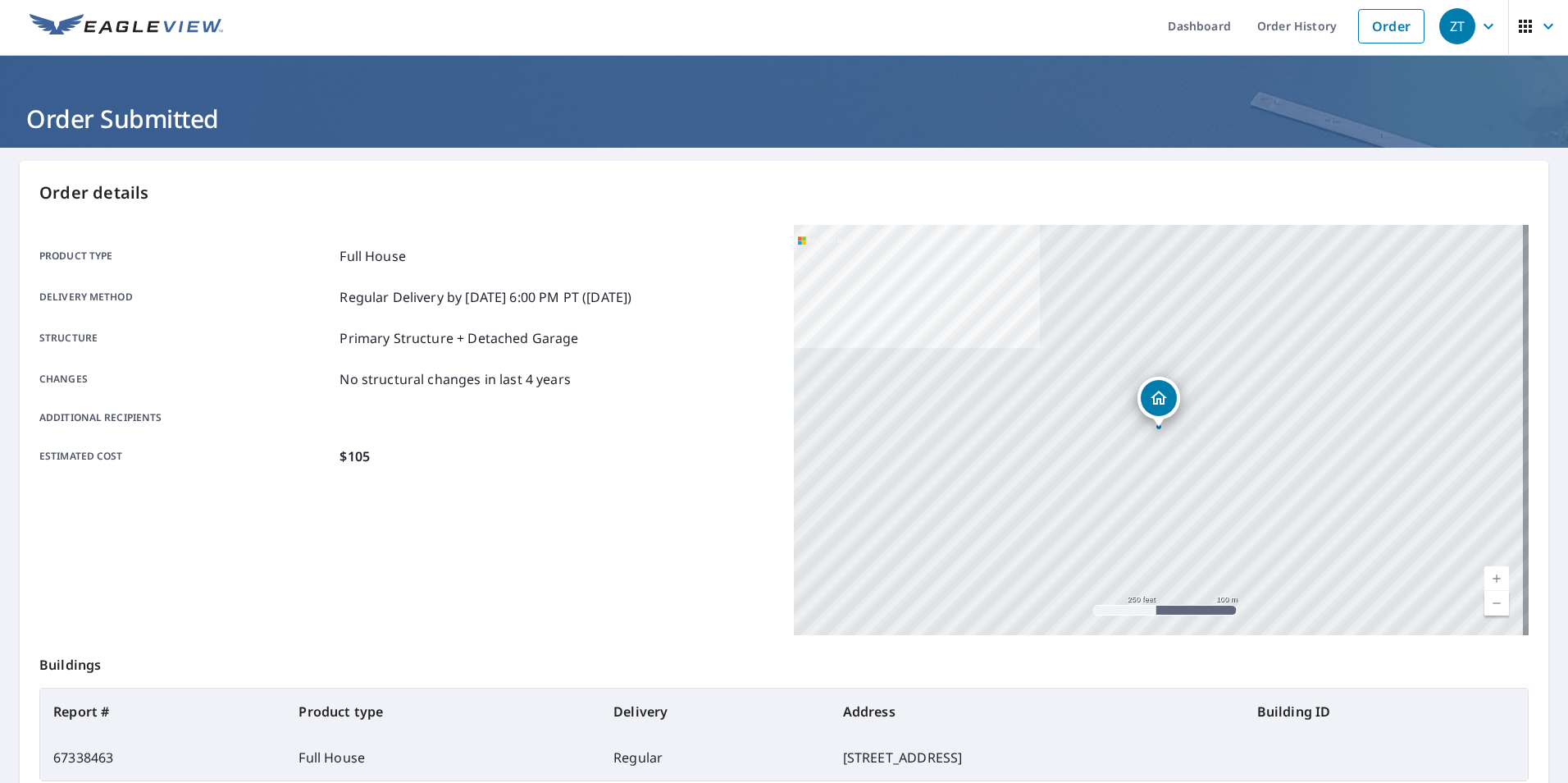
scroll to position [0, 0]
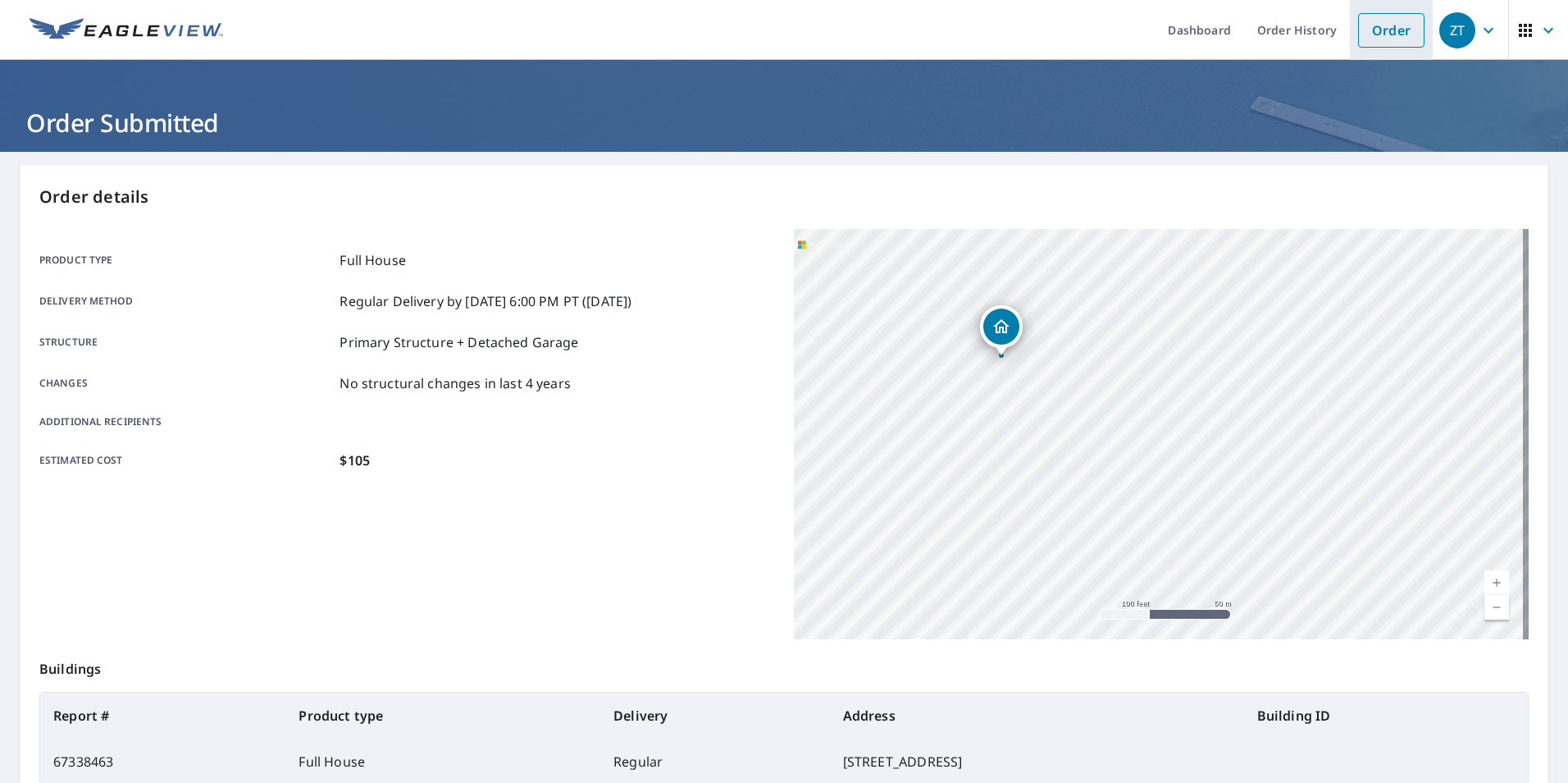
click at [1383, 15] on link "Order" at bounding box center [1392, 31] width 66 height 35
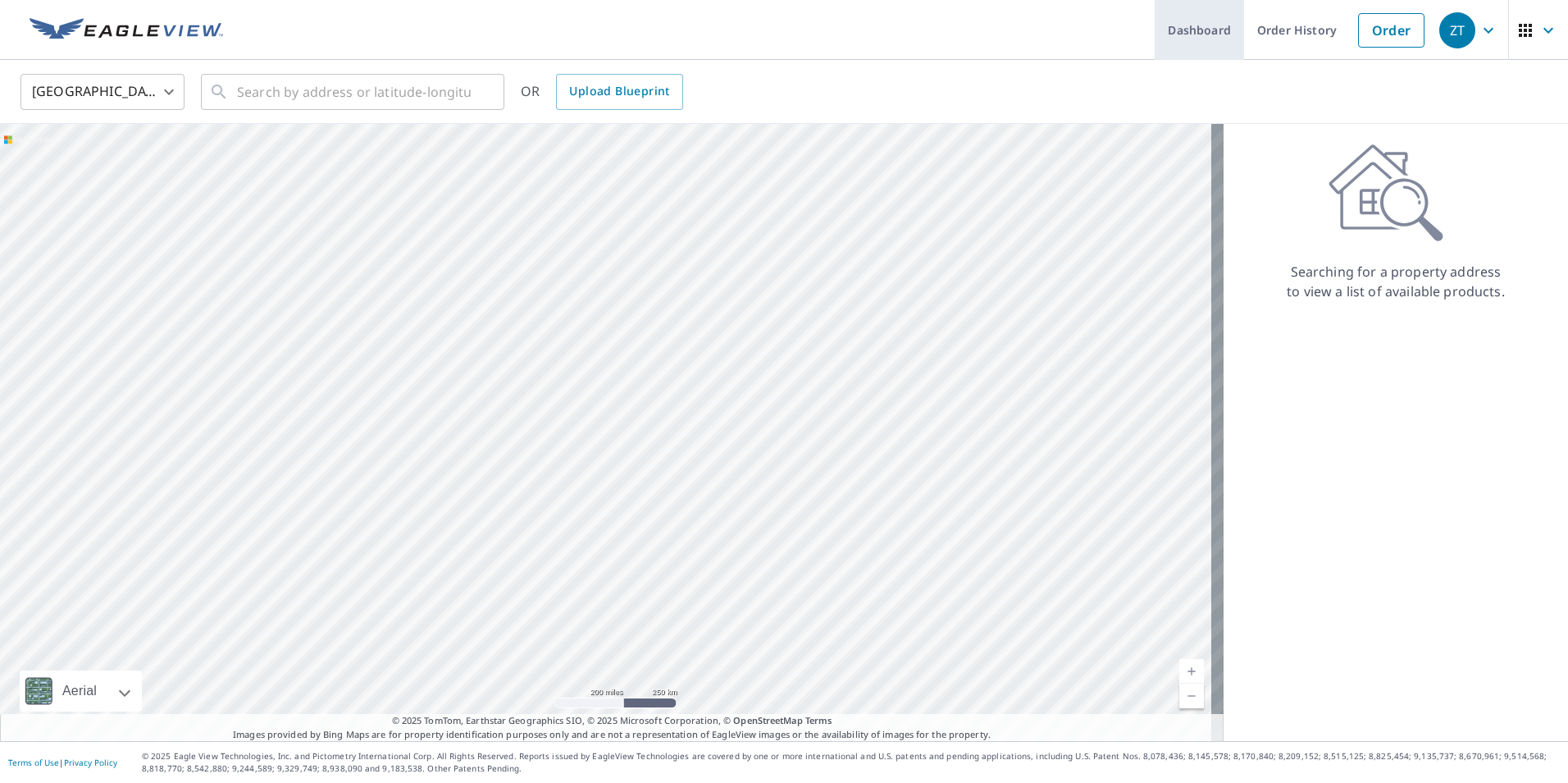
click at [1209, 28] on link "Dashboard" at bounding box center [1199, 30] width 89 height 60
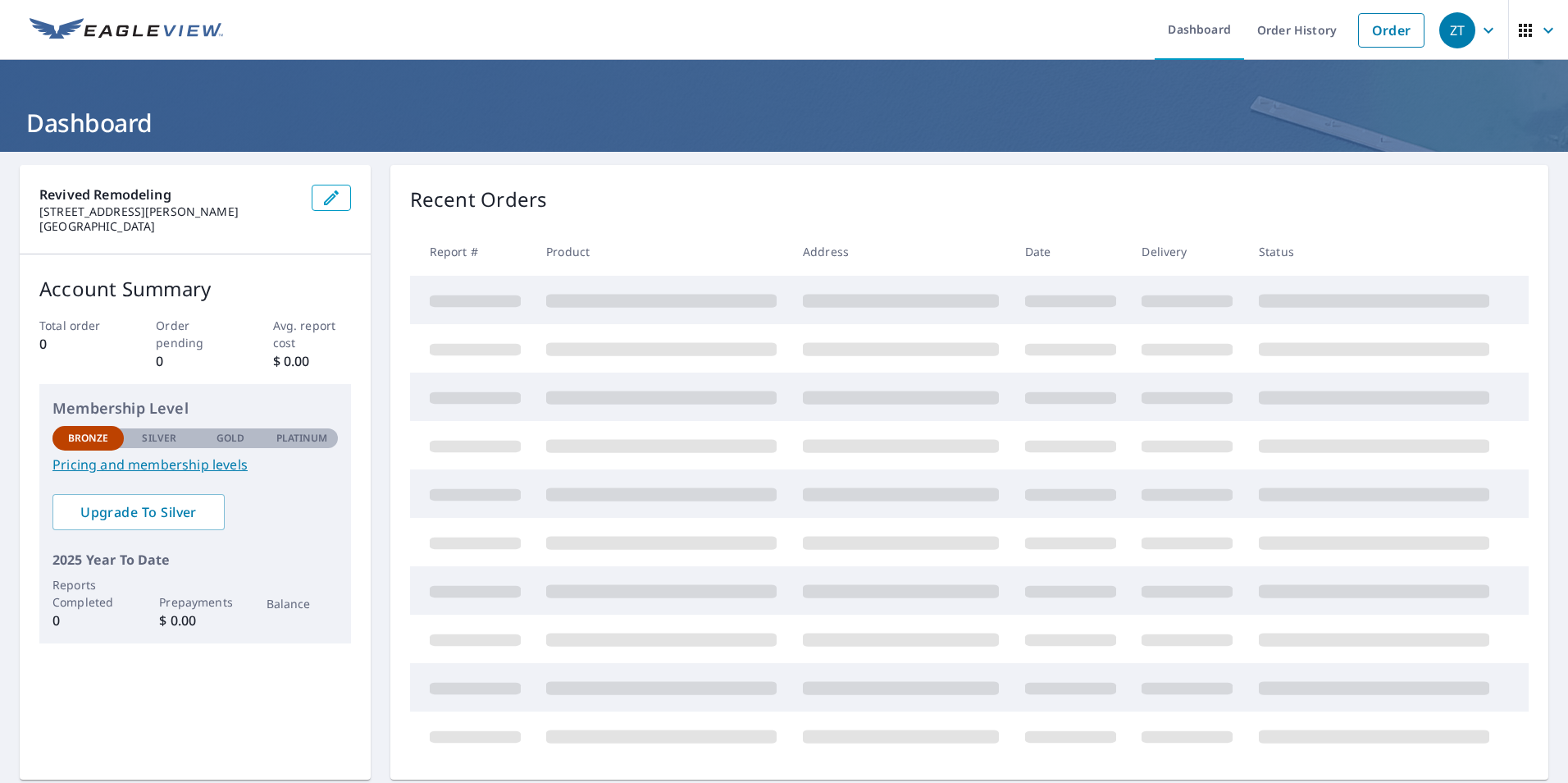
click at [1546, 35] on span "button" at bounding box center [1538, 31] width 46 height 40
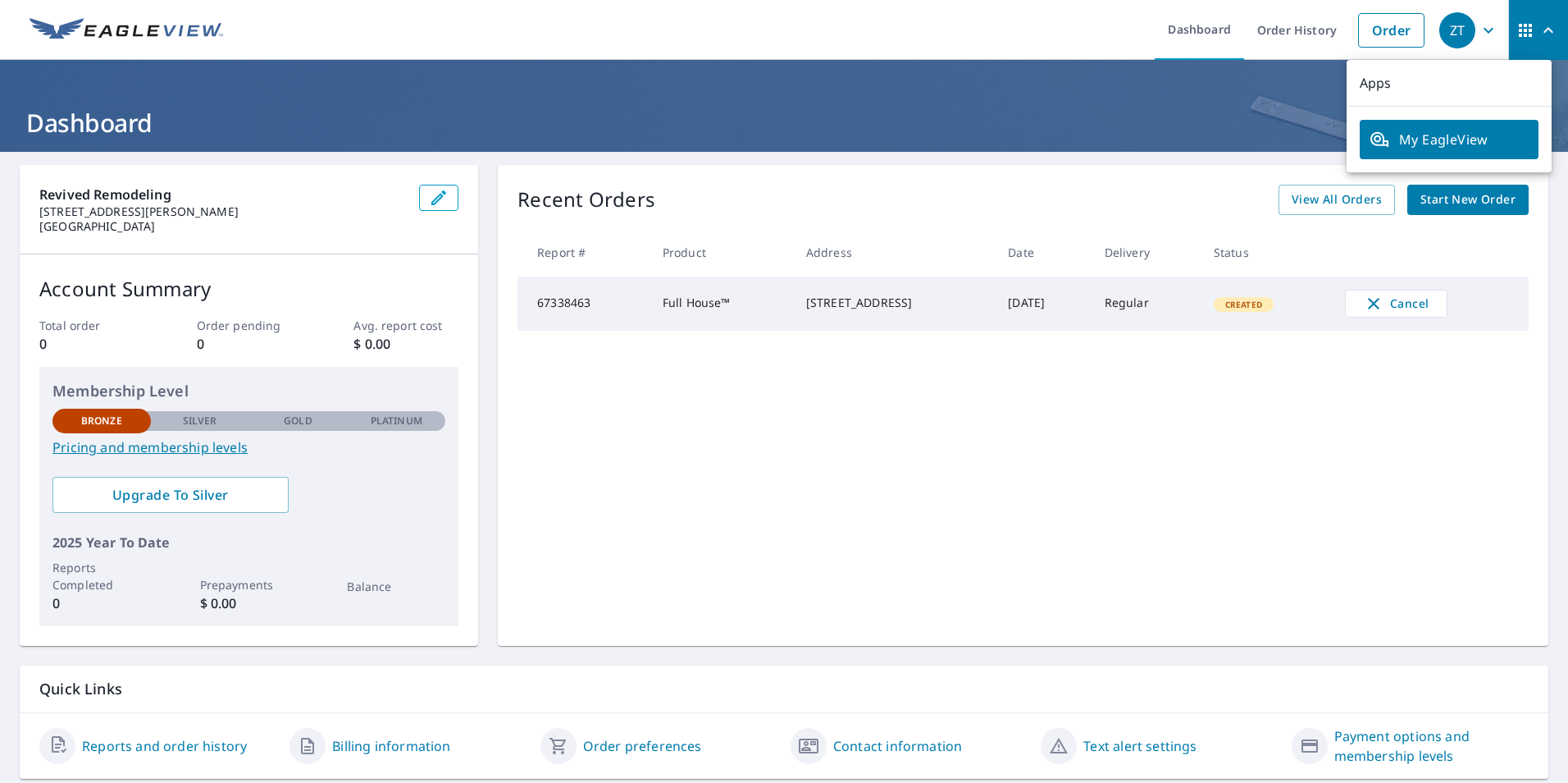
click at [1391, 86] on p "Apps" at bounding box center [1450, 83] width 205 height 46
click at [1522, 24] on icon "button" at bounding box center [1526, 31] width 20 height 20
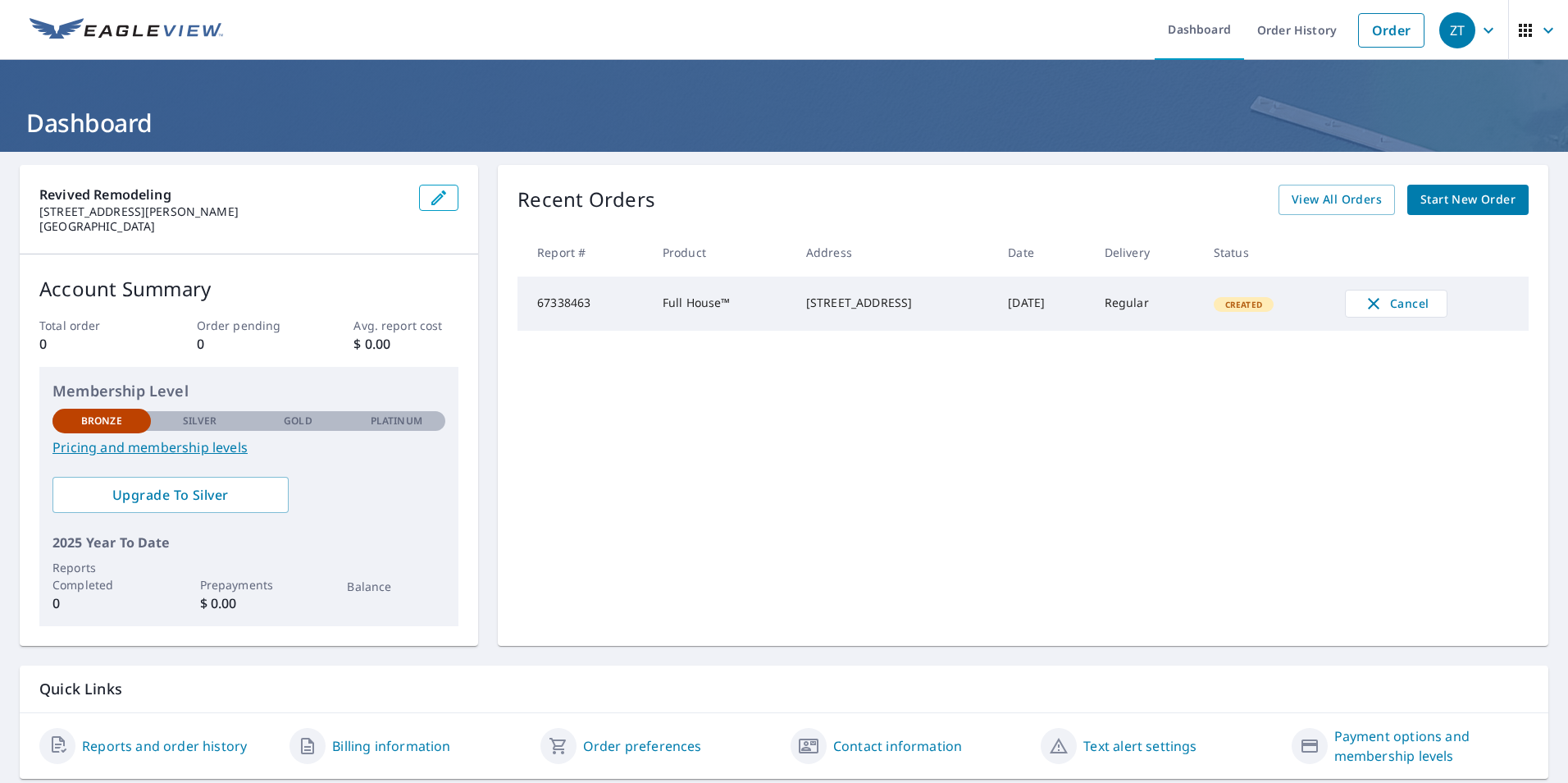
click at [1539, 30] on icon "button" at bounding box center [1549, 31] width 20 height 20
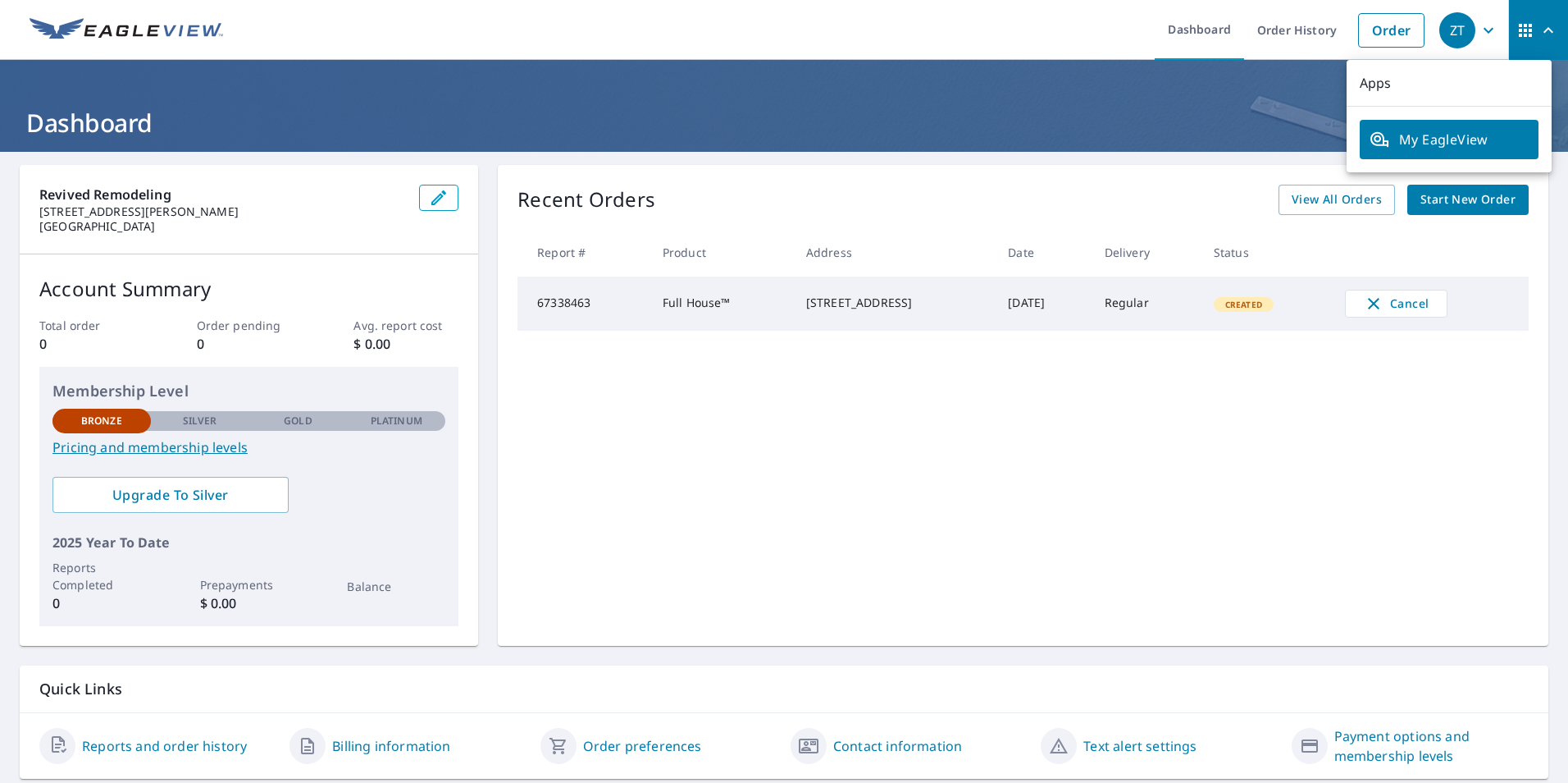
click at [1539, 22] on icon "button" at bounding box center [1549, 31] width 20 height 20
